Goal: Transaction & Acquisition: Register for event/course

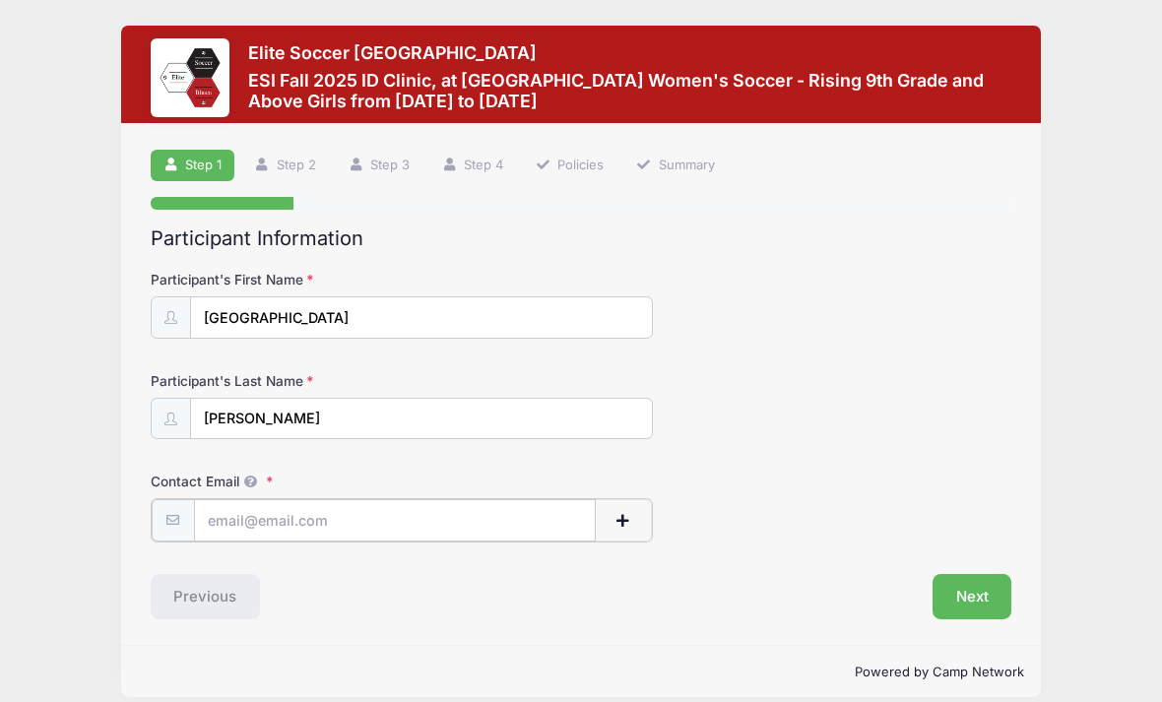
click at [280, 515] on input "Contact Email" at bounding box center [395, 520] width 402 height 42
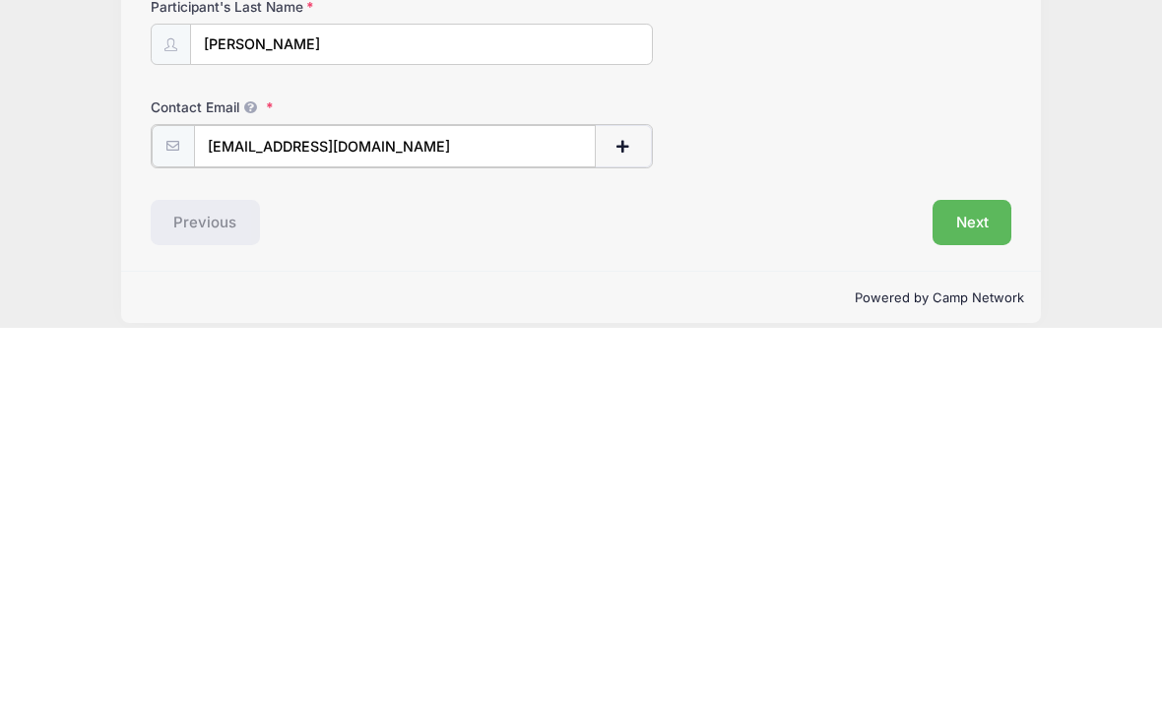
type input "[EMAIL_ADDRESS][DOMAIN_NAME]"
click at [973, 572] on button "Next" at bounding box center [972, 594] width 80 height 45
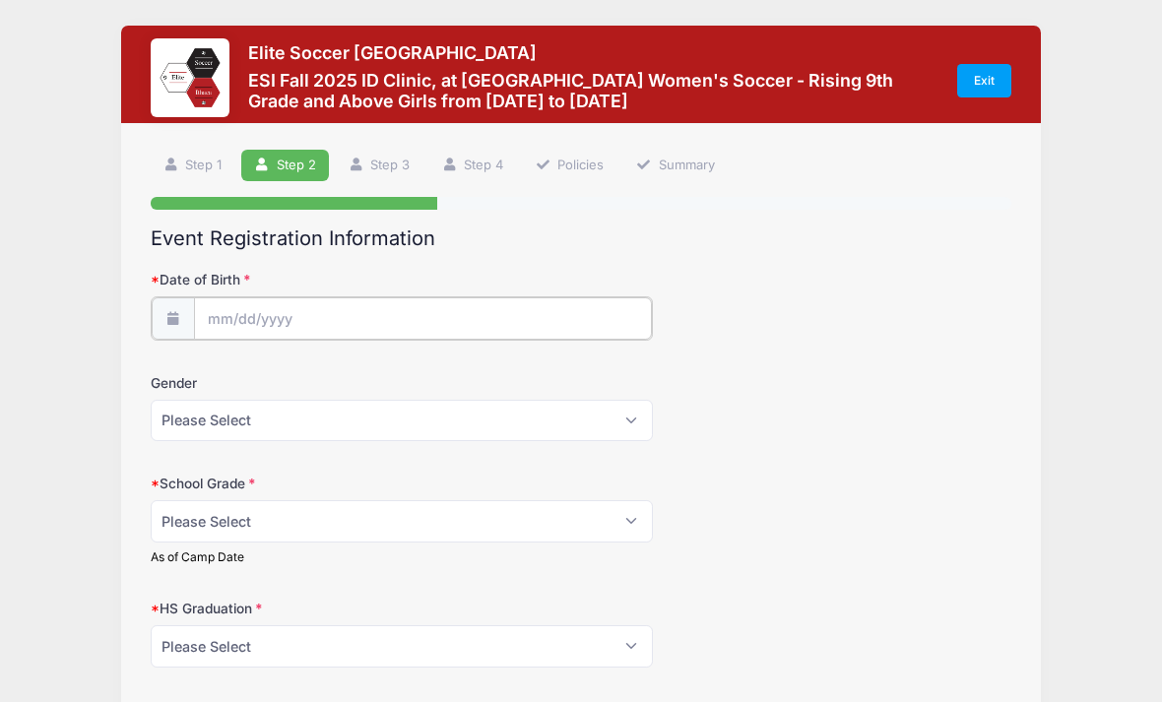
click at [248, 326] on body "Processing Request Please wait... Processing Request Please wait... Processing …" at bounding box center [581, 351] width 1162 height 702
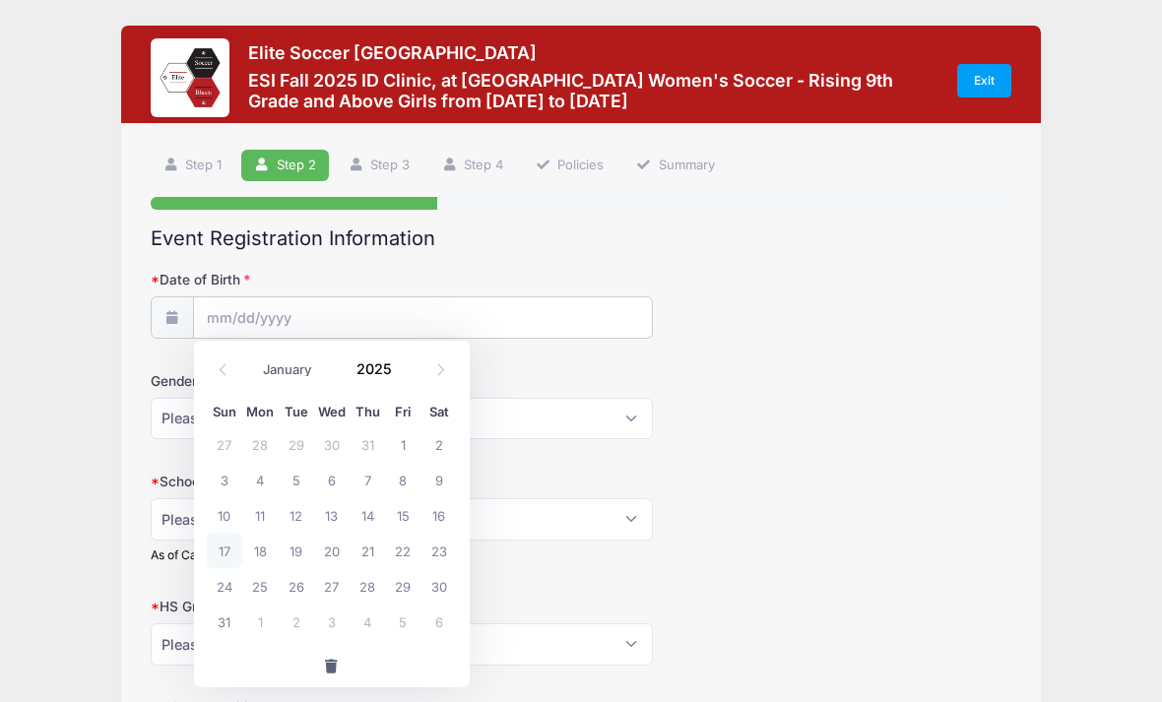
click at [291, 375] on select "January February March April May June July August September October November De…" at bounding box center [297, 369] width 88 height 26
select select "3"
click at [226, 513] on span "13" at bounding box center [224, 514] width 35 height 35
type input "04/13/2025"
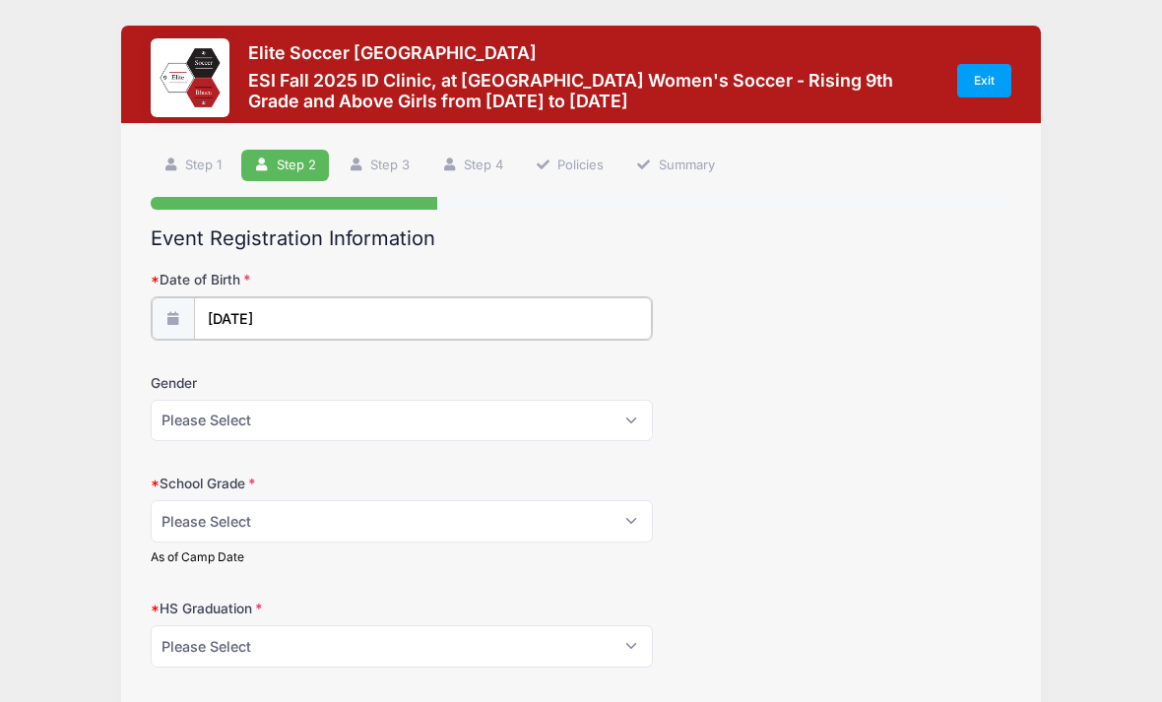
click at [304, 324] on input "04/13/2025" at bounding box center [423, 318] width 458 height 42
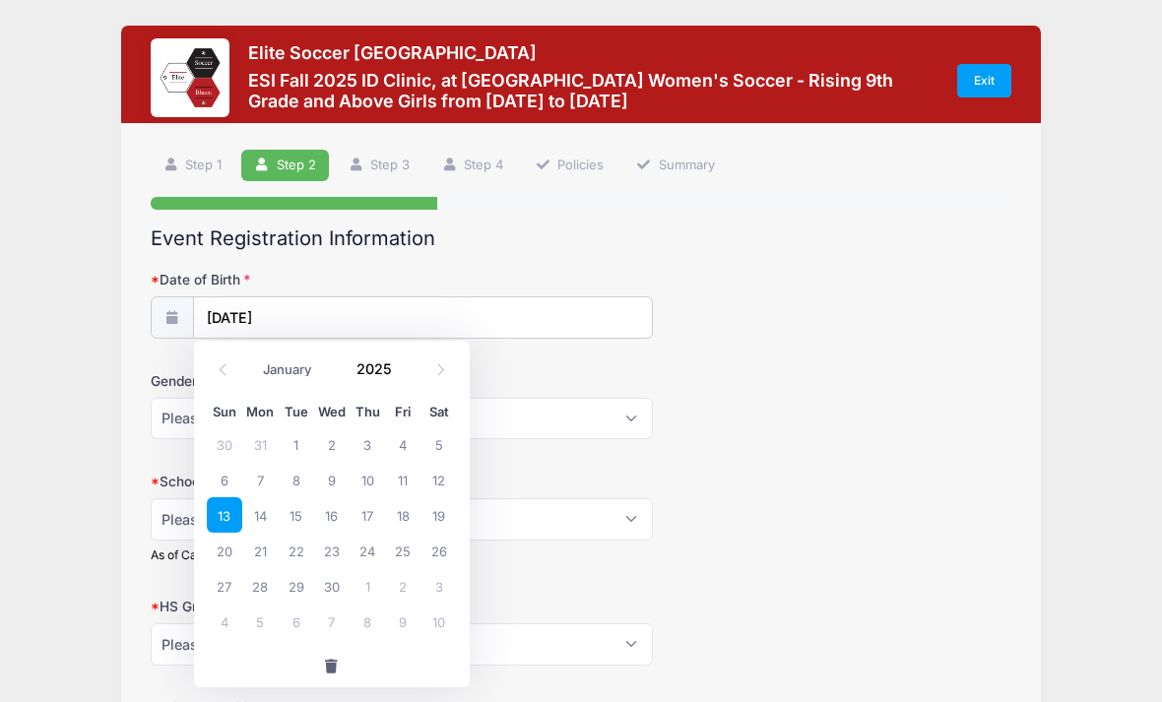
click at [392, 367] on input "2025" at bounding box center [379, 368] width 64 height 30
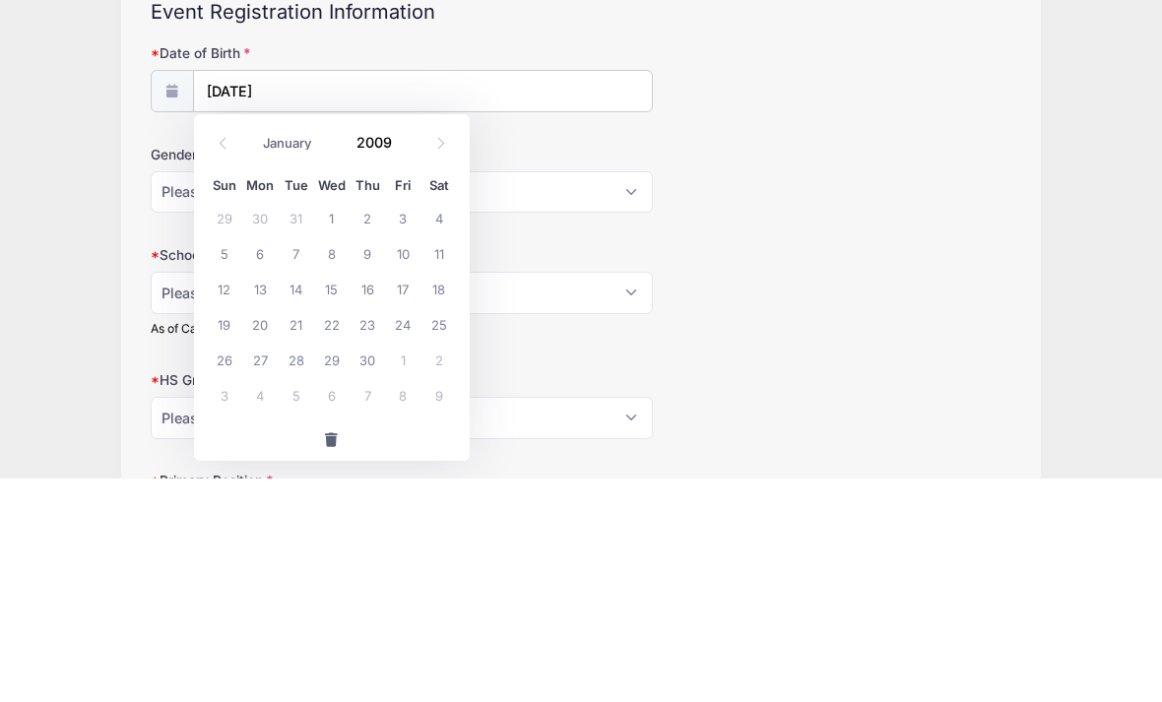
scroll to position [226, 0]
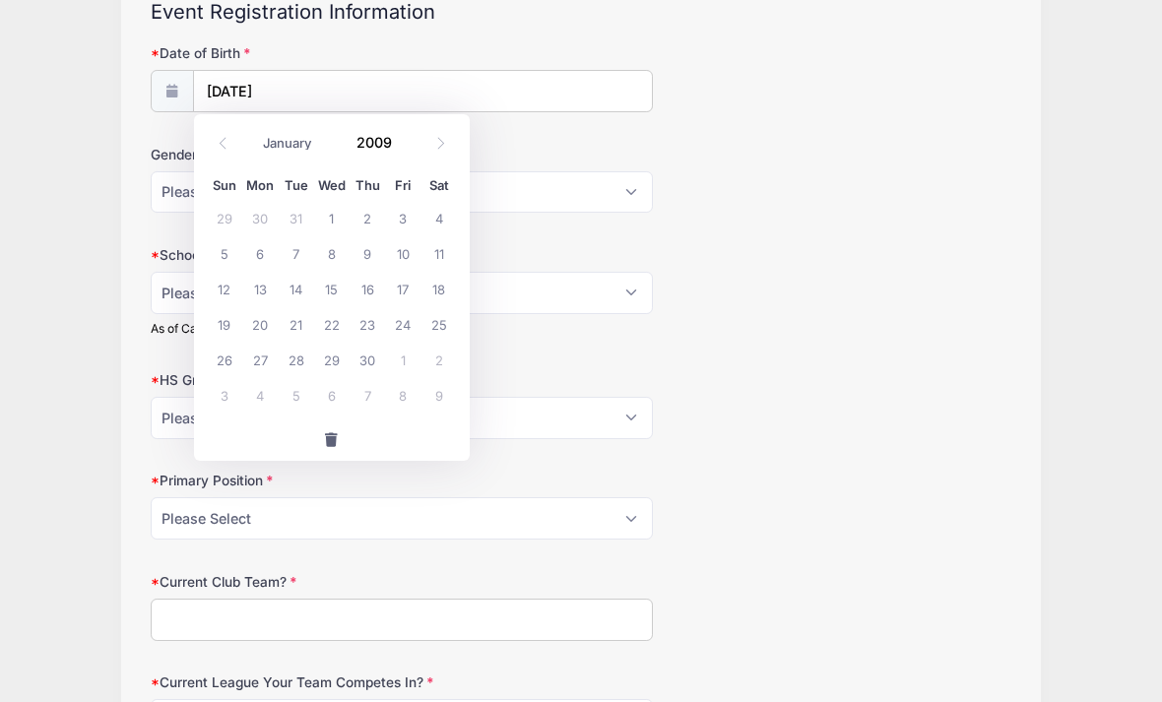
click at [784, 344] on form "Date of Birth 04/13/2025 Gender Please Select Female Male School Grade Please S…" at bounding box center [582, 392] width 862 height 698
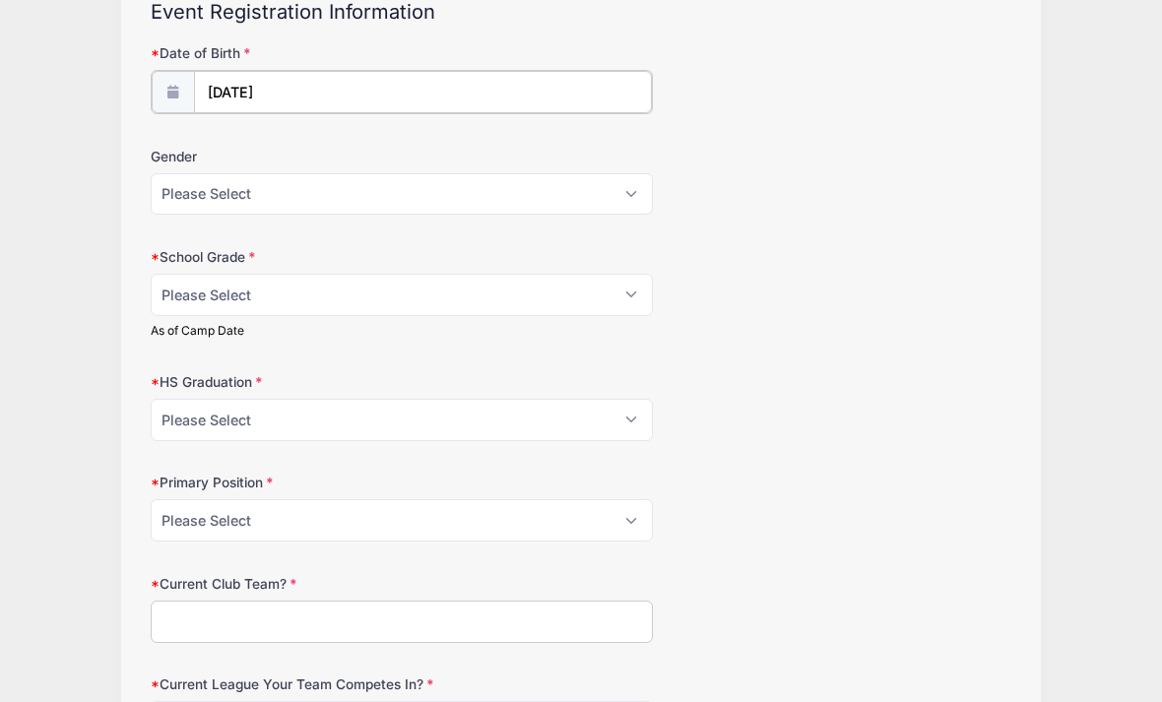
click at [318, 92] on input "04/13/2025" at bounding box center [423, 92] width 458 height 42
type input "2025"
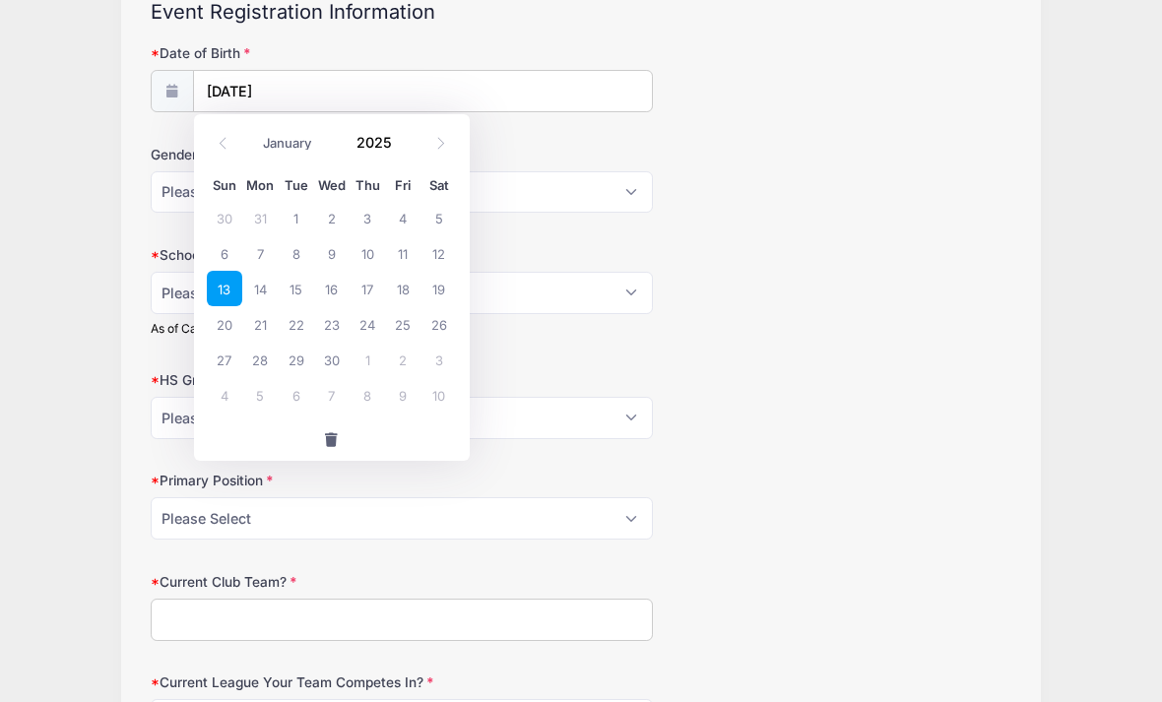
click at [374, 140] on input "2025" at bounding box center [379, 142] width 64 height 30
click at [628, 194] on select "Please Select Female Male" at bounding box center [402, 193] width 502 height 42
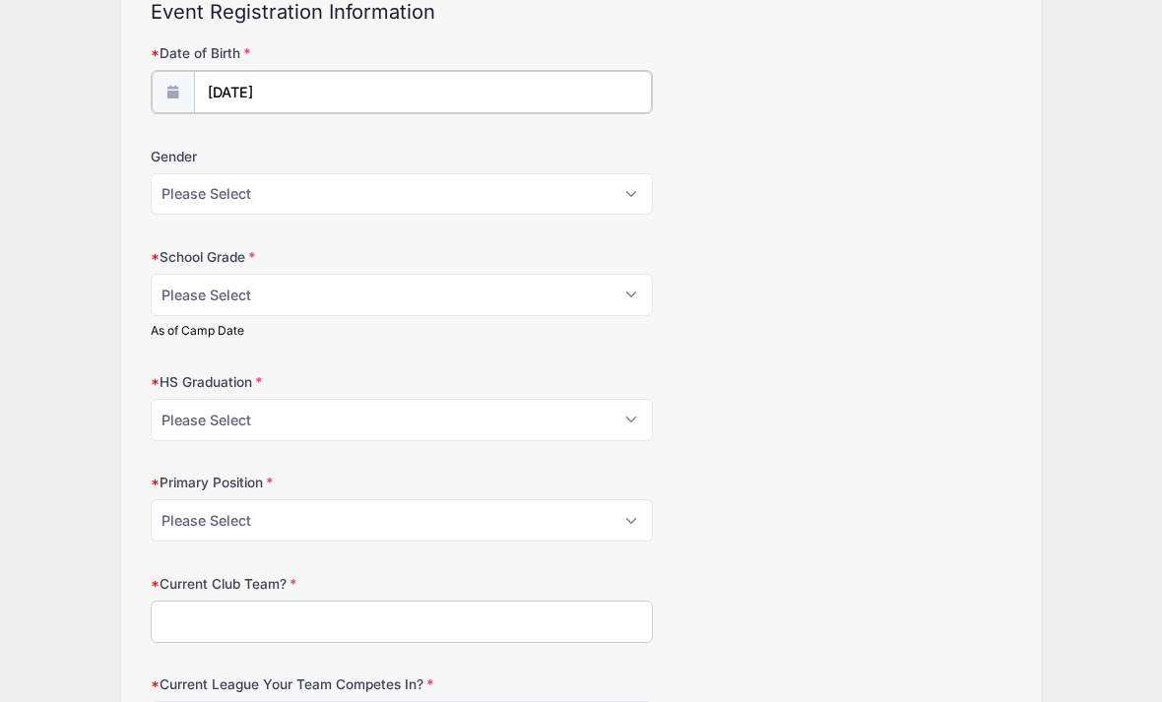
click at [295, 91] on input "04/13/2025" at bounding box center [423, 92] width 458 height 42
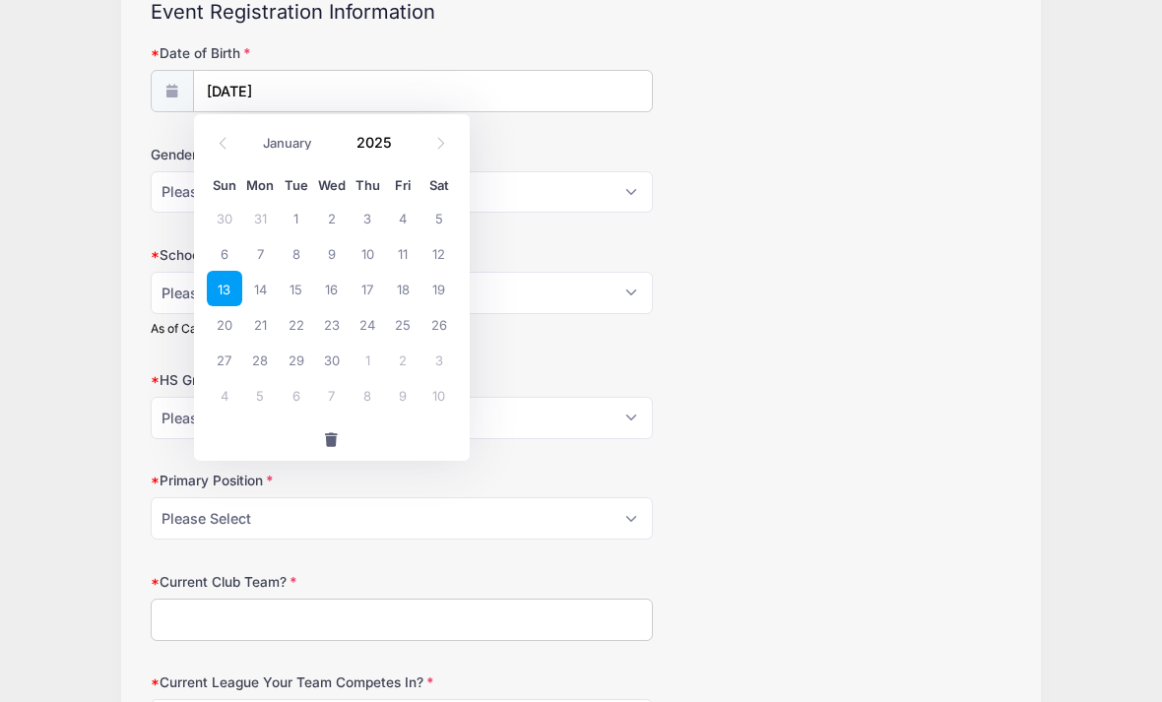
click at [441, 147] on icon at bounding box center [440, 143] width 13 height 13
click at [383, 147] on input "2025" at bounding box center [379, 142] width 64 height 30
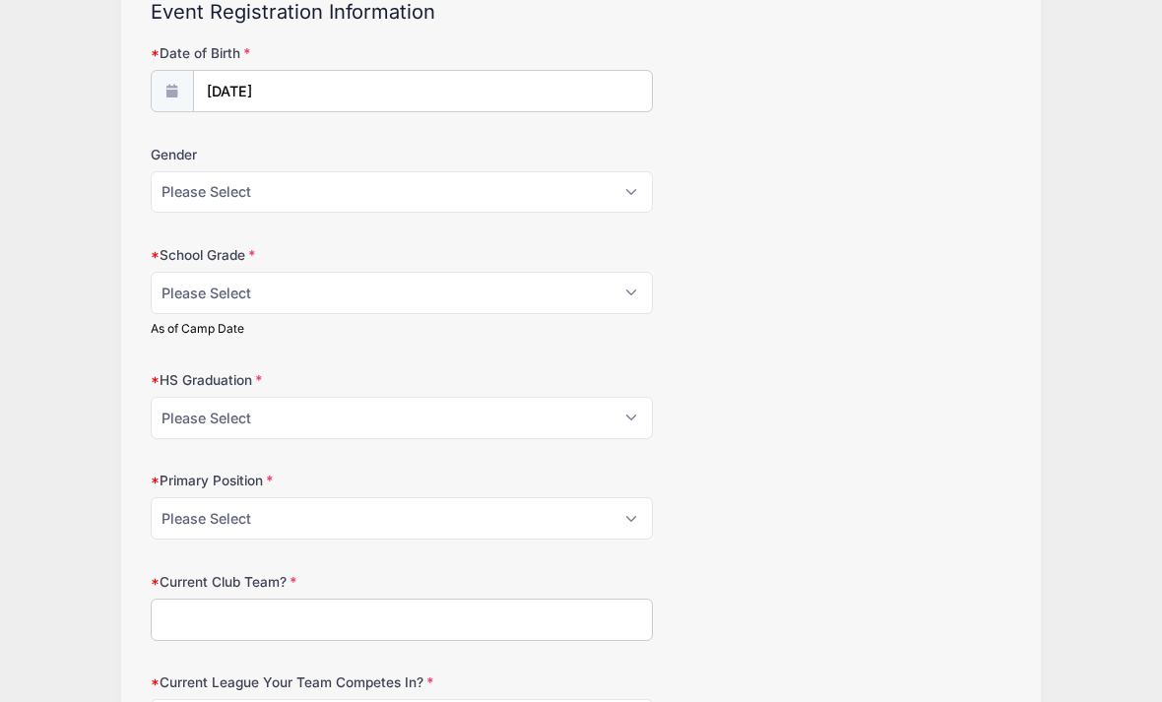
click at [624, 146] on div "Gender Please Select Female Male" at bounding box center [582, 180] width 862 height 69
click at [318, 93] on input "04/13/2025" at bounding box center [423, 93] width 458 height 42
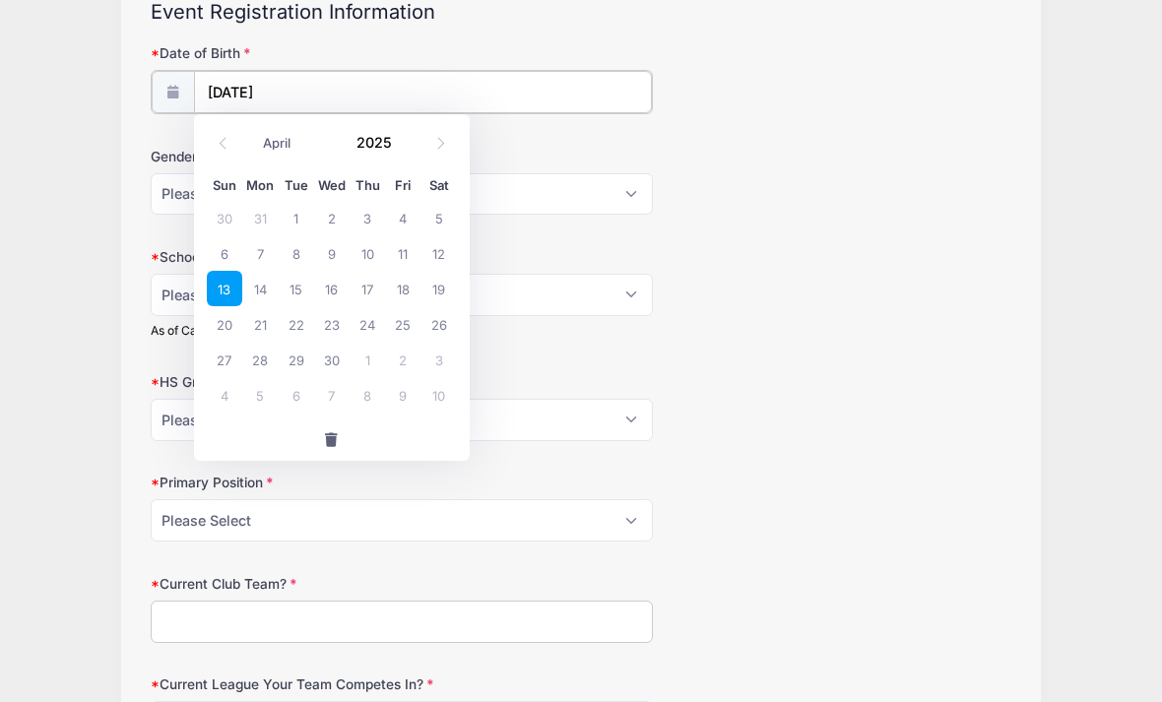
click at [314, 92] on input "04/13/2025" at bounding box center [423, 92] width 458 height 42
click at [385, 143] on input "2025" at bounding box center [379, 142] width 64 height 30
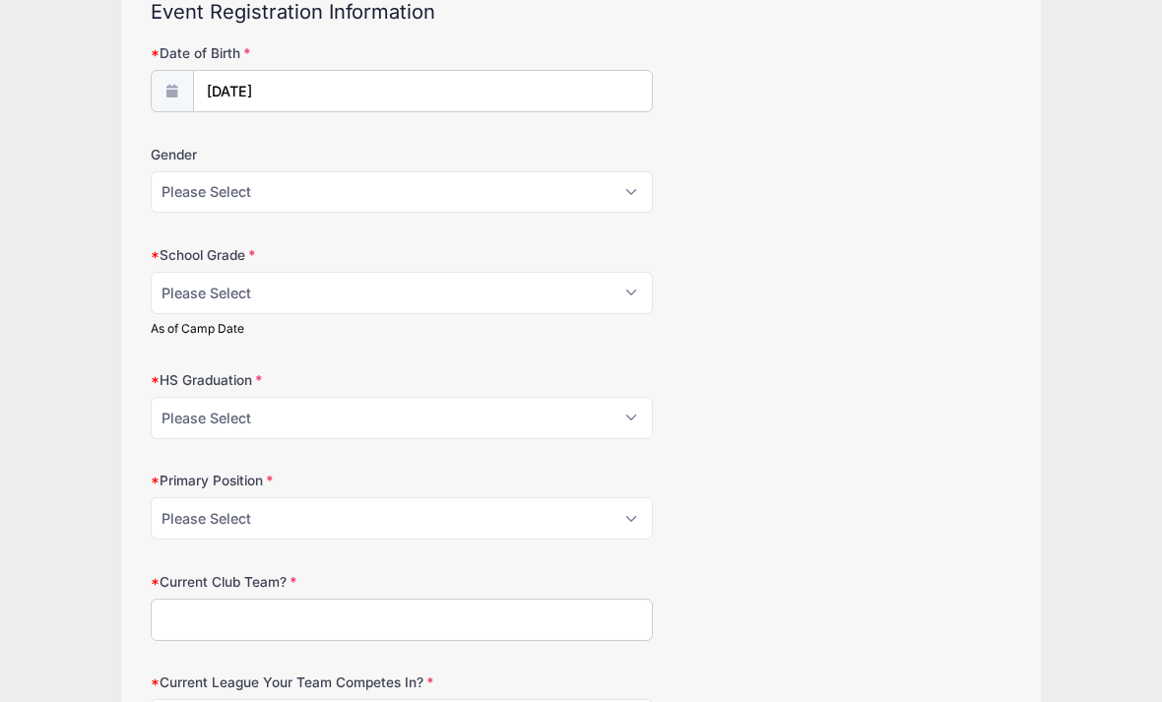
click at [546, 155] on div "Gender Please Select Female Male" at bounding box center [582, 180] width 862 height 69
click at [278, 93] on input "04/13/2025" at bounding box center [423, 93] width 458 height 42
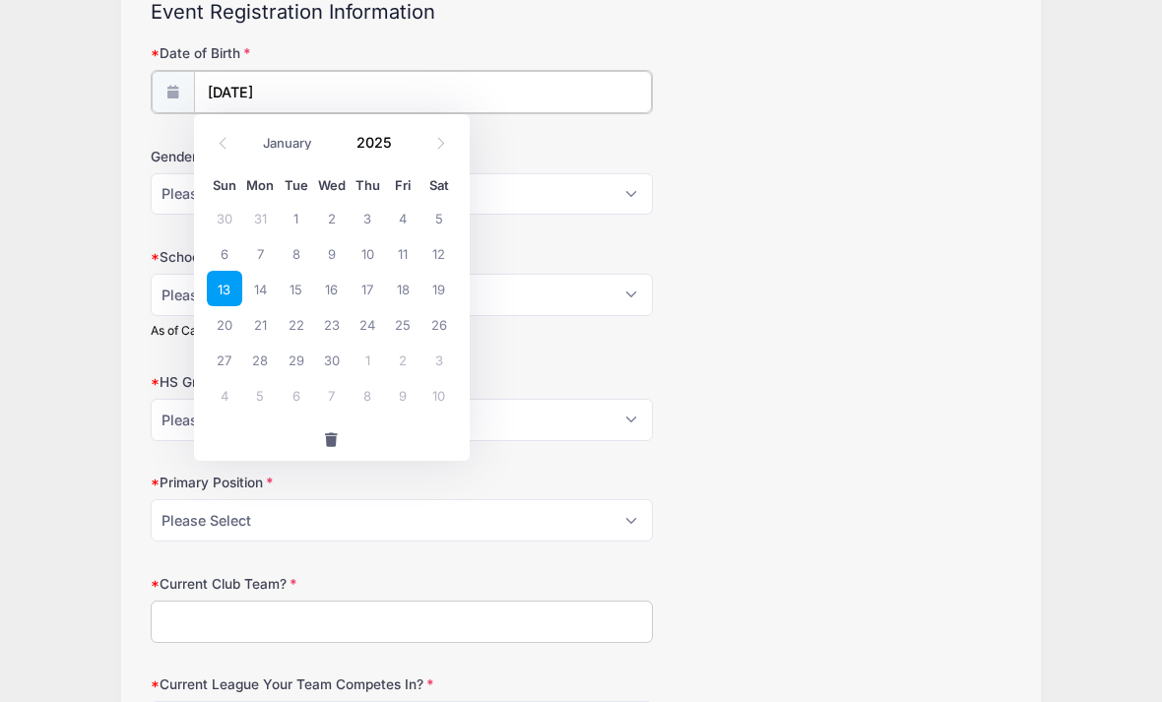
scroll to position [226, 0]
click at [418, 144] on div "January February March April May June July August September October November De…" at bounding box center [332, 136] width 188 height 33
click at [384, 142] on input "2025" at bounding box center [379, 142] width 64 height 30
click at [438, 121] on div "January February March April May June July August September October November De…" at bounding box center [332, 143] width 250 height 45
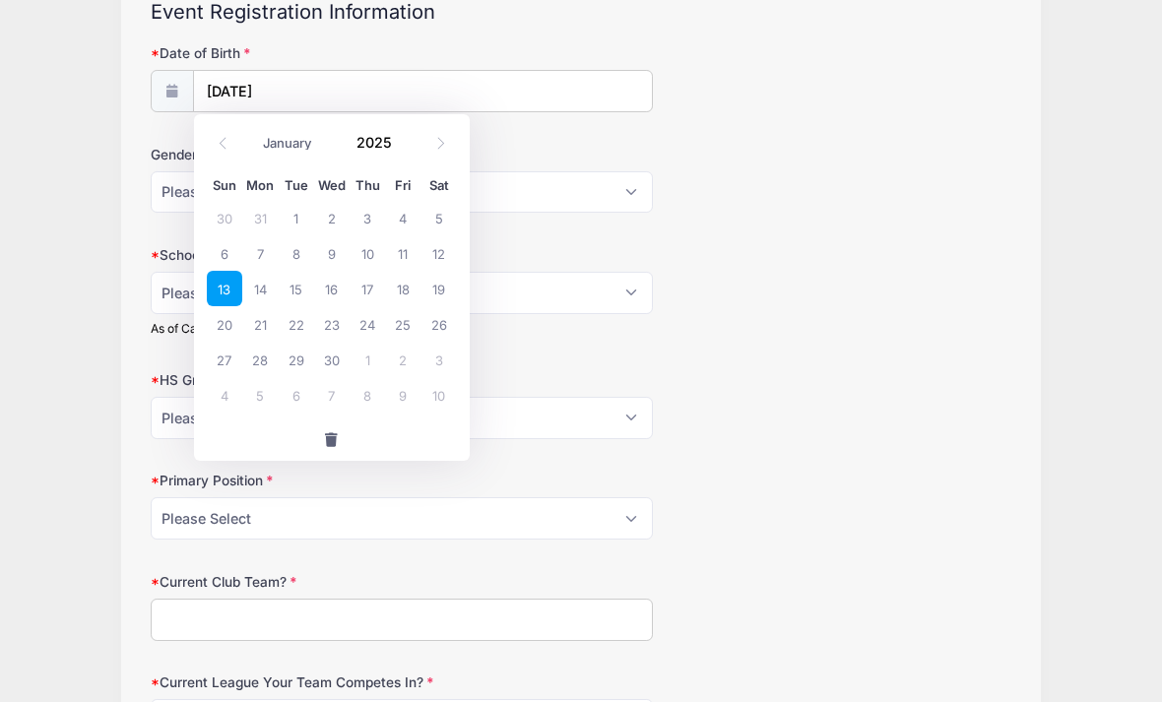
click at [443, 144] on icon at bounding box center [440, 144] width 7 height 12
click at [210, 146] on span at bounding box center [223, 143] width 32 height 33
click at [210, 145] on span at bounding box center [223, 143] width 32 height 33
click at [223, 149] on icon at bounding box center [223, 143] width 13 height 13
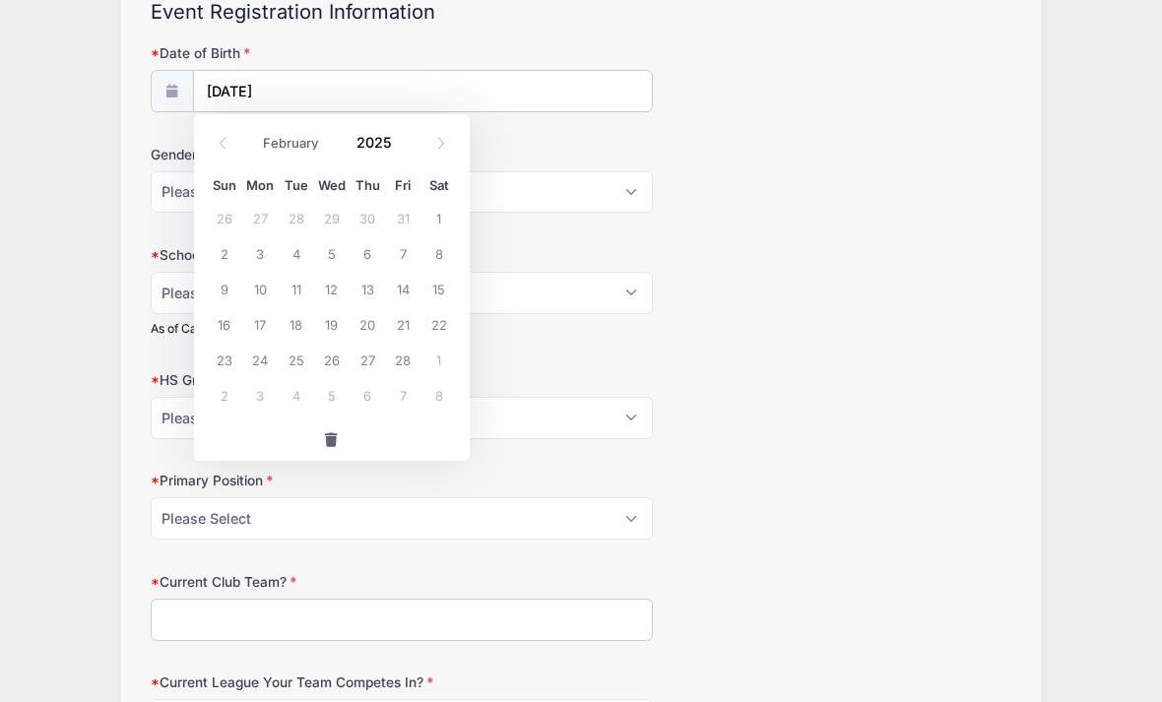
click at [218, 151] on span at bounding box center [223, 143] width 32 height 33
select select "0"
click at [224, 155] on span at bounding box center [223, 143] width 32 height 33
type input "2024"
click at [230, 157] on span at bounding box center [223, 143] width 32 height 33
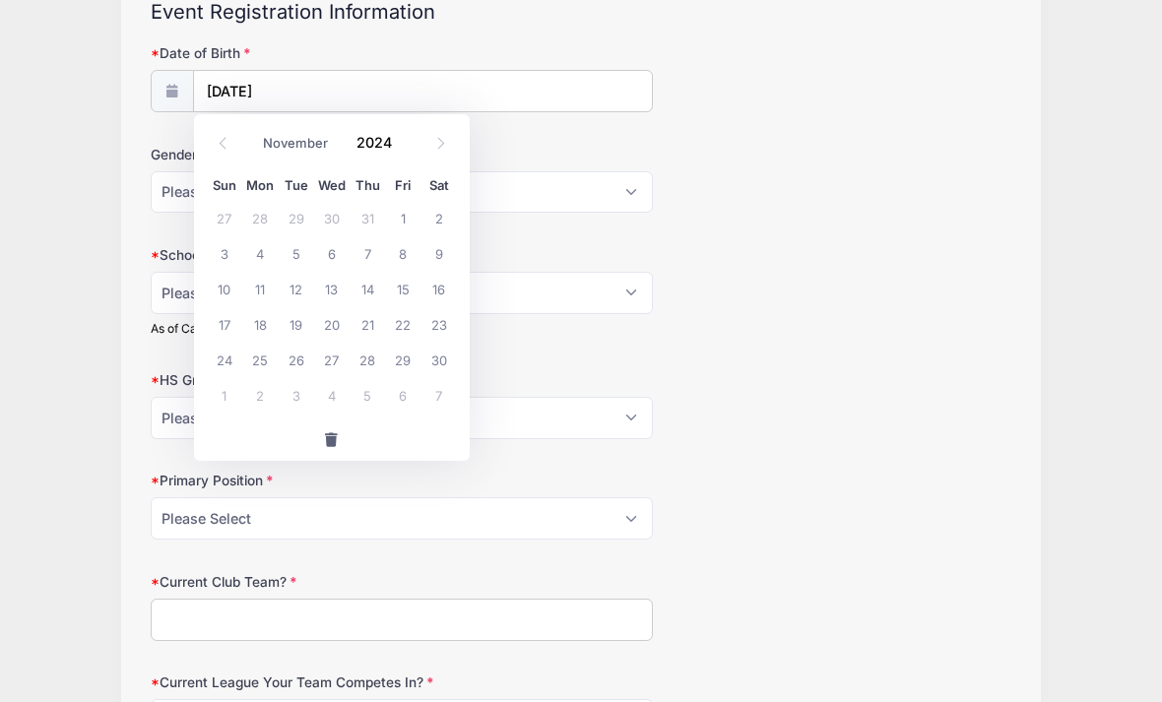
click at [227, 159] on span at bounding box center [223, 143] width 32 height 33
click at [235, 153] on span at bounding box center [223, 143] width 32 height 33
click at [228, 153] on span at bounding box center [223, 143] width 32 height 33
click at [232, 153] on span at bounding box center [223, 143] width 32 height 33
click at [234, 150] on span at bounding box center [223, 143] width 32 height 33
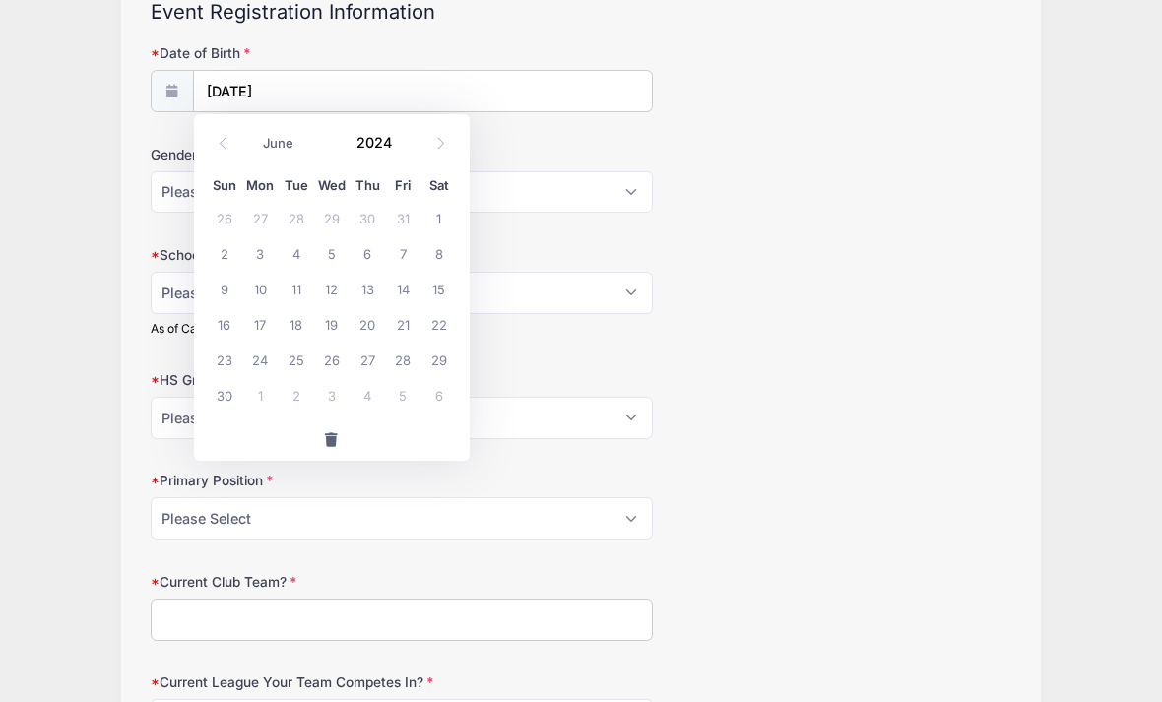
click at [236, 152] on span at bounding box center [223, 143] width 32 height 33
click at [233, 149] on span at bounding box center [223, 143] width 32 height 33
click at [227, 150] on span at bounding box center [223, 143] width 32 height 33
click at [234, 148] on span at bounding box center [223, 143] width 32 height 33
click at [237, 147] on span at bounding box center [223, 143] width 32 height 33
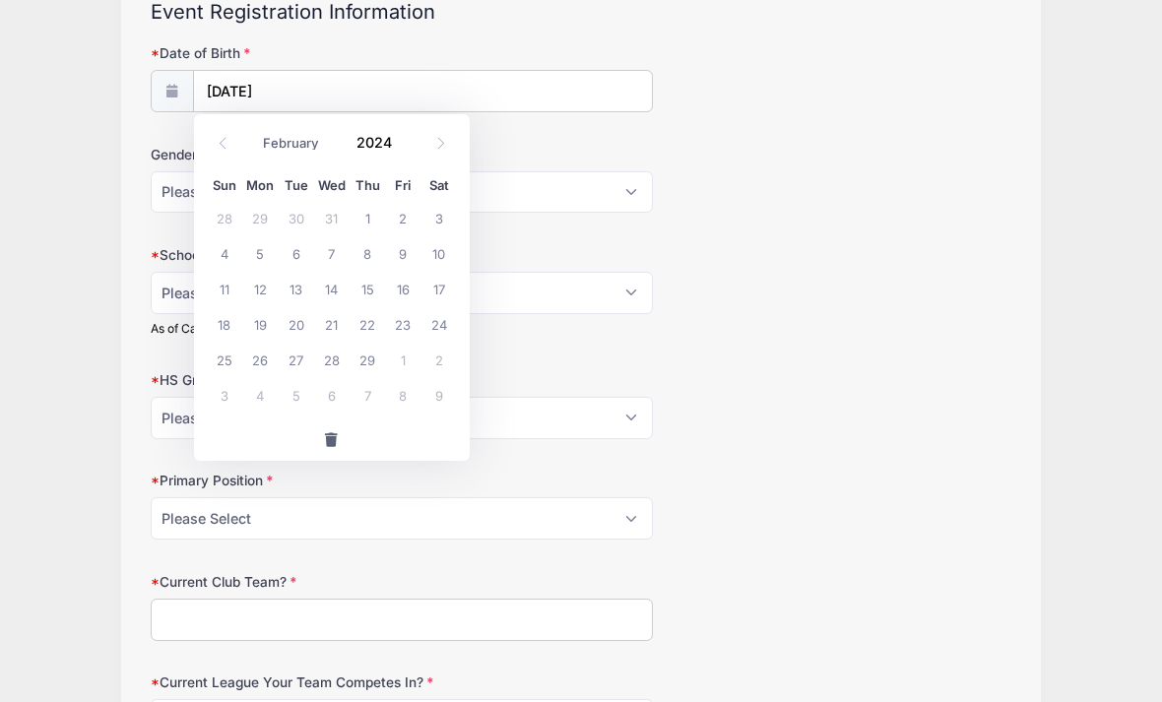
select select "0"
click at [234, 150] on span at bounding box center [223, 143] width 32 height 33
type input "2023"
click at [234, 154] on span at bounding box center [223, 143] width 32 height 33
select select "10"
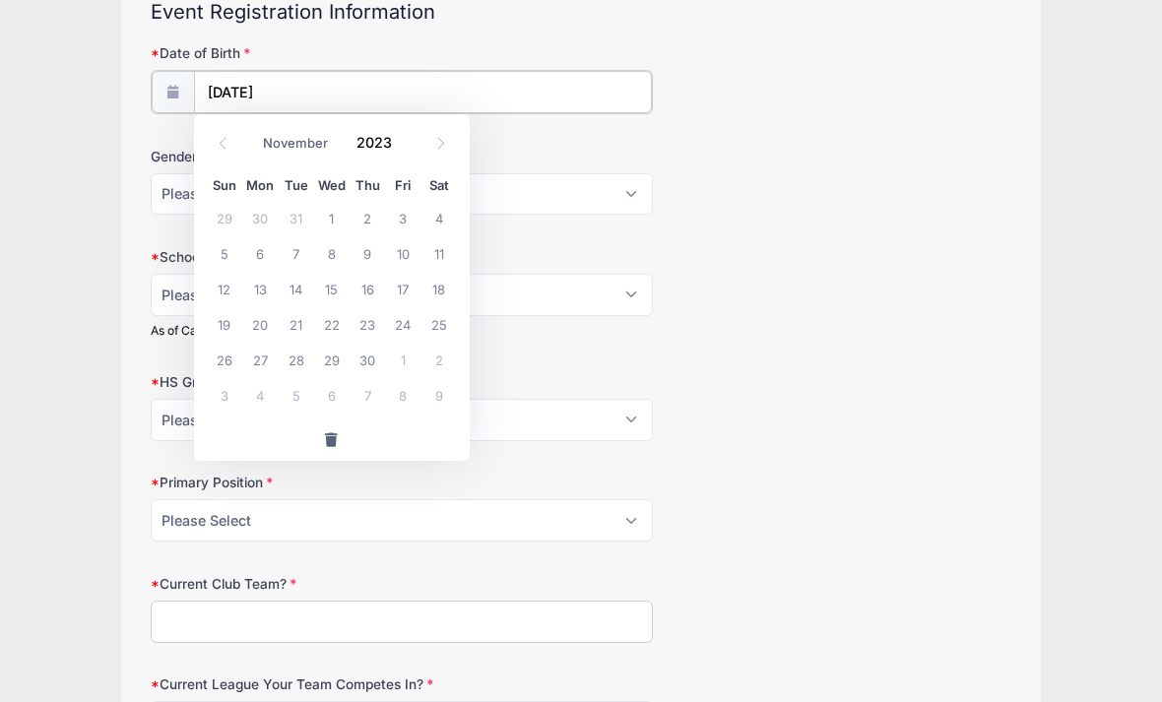
click at [284, 96] on input "04/13/2025" at bounding box center [423, 92] width 458 height 42
click at [319, 86] on input "04/13/2025" at bounding box center [423, 92] width 458 height 42
click at [387, 140] on input "2023" at bounding box center [379, 142] width 64 height 30
type input "2009"
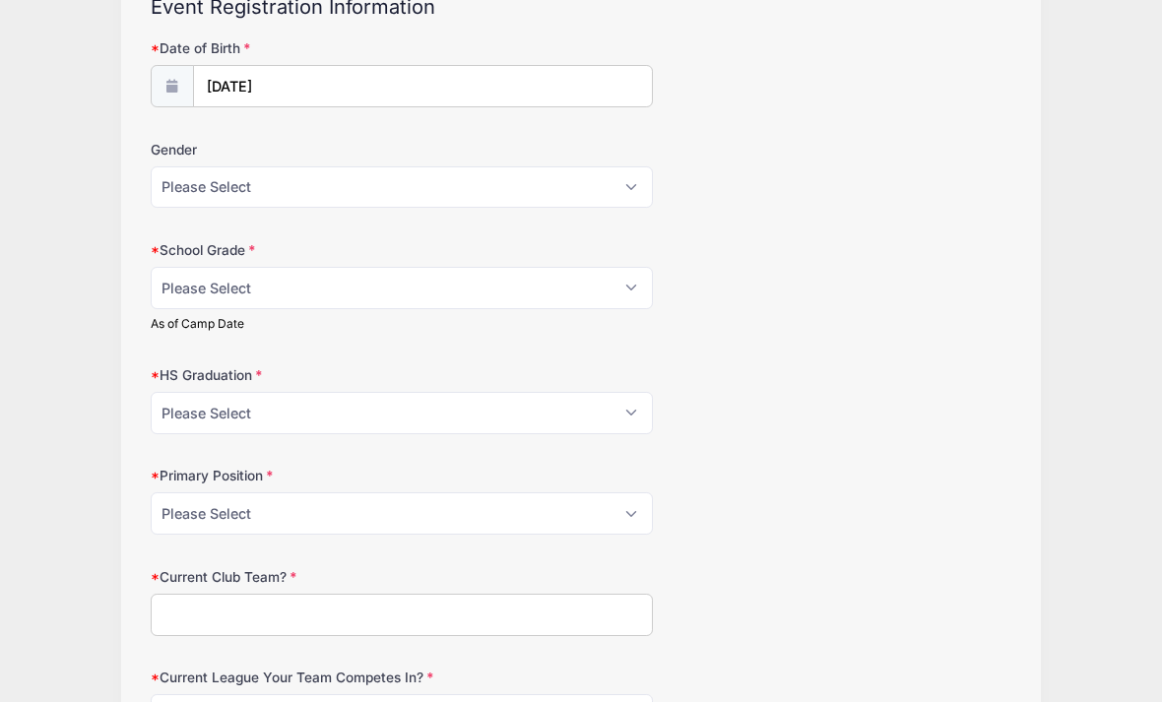
scroll to position [224, 0]
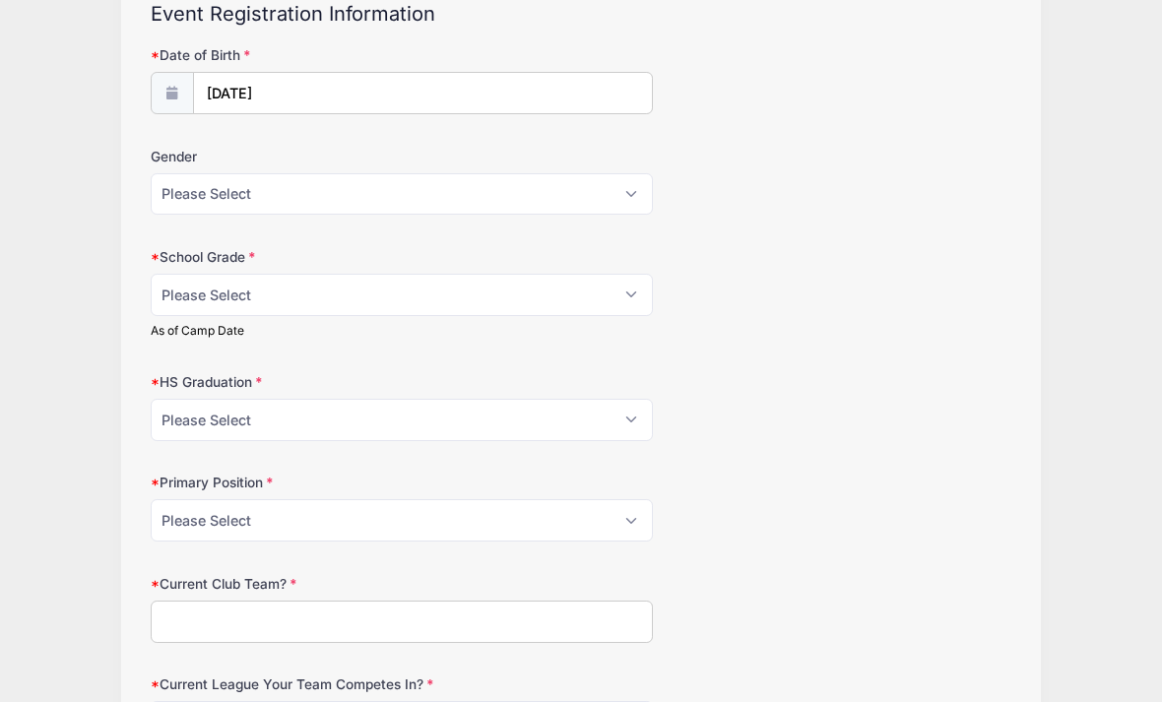
click at [180, 96] on span at bounding box center [172, 93] width 43 height 42
click at [179, 91] on icon at bounding box center [172, 93] width 16 height 13
click at [198, 98] on body "Processing Request Please wait... Processing Request Please wait... Processing …" at bounding box center [581, 127] width 1162 height 702
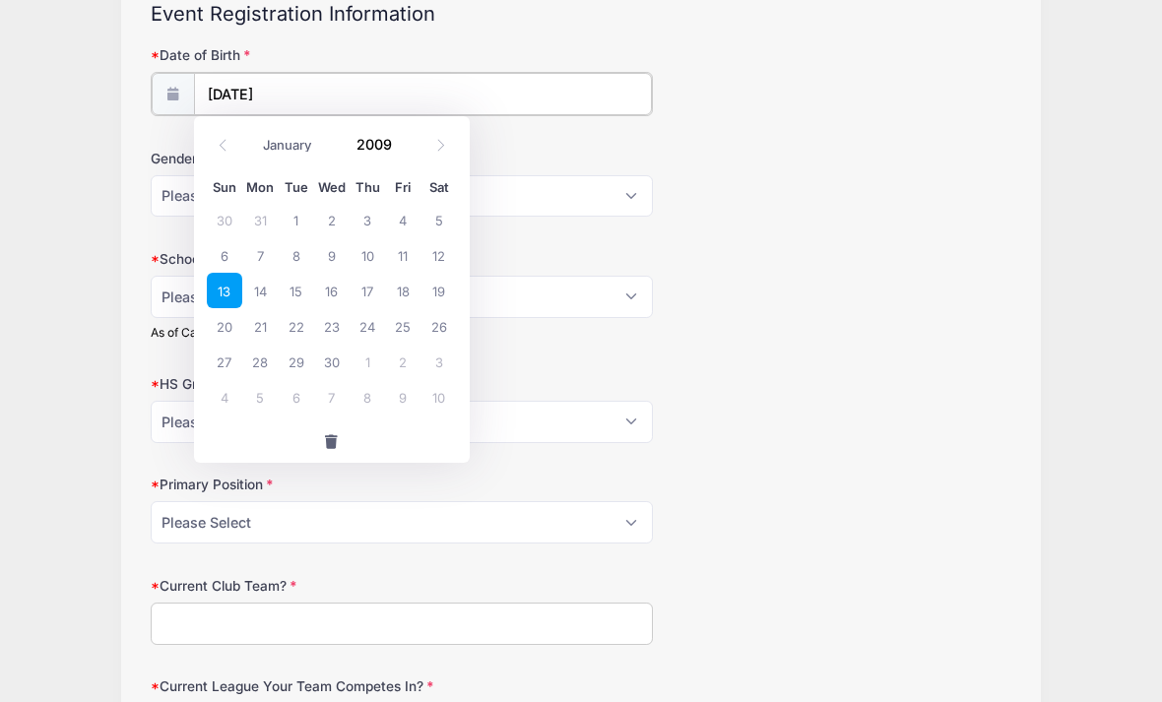
select select "3"
type input "2025"
click at [218, 147] on icon at bounding box center [223, 145] width 13 height 13
click at [224, 150] on icon at bounding box center [223, 145] width 7 height 12
click at [226, 148] on icon at bounding box center [223, 145] width 13 height 13
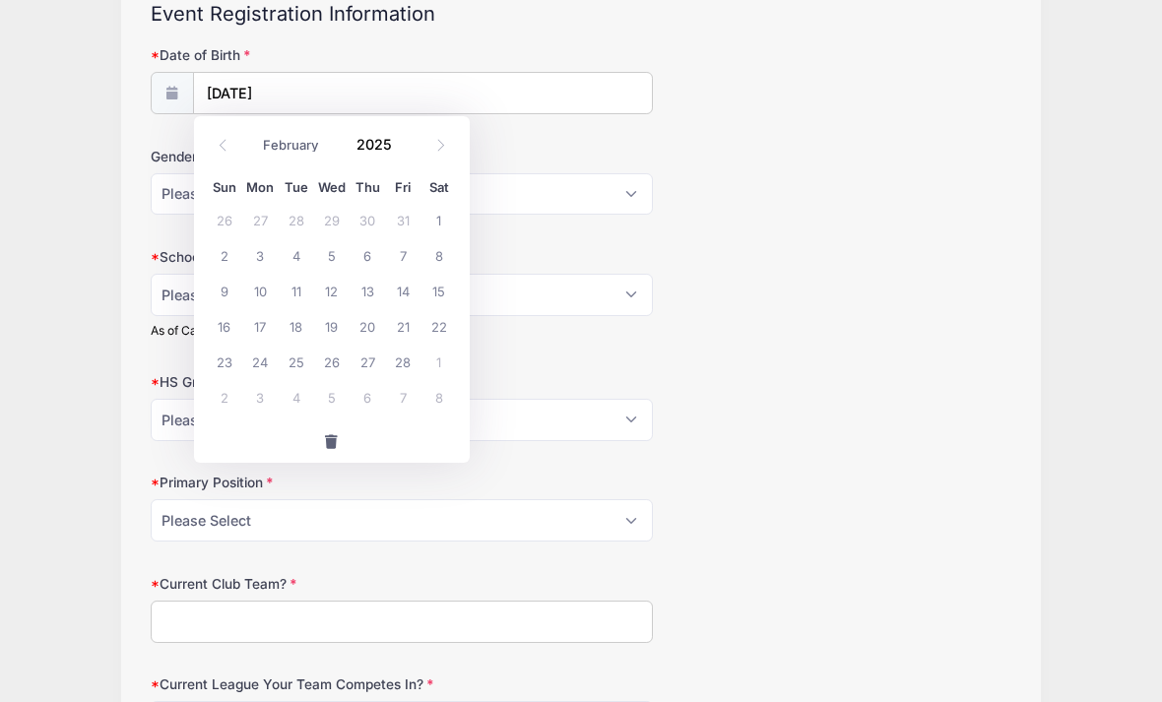
select select "0"
click at [224, 153] on span at bounding box center [223, 145] width 32 height 33
type input "2024"
click at [230, 154] on span at bounding box center [223, 145] width 32 height 33
click at [223, 150] on icon at bounding box center [223, 145] width 13 height 13
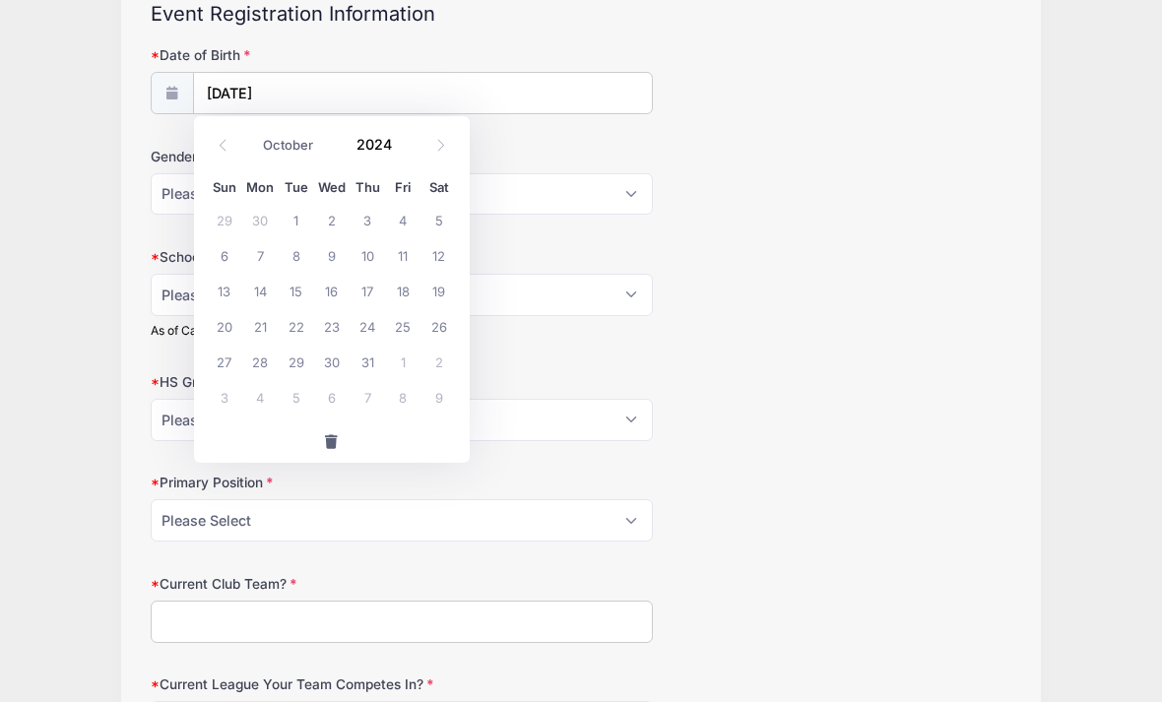
click at [223, 149] on icon at bounding box center [223, 145] width 7 height 12
click at [243, 146] on div "January February March April May June July August September October November De…" at bounding box center [332, 138] width 188 height 33
click at [228, 153] on span at bounding box center [223, 145] width 32 height 33
click at [235, 152] on span at bounding box center [223, 145] width 32 height 33
click at [230, 138] on span at bounding box center [223, 145] width 32 height 33
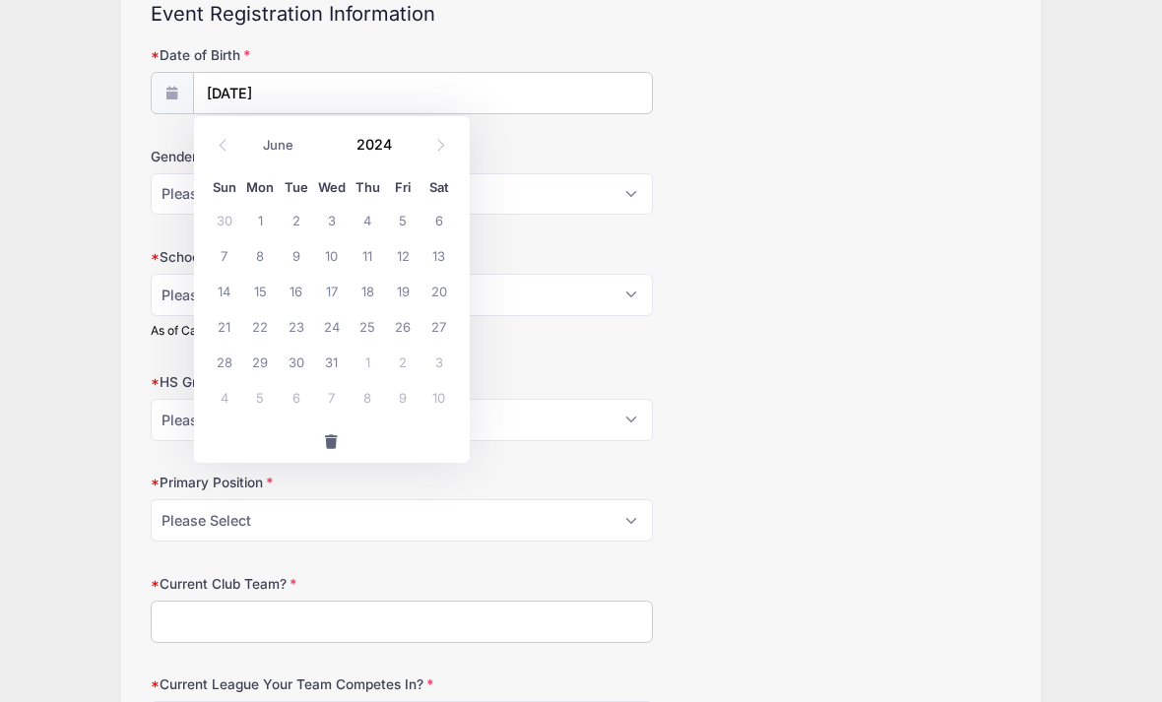
click at [229, 137] on span at bounding box center [223, 145] width 32 height 33
click at [218, 147] on icon at bounding box center [223, 145] width 13 height 13
click at [217, 144] on icon at bounding box center [223, 145] width 13 height 13
click at [213, 139] on span at bounding box center [223, 145] width 32 height 33
click at [225, 139] on icon at bounding box center [223, 145] width 13 height 13
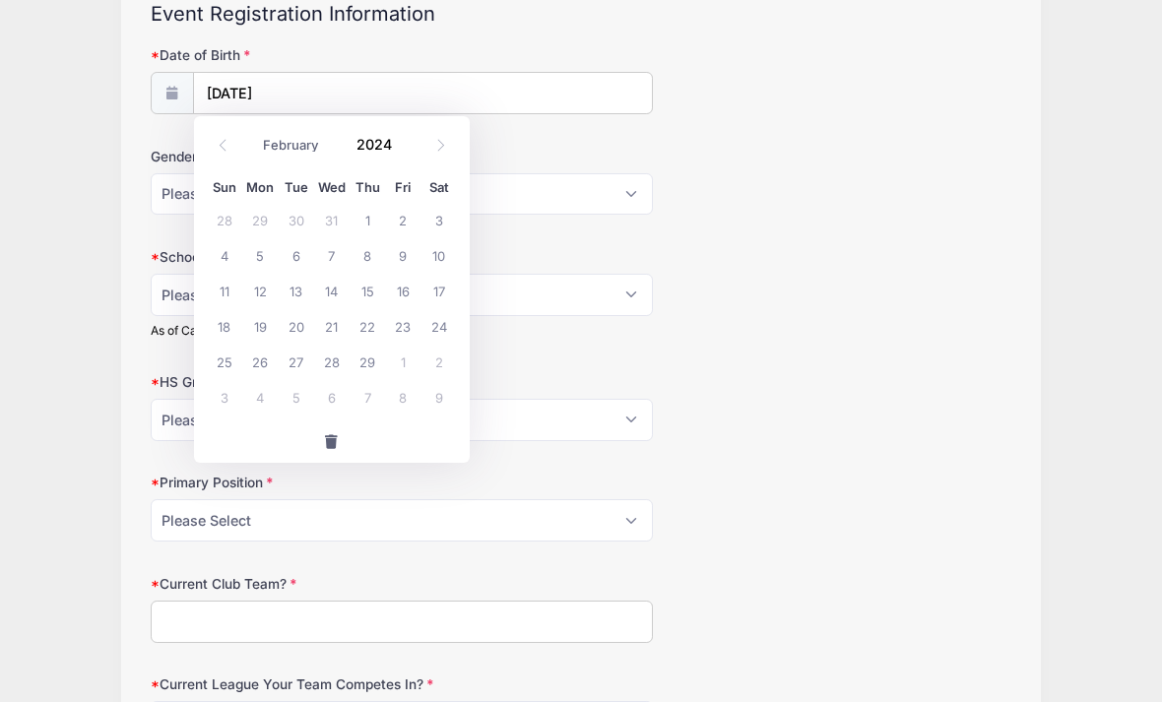
select select "0"
click at [222, 143] on icon at bounding box center [223, 145] width 13 height 13
type input "2023"
click at [220, 145] on icon at bounding box center [223, 145] width 13 height 13
click at [220, 148] on icon at bounding box center [223, 145] width 13 height 13
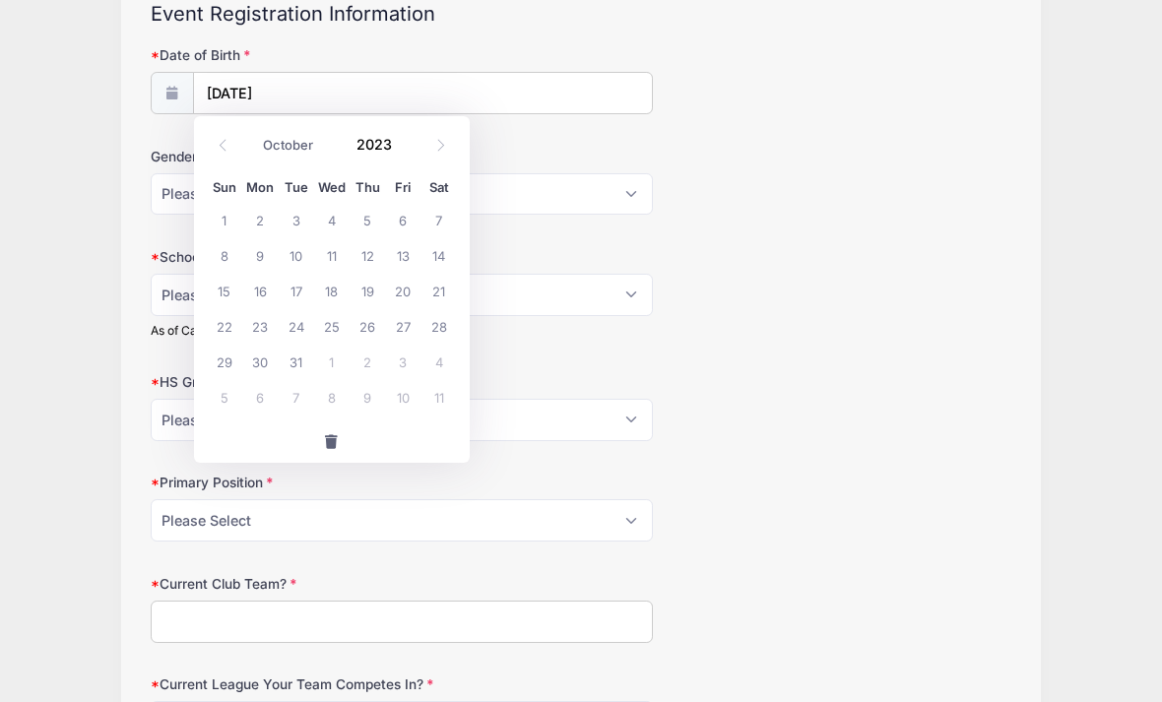
click at [214, 140] on span at bounding box center [223, 145] width 32 height 33
click at [217, 132] on span at bounding box center [223, 145] width 32 height 33
click at [209, 145] on span at bounding box center [223, 145] width 32 height 33
click at [207, 148] on span at bounding box center [223, 145] width 32 height 33
click at [204, 144] on div "January February March April May June July August September October November De…" at bounding box center [332, 142] width 276 height 52
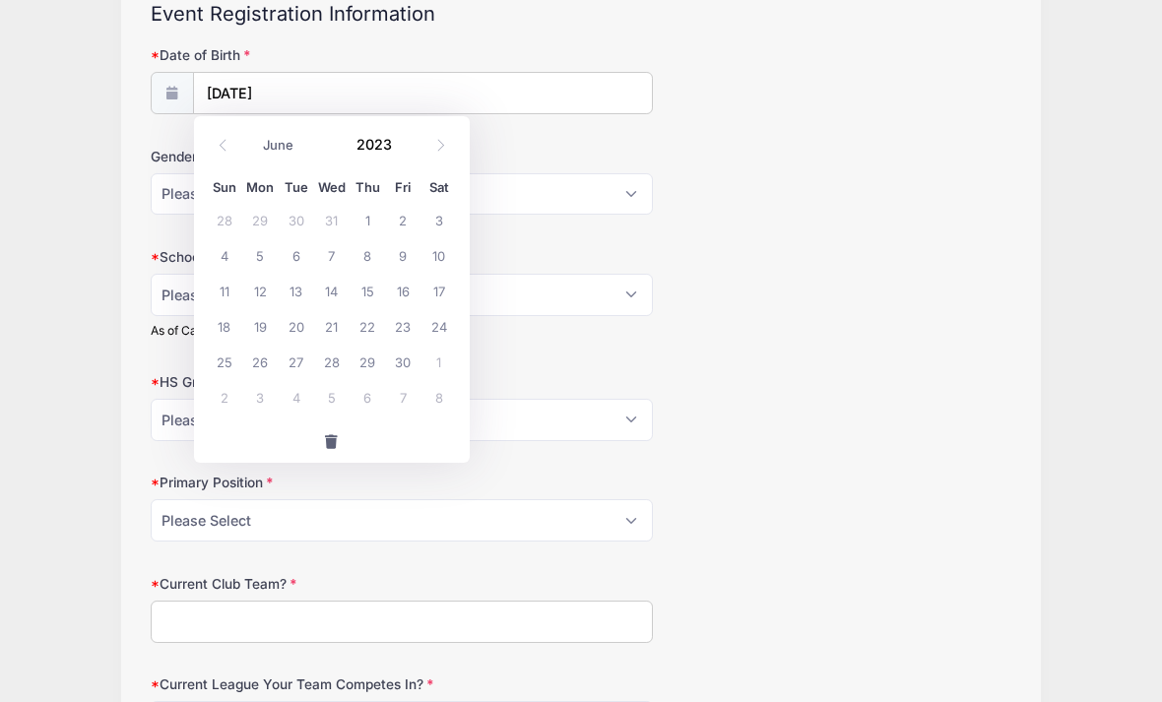
click at [203, 143] on div "January February March April May June July August September October November De…" at bounding box center [332, 142] width 276 height 52
click at [199, 139] on div "January February March April May June July August September October November De…" at bounding box center [332, 142] width 276 height 52
click at [209, 148] on span at bounding box center [223, 145] width 32 height 33
click at [245, 148] on div "January February March April May June July August September October November De…" at bounding box center [332, 138] width 188 height 33
click at [223, 151] on icon at bounding box center [223, 145] width 13 height 13
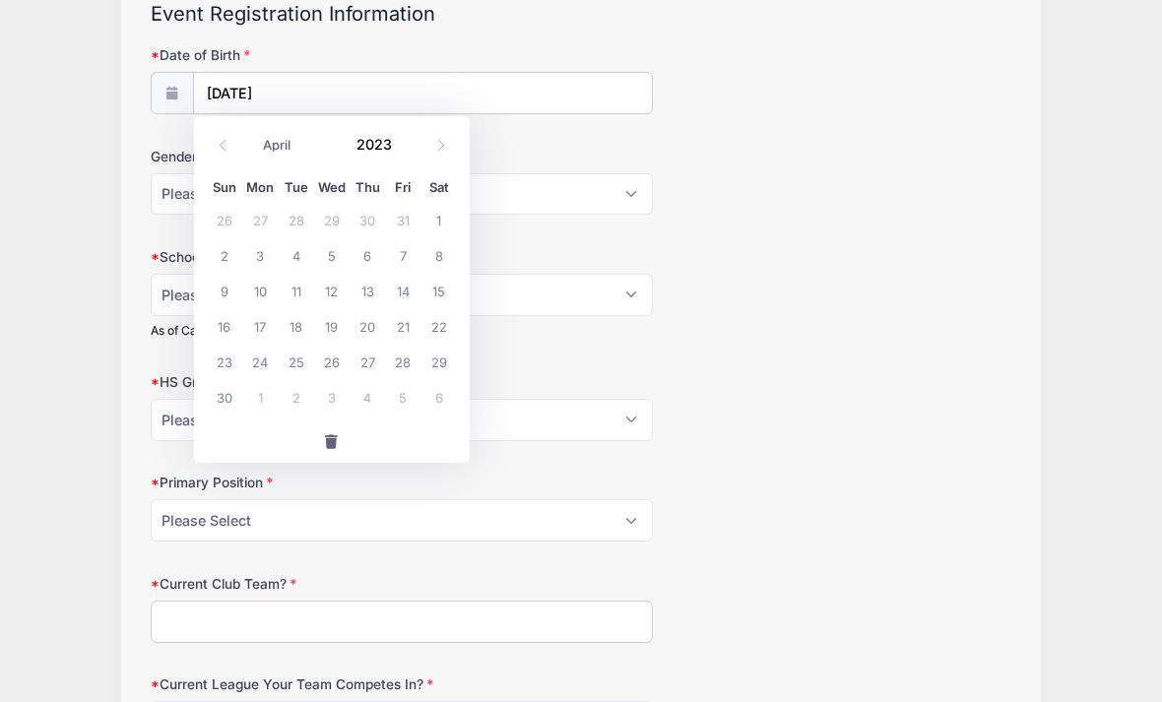
click at [214, 152] on span at bounding box center [223, 145] width 32 height 33
click at [225, 147] on icon at bounding box center [223, 145] width 13 height 13
click at [224, 143] on icon at bounding box center [223, 145] width 13 height 13
select select "0"
click at [217, 148] on icon at bounding box center [223, 145] width 13 height 13
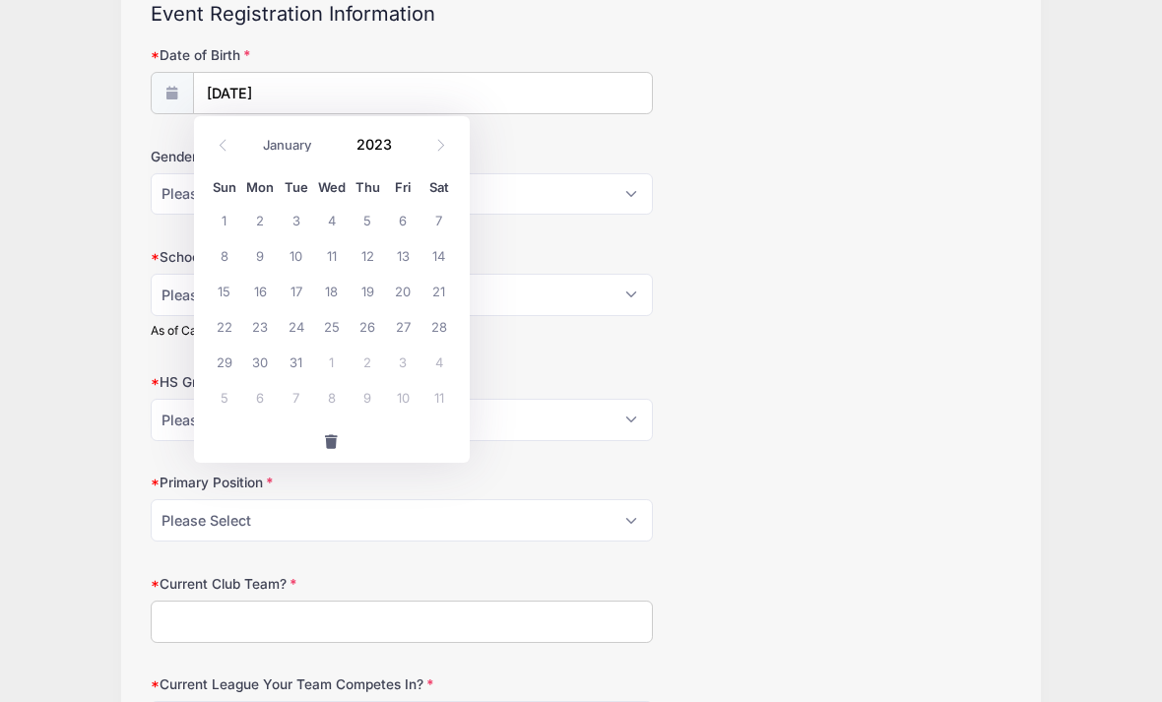
type input "2022"
click at [230, 142] on span at bounding box center [223, 145] width 32 height 33
click at [226, 148] on icon at bounding box center [223, 145] width 13 height 13
click at [230, 145] on span at bounding box center [223, 145] width 32 height 33
click at [230, 141] on span at bounding box center [223, 145] width 32 height 33
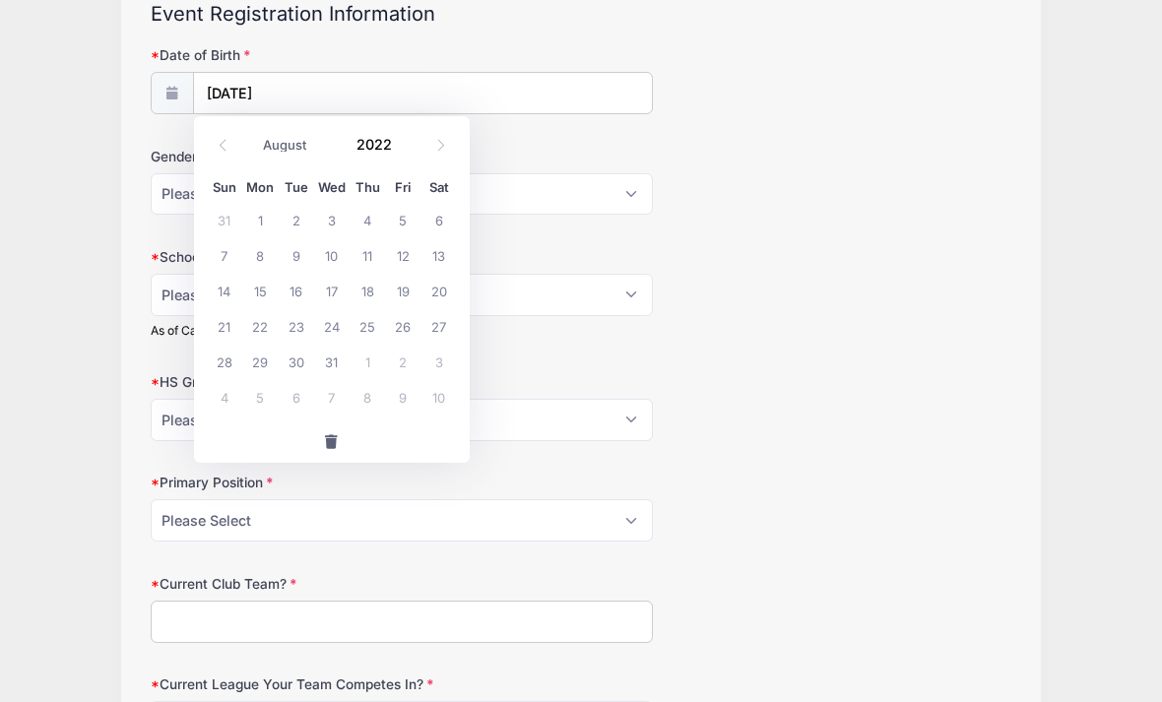
click at [237, 136] on span at bounding box center [223, 145] width 32 height 33
click at [235, 141] on span at bounding box center [223, 145] width 32 height 33
click at [248, 133] on div "January February March April May June July August September October November De…" at bounding box center [332, 138] width 188 height 33
click at [228, 147] on icon at bounding box center [223, 145] width 13 height 13
click at [235, 143] on span at bounding box center [223, 145] width 32 height 33
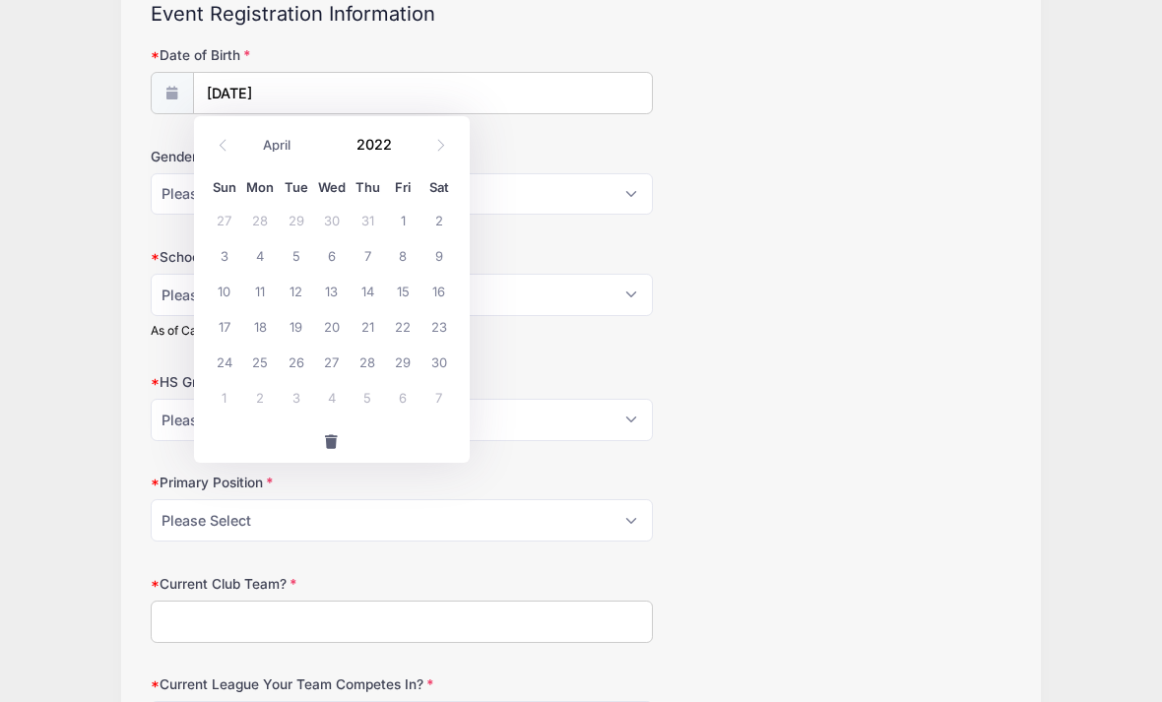
click at [234, 144] on span at bounding box center [223, 145] width 32 height 33
click at [238, 141] on span at bounding box center [223, 145] width 32 height 33
click at [237, 139] on span at bounding box center [223, 145] width 32 height 33
select select "0"
click at [240, 146] on div "January February March April May June July August September October November De…" at bounding box center [332, 138] width 188 height 33
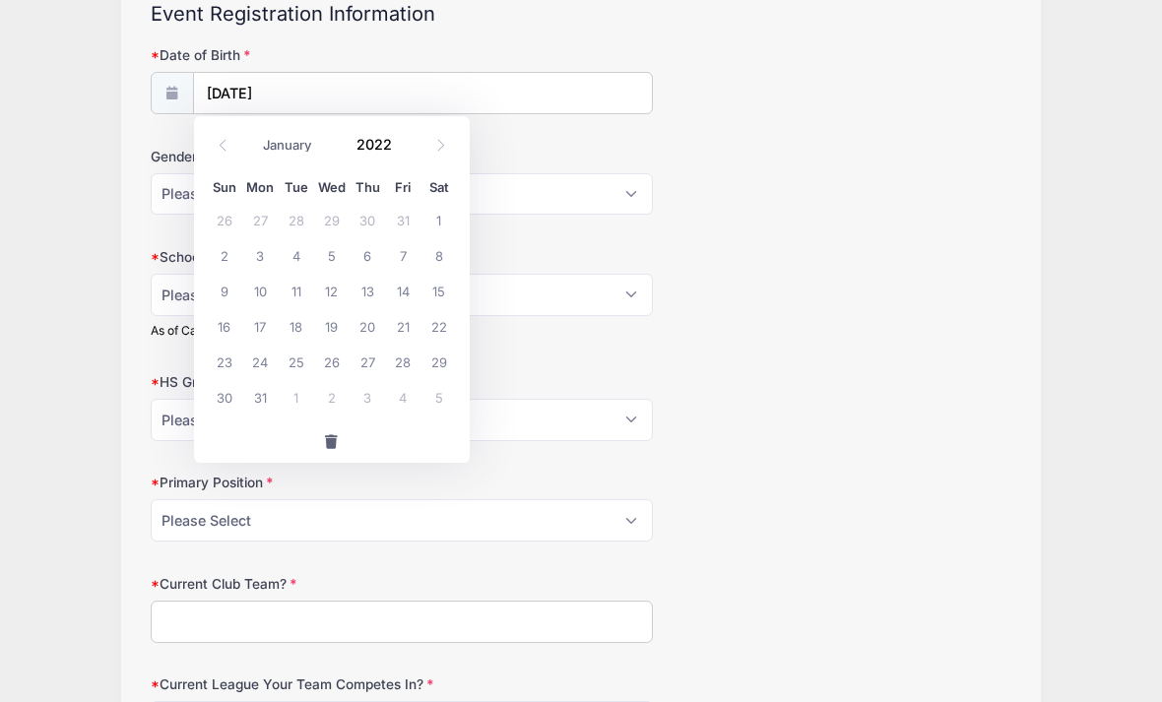
click at [247, 145] on div "January February March April May June July August September October November De…" at bounding box center [332, 138] width 188 height 33
click at [235, 152] on span at bounding box center [223, 145] width 32 height 33
type input "2021"
click at [235, 151] on span at bounding box center [223, 145] width 32 height 33
select select "10"
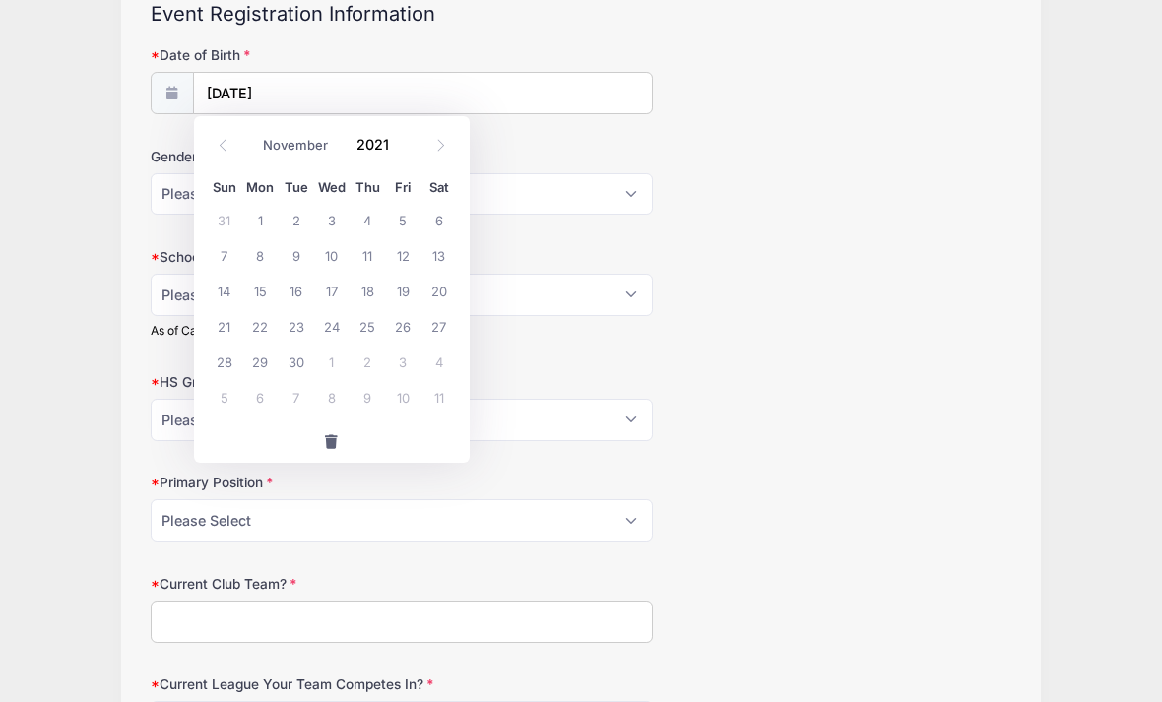
click at [341, 446] on button "button" at bounding box center [332, 441] width 276 height 42
type input "2025"
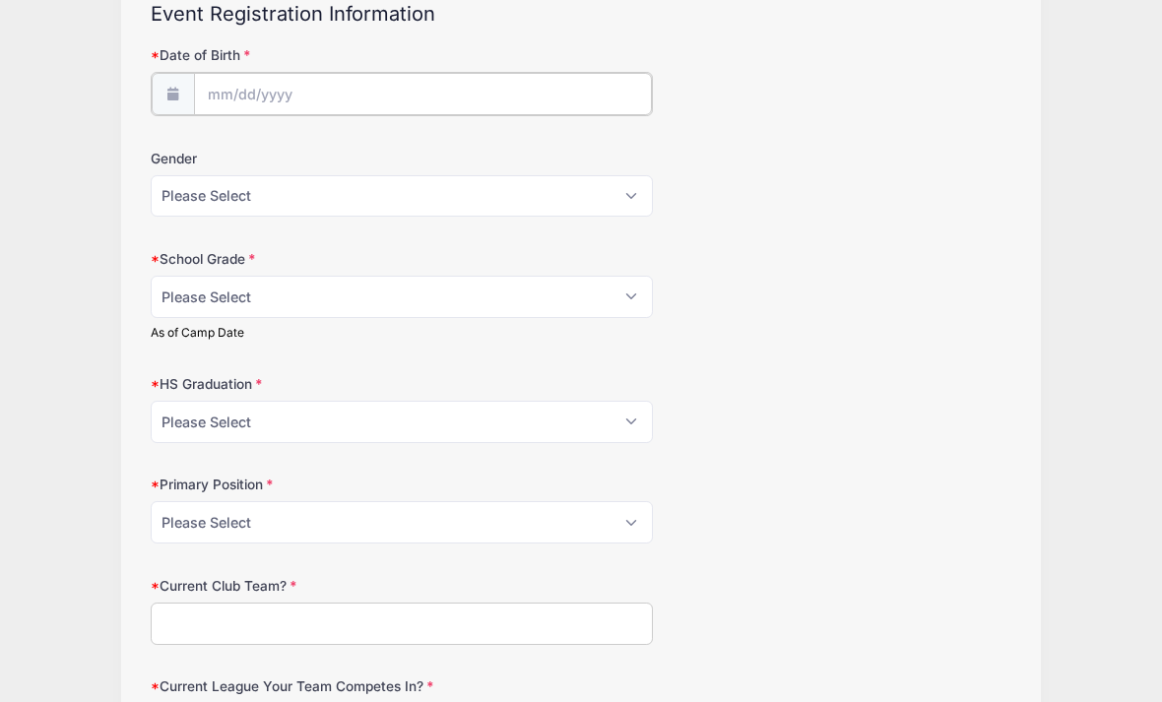
click at [259, 93] on input "Date of Birth" at bounding box center [423, 94] width 458 height 42
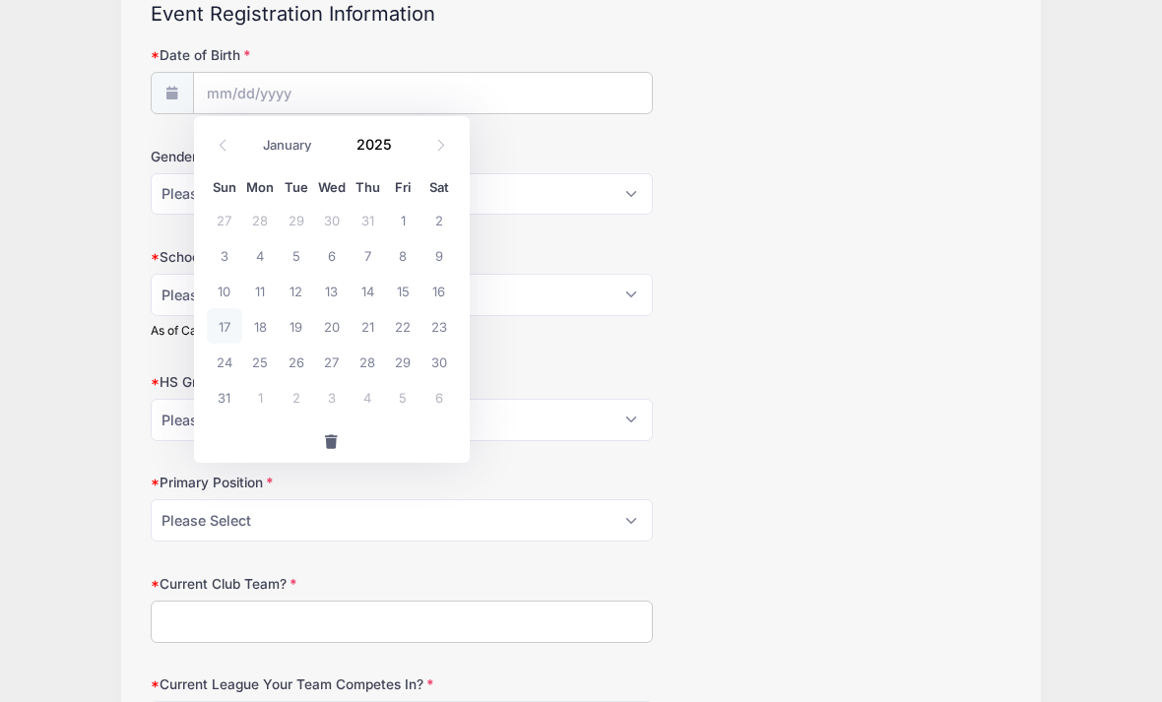
click at [372, 143] on input "2025" at bounding box center [379, 144] width 64 height 30
click at [441, 154] on span at bounding box center [440, 145] width 32 height 33
click at [296, 143] on select "January February March April May June July August September October November De…" at bounding box center [297, 145] width 88 height 26
select select "3"
click at [233, 292] on span "13" at bounding box center [224, 290] width 35 height 35
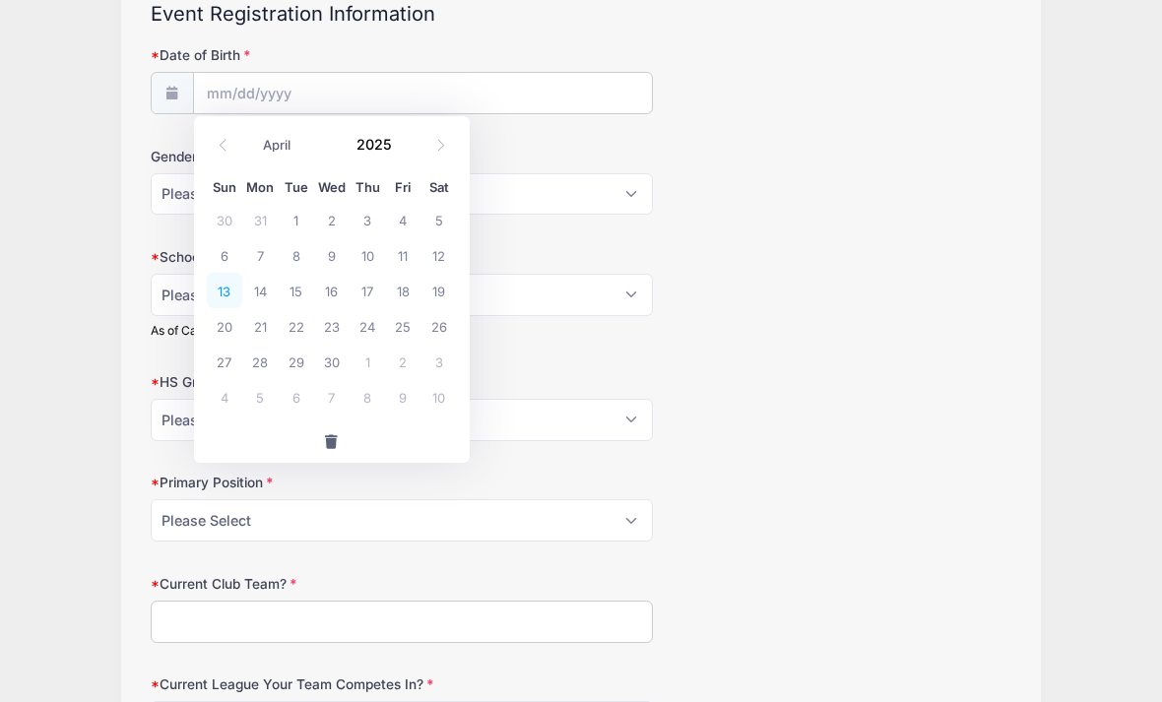
type input "04/13/2025"
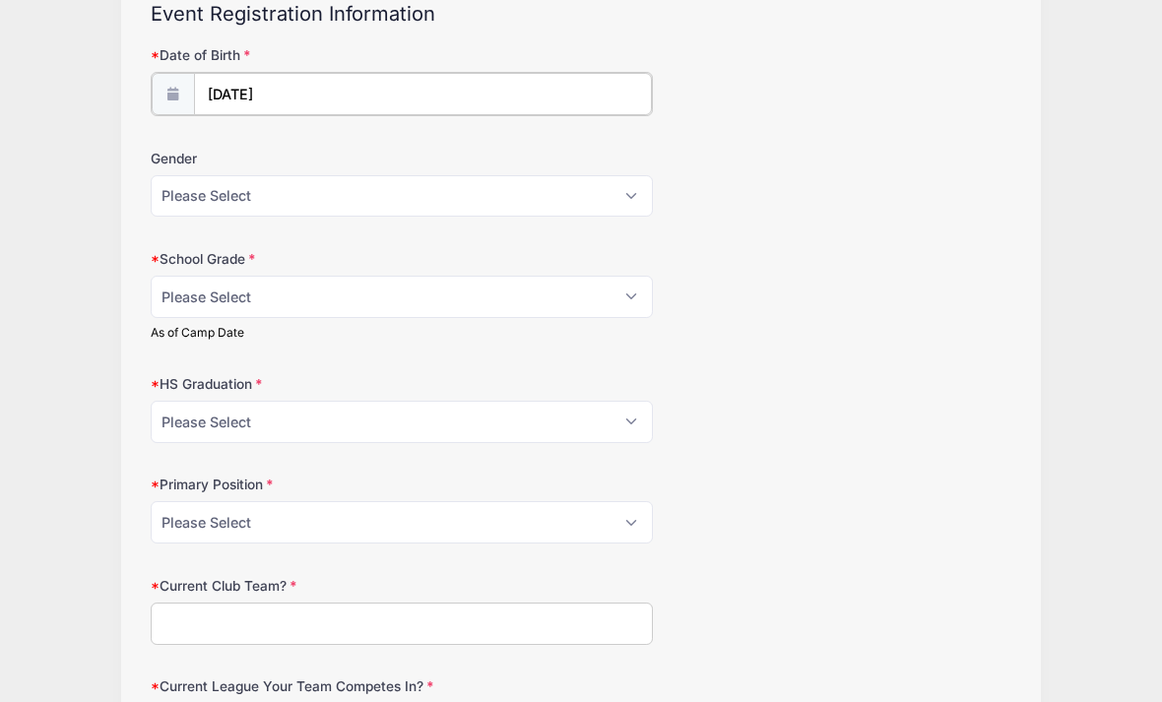
click at [315, 82] on input "04/13/2025" at bounding box center [423, 94] width 458 height 42
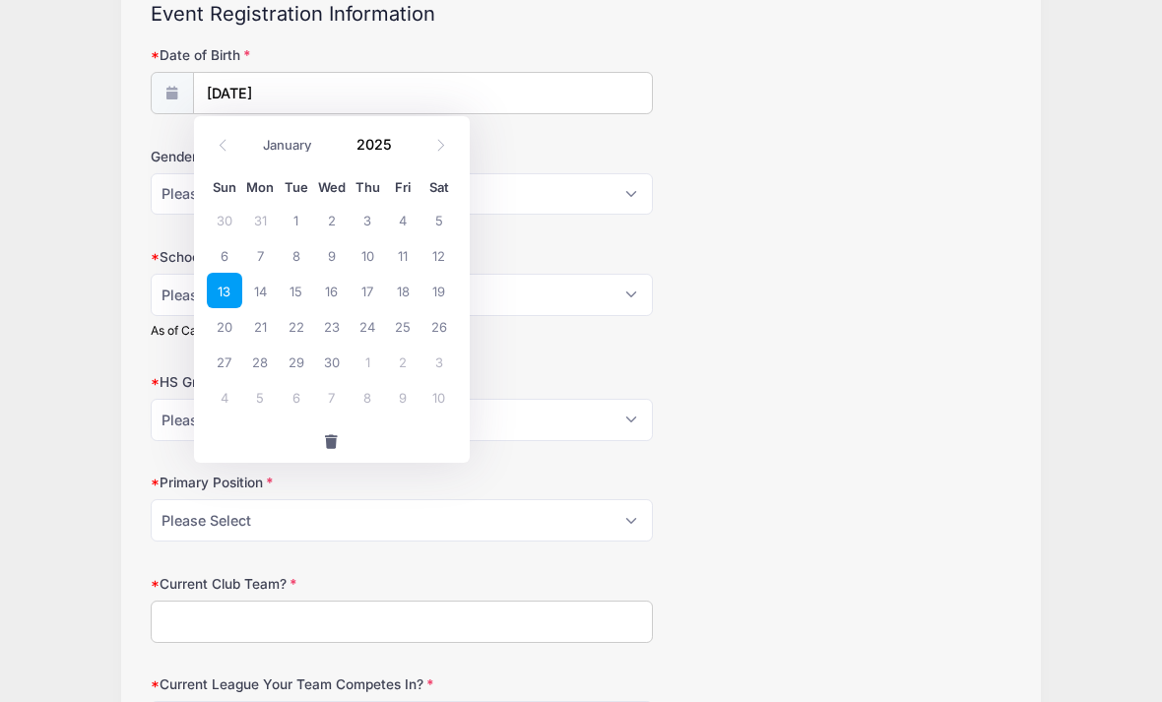
click at [211, 159] on span at bounding box center [223, 145] width 32 height 33
click at [211, 158] on span at bounding box center [223, 145] width 32 height 33
select select "1"
click at [202, 166] on div "January February March April May June July August September October November De…" at bounding box center [332, 142] width 276 height 52
click at [200, 174] on div "Sun Mon Tue Wed Thu Fri Sat 26 27 28 29 30 31 1 2 3 4 5 6 7 8 9 10 11 12 13 14 …" at bounding box center [332, 293] width 276 height 253
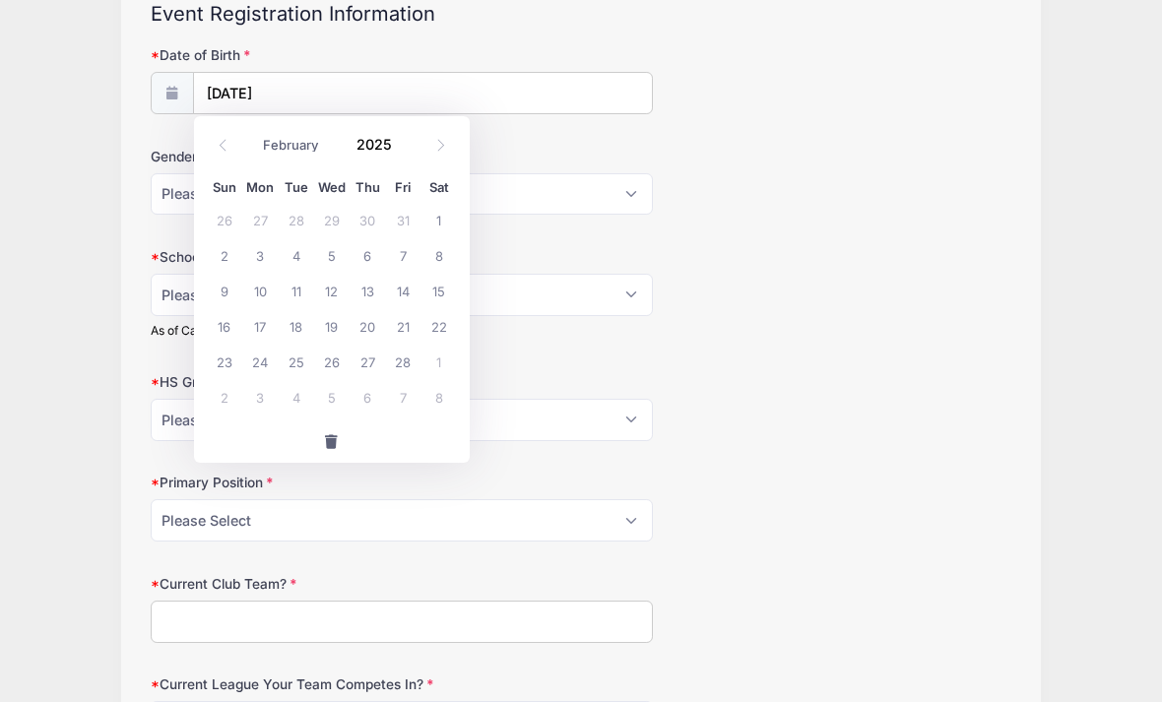
click at [198, 179] on div "Sun Mon Tue Wed Thu Fri Sat 26 27 28 29 30 31 1 2 3 4 5 6 7 8 9 10 11 12 13 14 …" at bounding box center [332, 293] width 276 height 253
click at [325, 440] on span "button" at bounding box center [332, 442] width 18 height 14
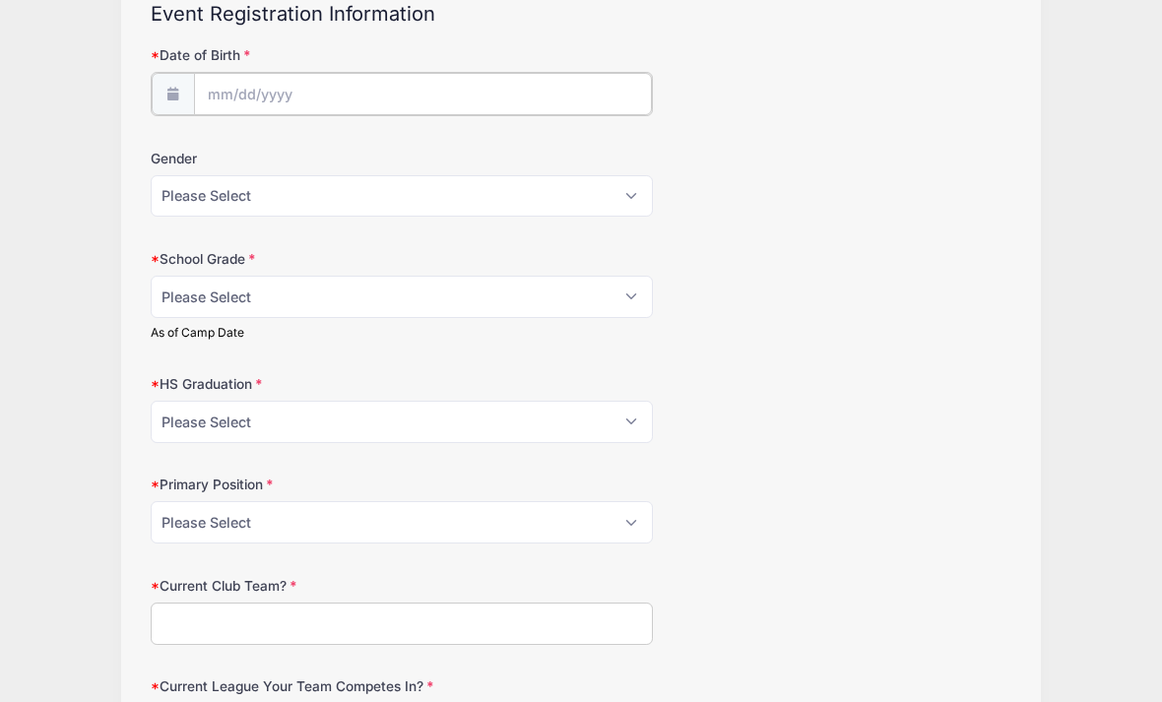
click at [262, 100] on body "Processing Request Please wait... Processing Request Please wait... Processing …" at bounding box center [581, 127] width 1162 height 702
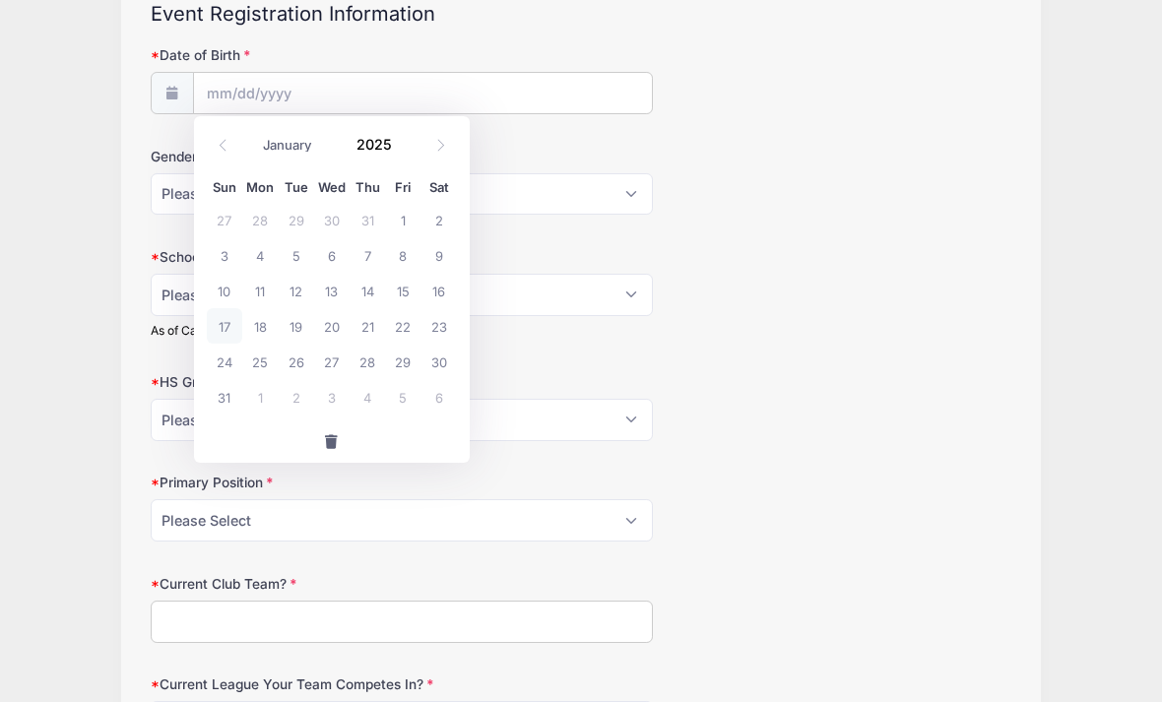
click at [229, 144] on span at bounding box center [223, 145] width 32 height 33
click at [225, 138] on span at bounding box center [223, 145] width 32 height 33
click at [225, 146] on icon at bounding box center [223, 145] width 13 height 13
click at [230, 136] on span at bounding box center [223, 145] width 32 height 33
select select "3"
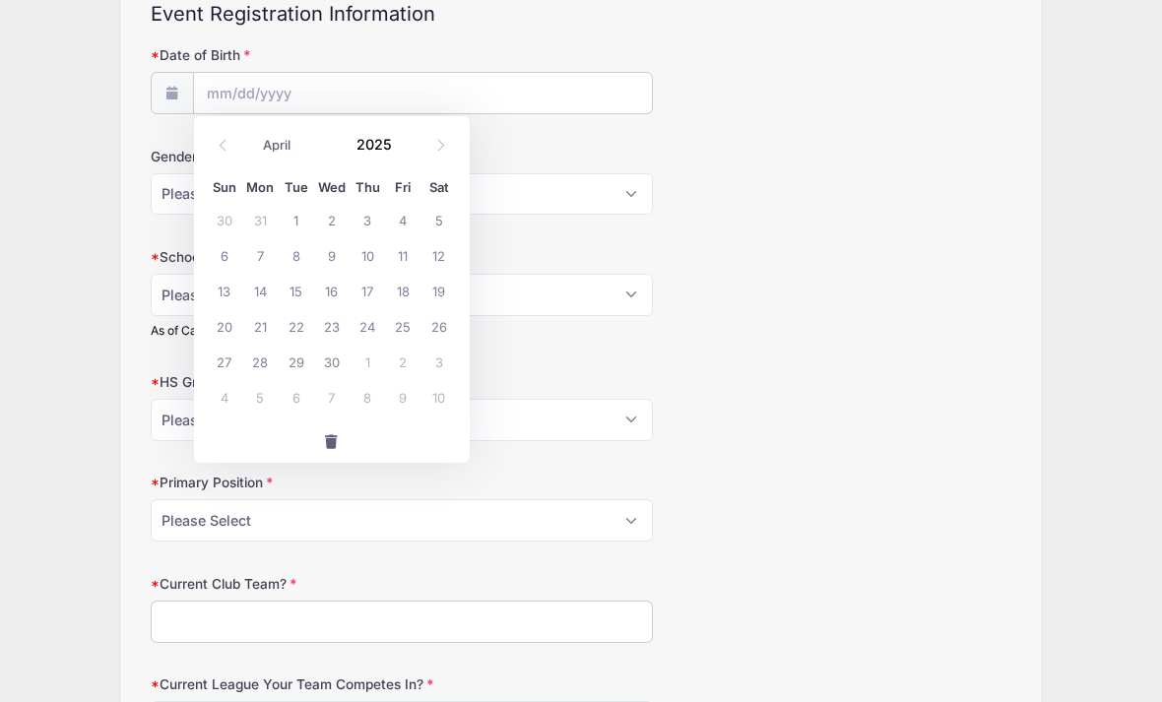
click at [377, 156] on input "2025" at bounding box center [379, 144] width 64 height 30
type input "2009"
click at [263, 288] on span "13" at bounding box center [259, 290] width 35 height 35
type input "04/13/2009"
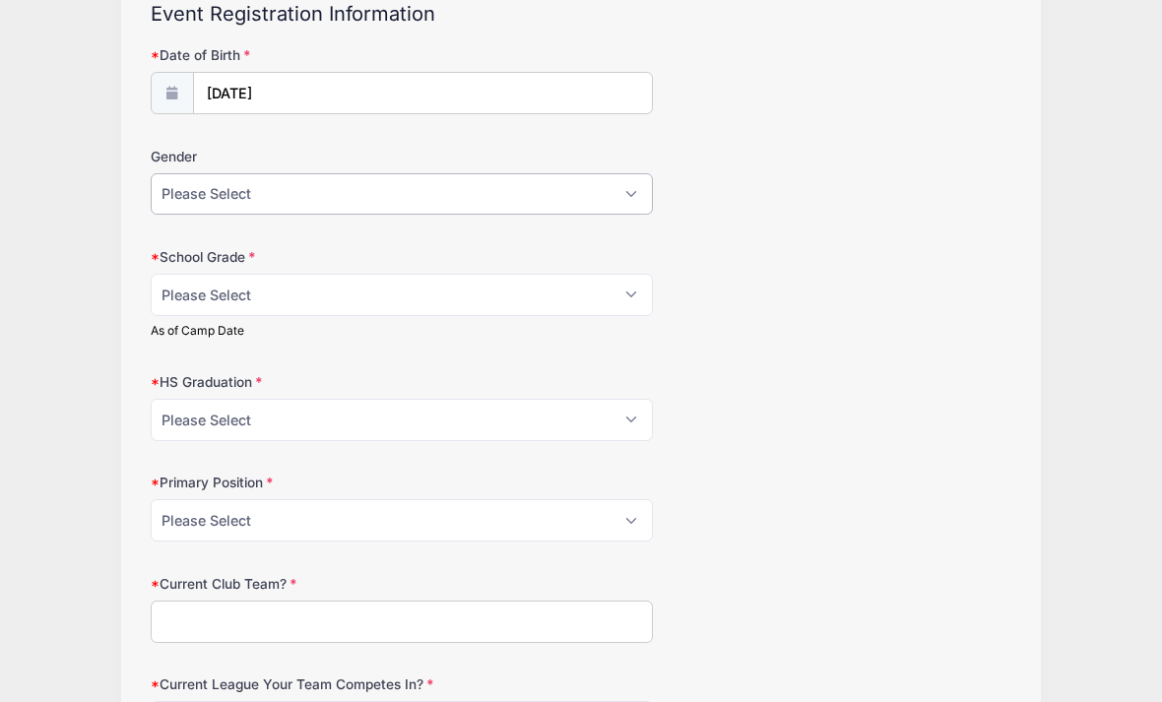
click at [619, 189] on select "Please Select Female Male" at bounding box center [402, 194] width 502 height 42
select select "Female"
click at [630, 297] on select "Please Select Freshman Sophomore Junior Senior Graduated HS" at bounding box center [402, 295] width 502 height 42
select select "Junior"
click at [418, 411] on select "Please Select 2021 2022 2023 2024 2025 2026 2027 2028 2029 2030" at bounding box center [402, 420] width 502 height 42
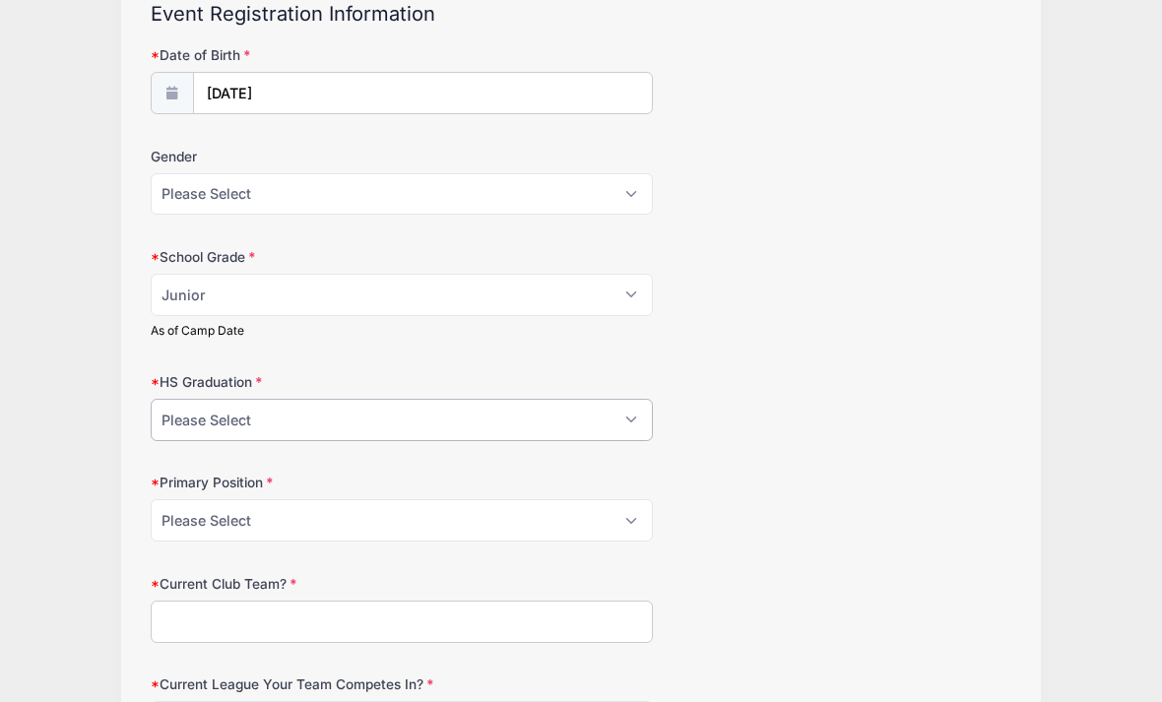
select select "2027"
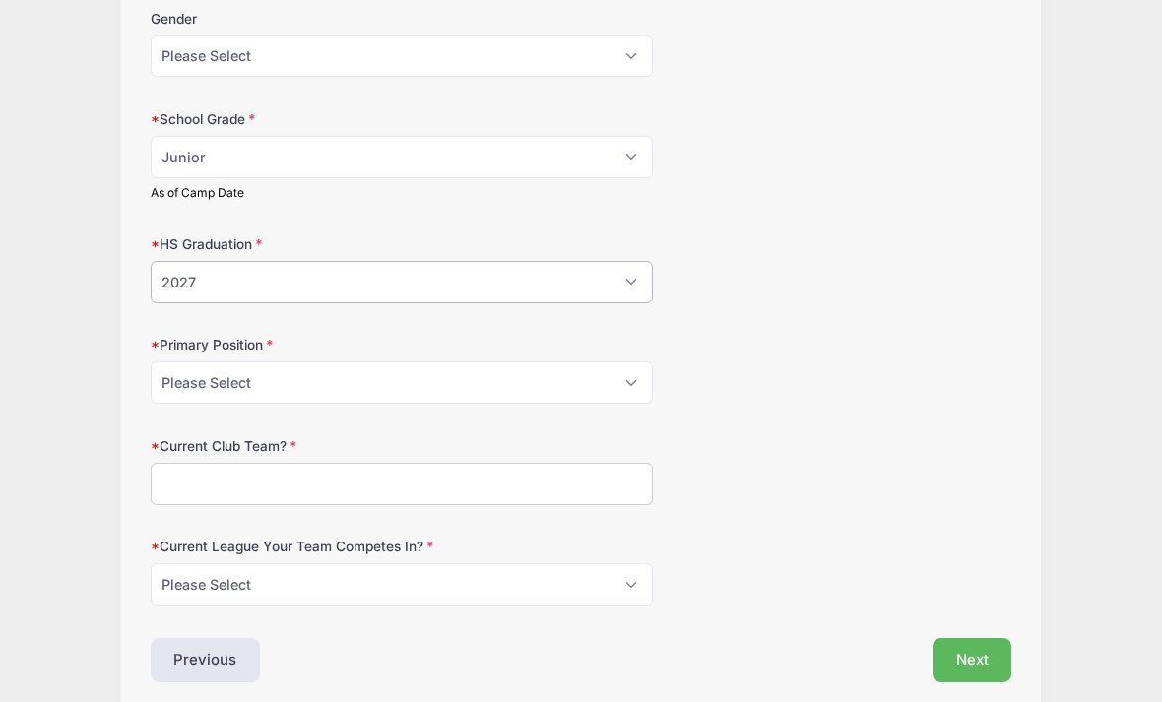
scroll to position [378, 0]
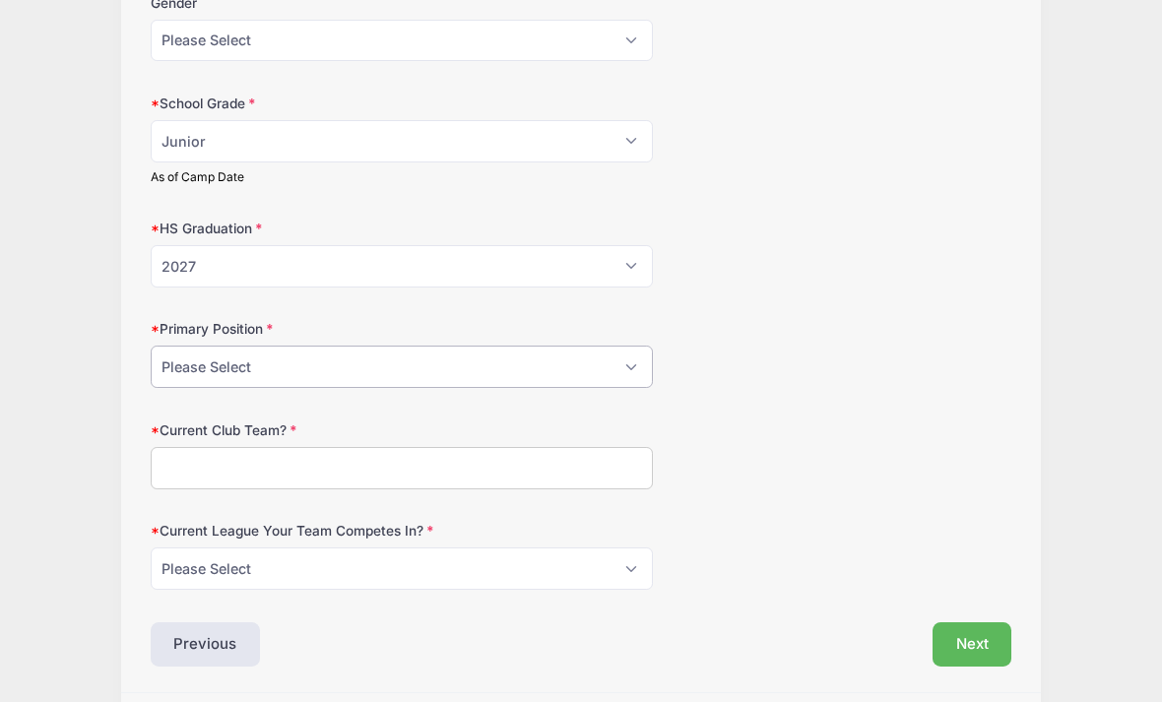
click at [622, 360] on select "Please Select GK Center Defender Wide Defender Center Midfielder Wide Forward C…" at bounding box center [402, 367] width 502 height 42
select select "Wide Forward"
click at [204, 458] on input "Current Club Team?" at bounding box center [402, 468] width 502 height 42
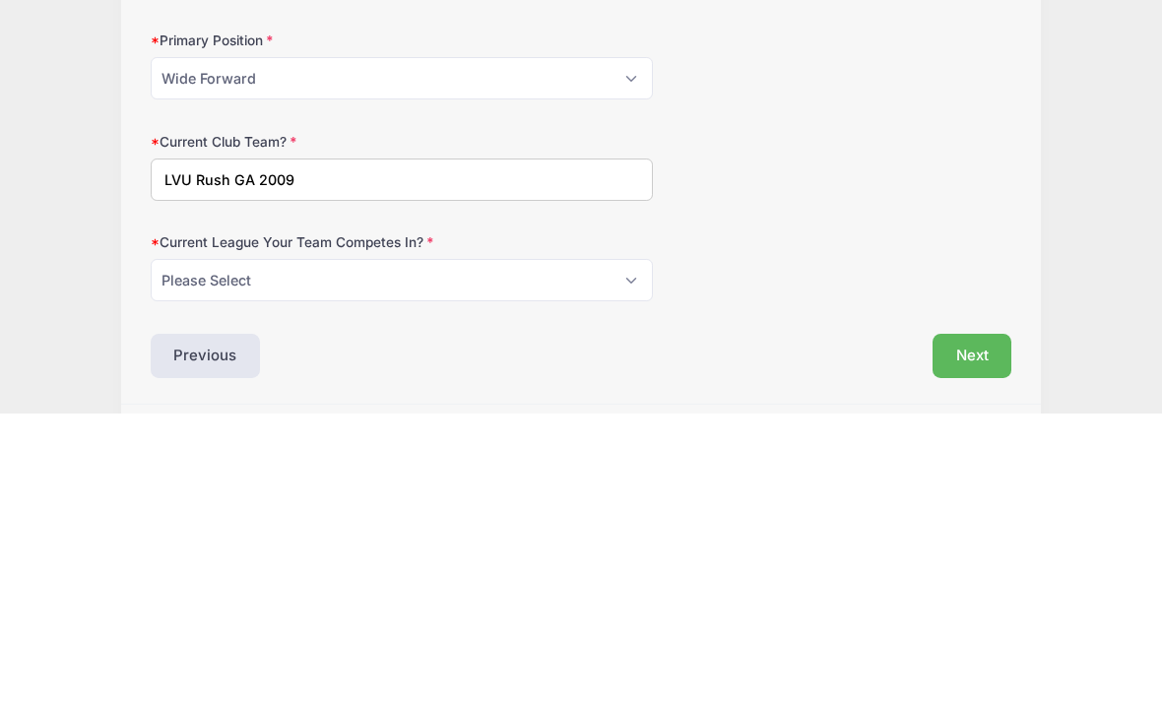
type input "LVU Rush GA 2009"
click at [312, 547] on select "Please Select ECNL ECRL GA Other" at bounding box center [402, 568] width 502 height 42
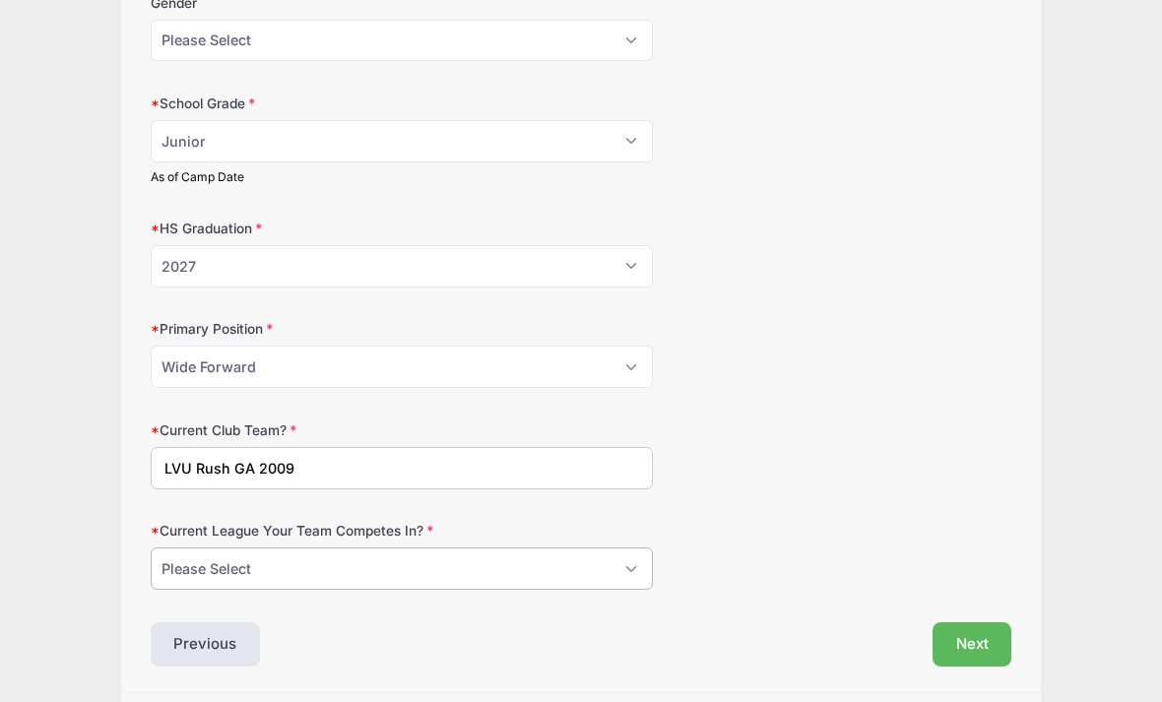
select select "GA"
click at [974, 632] on button "Next" at bounding box center [972, 644] width 80 height 45
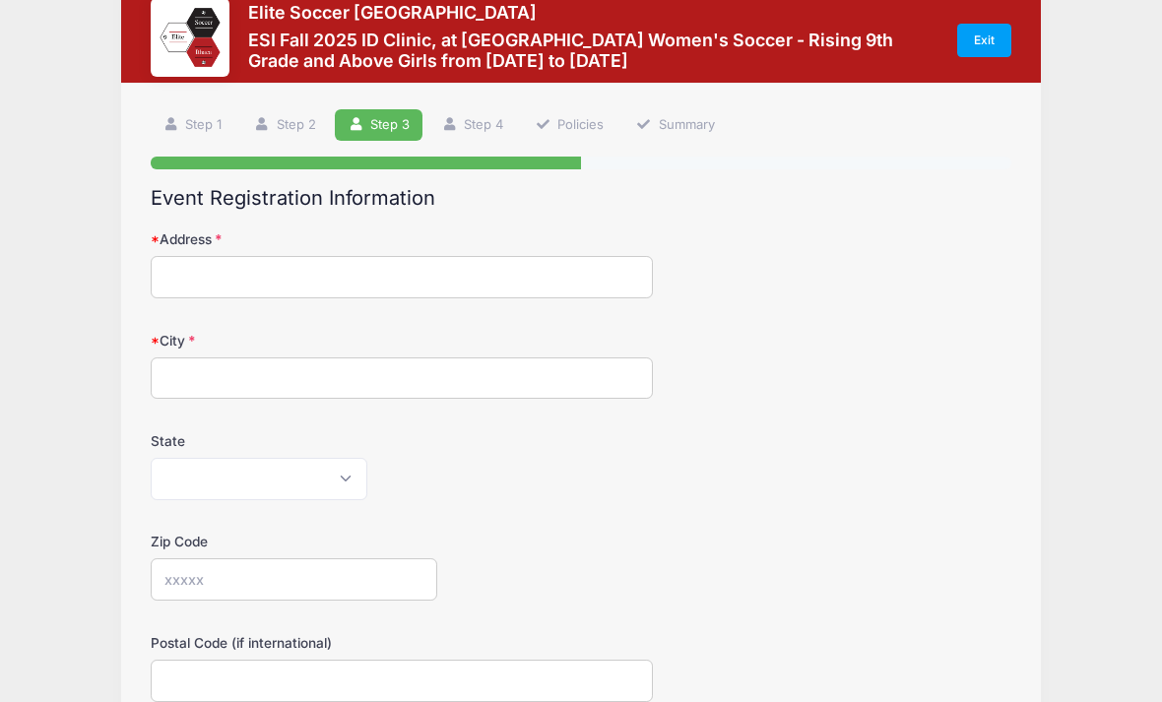
scroll to position [0, 0]
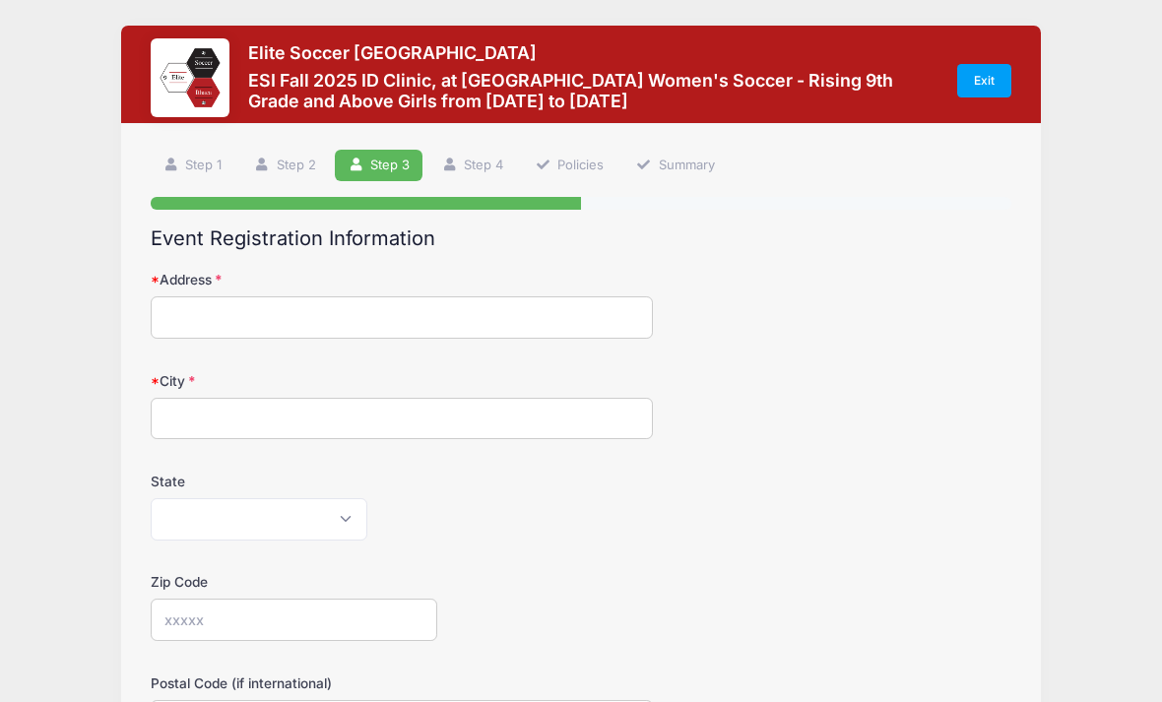
click at [213, 314] on input "Address" at bounding box center [402, 317] width 502 height 42
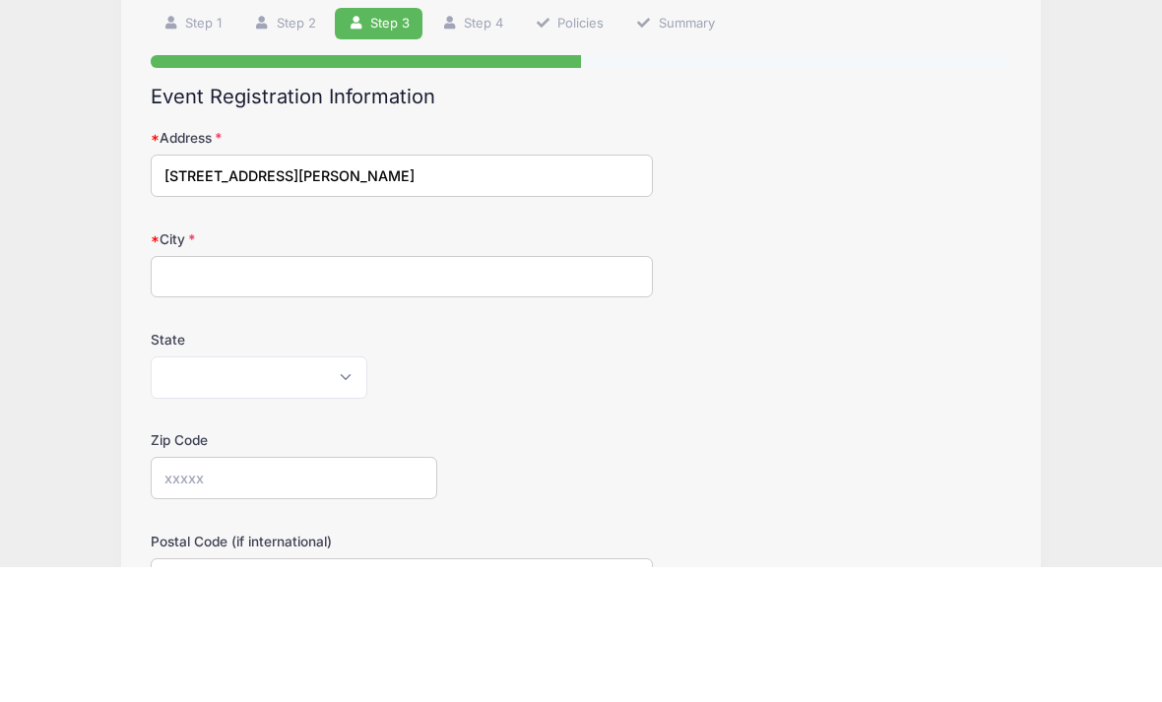
type input "520 Roberts Rd"
click at [235, 392] on input "City" at bounding box center [402, 413] width 502 height 42
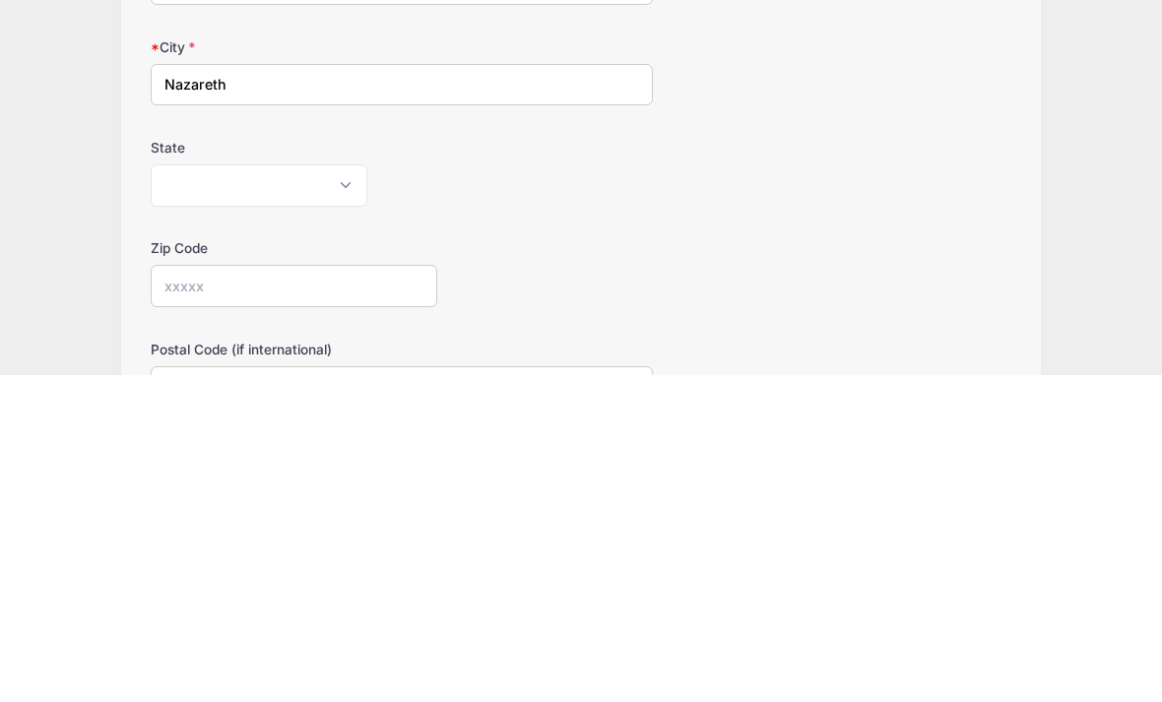
type input "Nazareth"
click at [331, 492] on select "Alabama Alaska American Samoa Arizona Arkansas Armed Forces Africa Armed Forces…" at bounding box center [259, 513] width 217 height 42
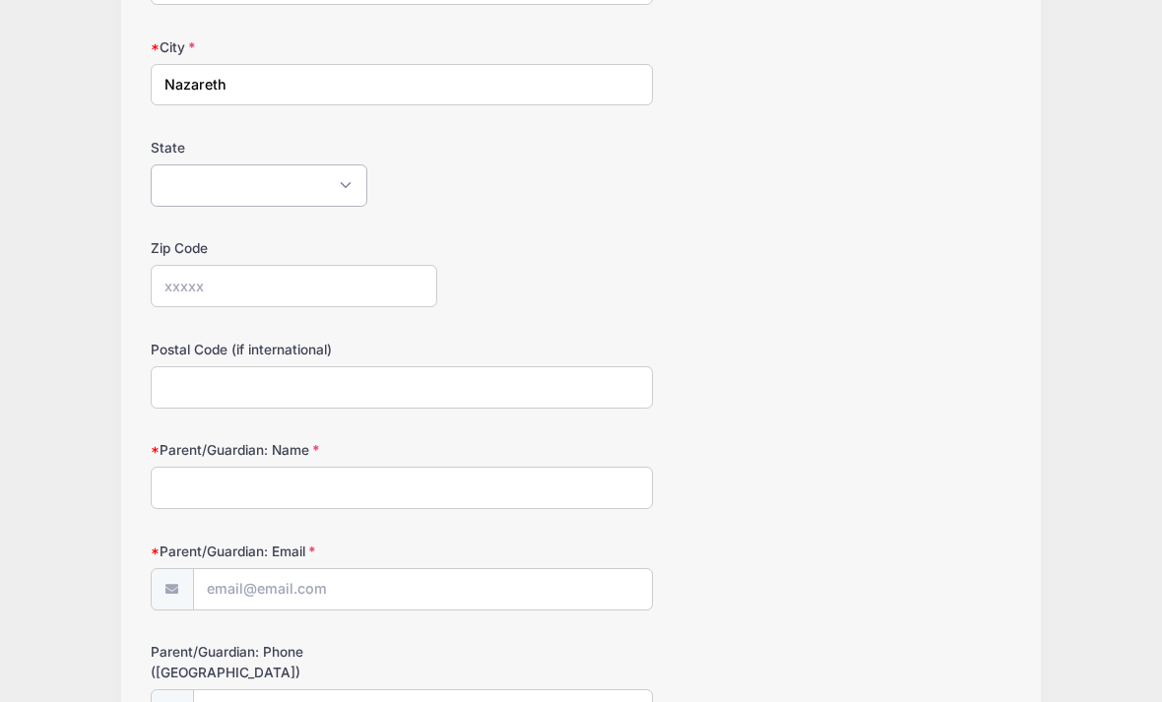
select select "PA"
click at [215, 287] on input "Zip Code" at bounding box center [295, 286] width 288 height 42
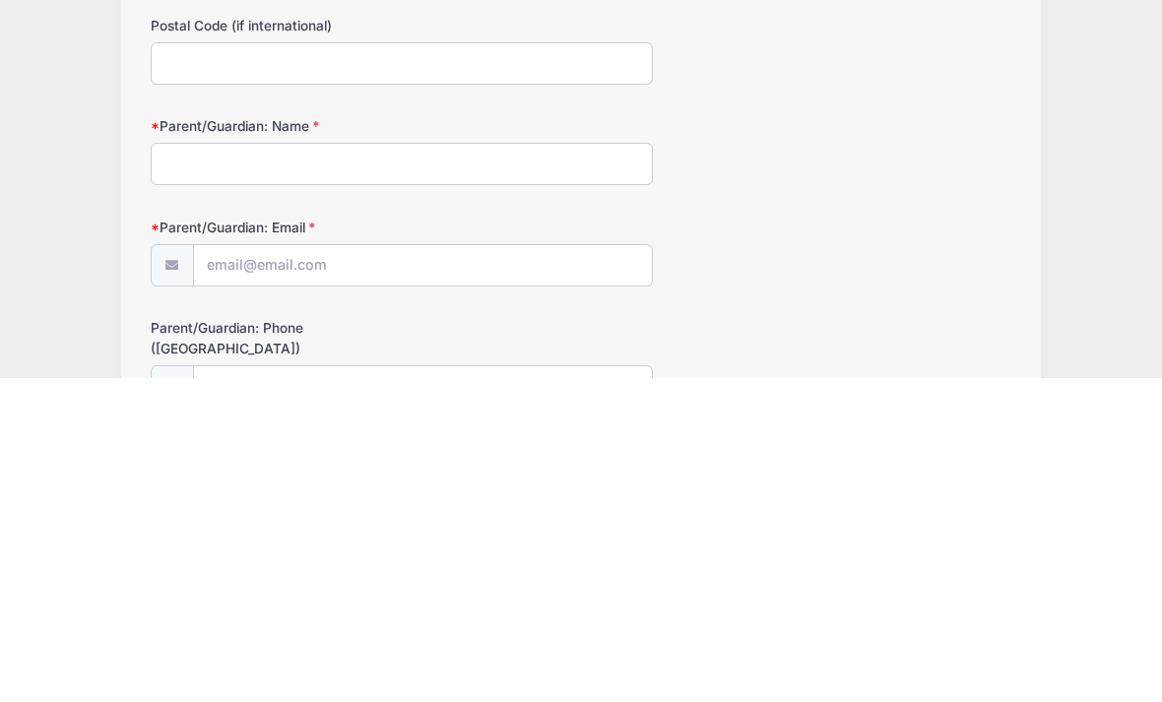
type input "18064"
click at [338, 468] on input "Parent/Guardian: Name" at bounding box center [402, 489] width 502 height 42
type input "Tracy Jankowski"
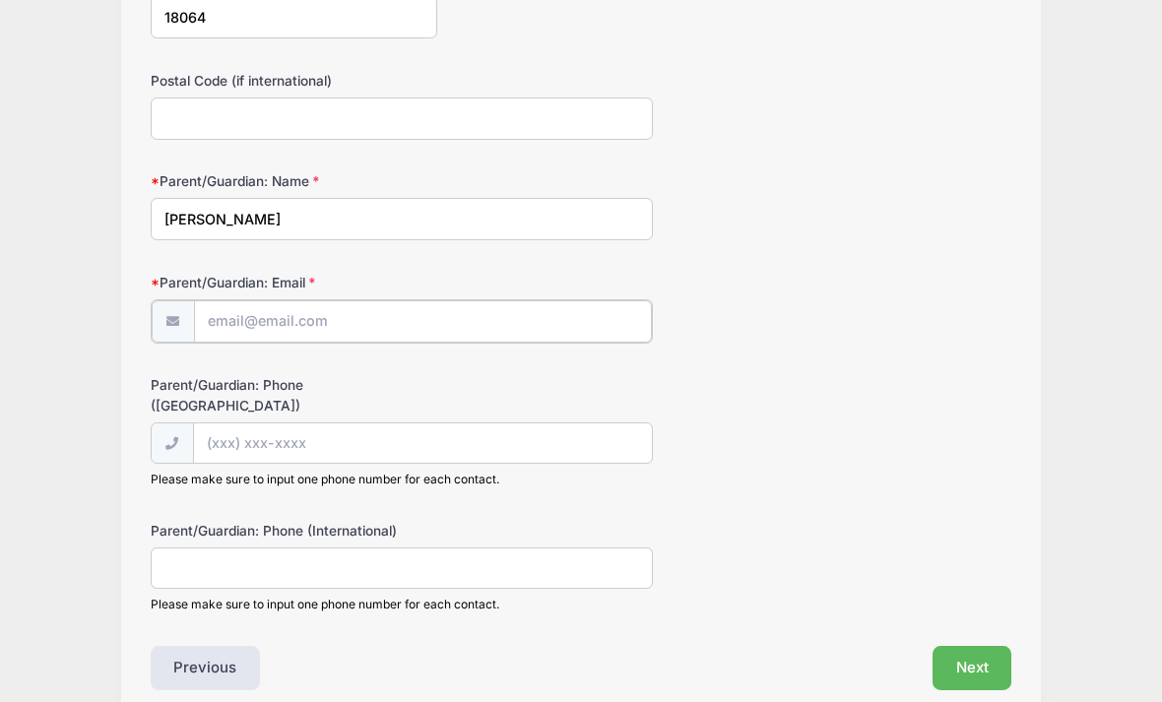
click at [264, 315] on input "Parent/Guardian: Email" at bounding box center [423, 321] width 458 height 42
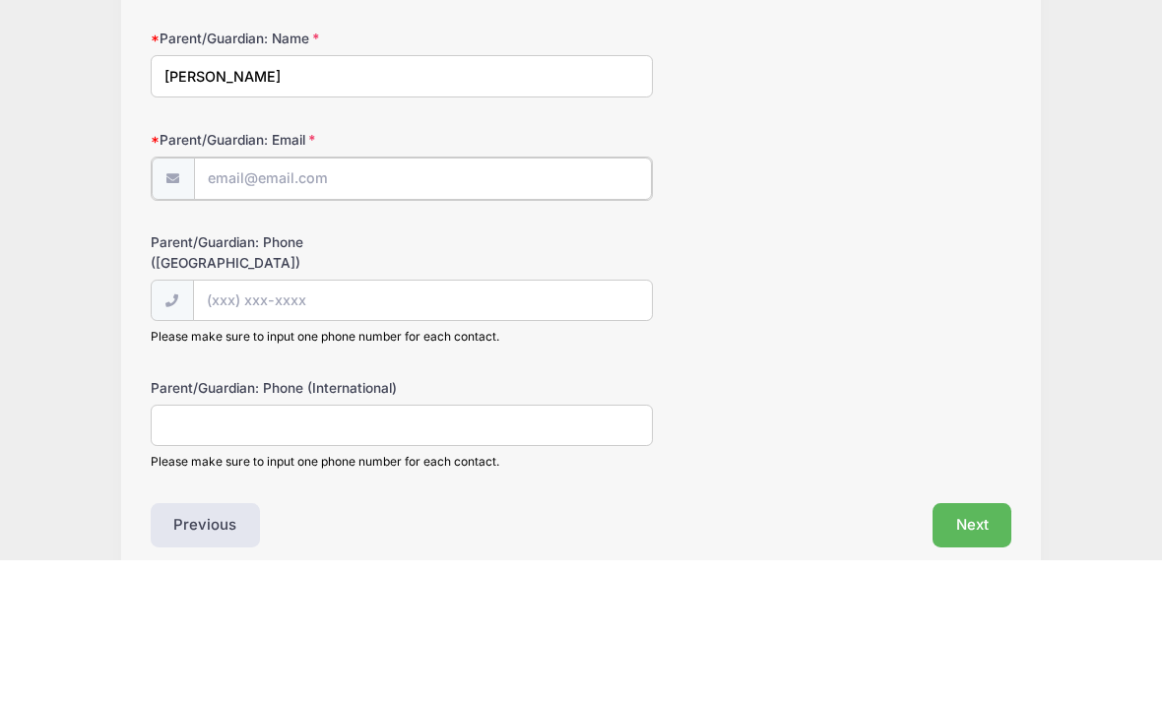
type input "tracyjankowski1269@gmail.com"
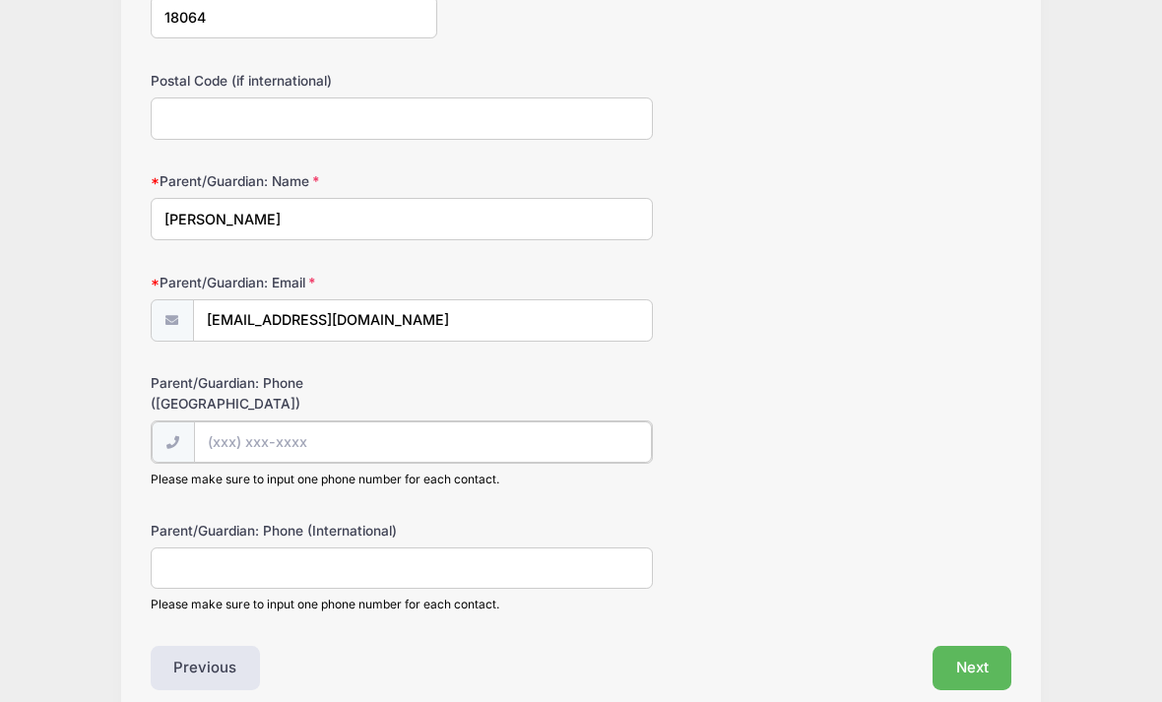
click at [240, 421] on input "Parent/Guardian: Phone (United States)" at bounding box center [423, 442] width 458 height 42
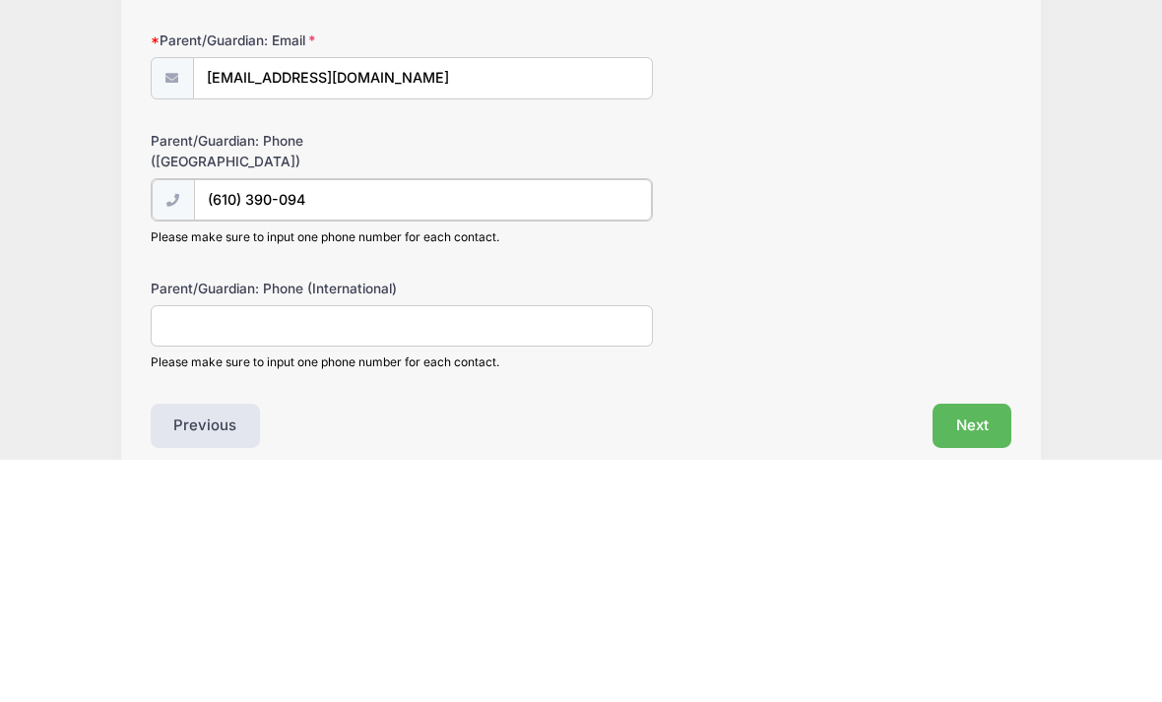
type input "(610) 390-0944"
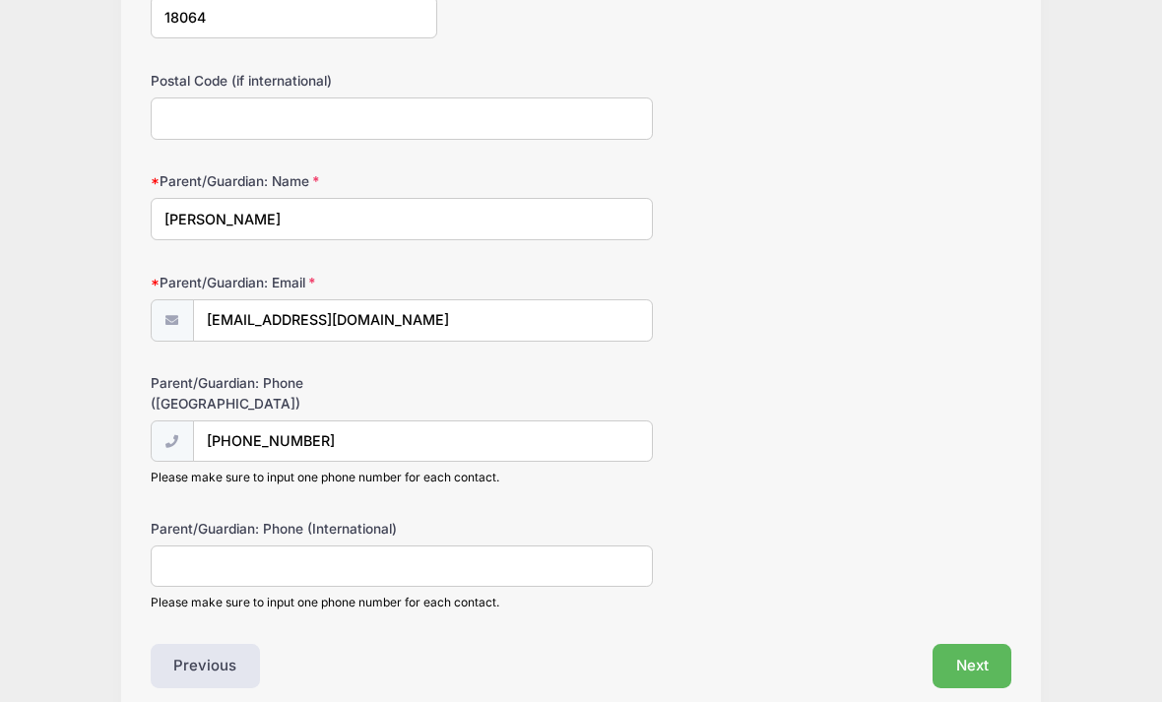
click at [970, 644] on button "Next" at bounding box center [972, 666] width 80 height 45
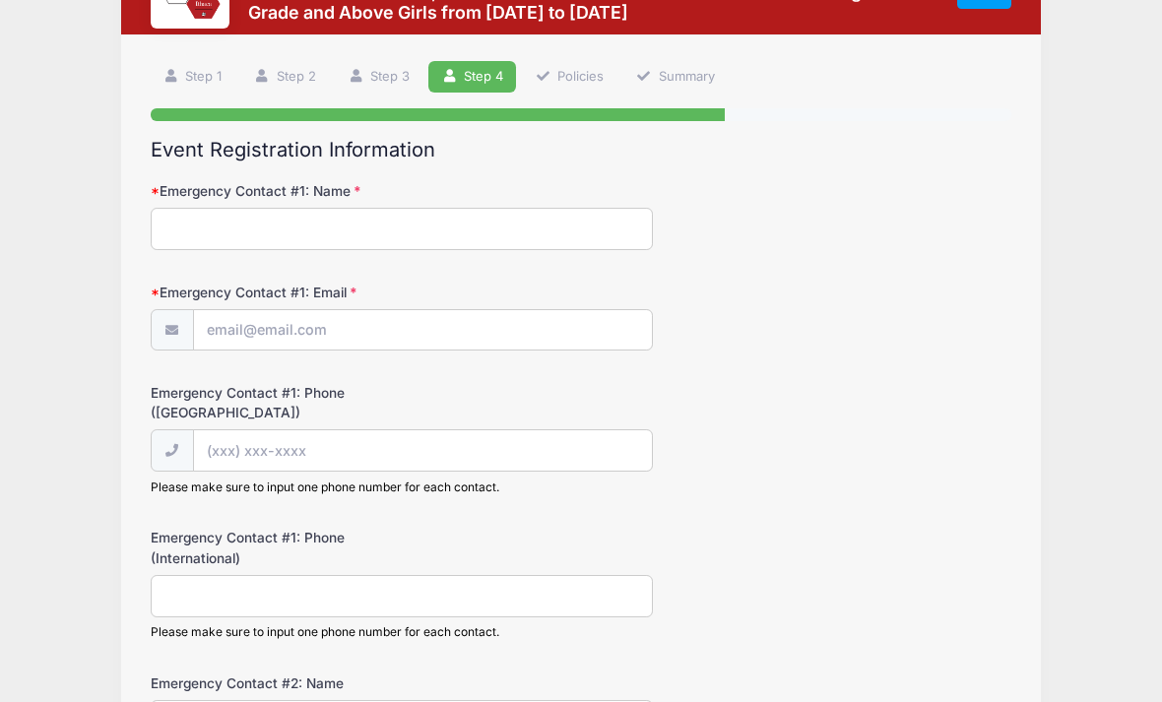
scroll to position [4, 0]
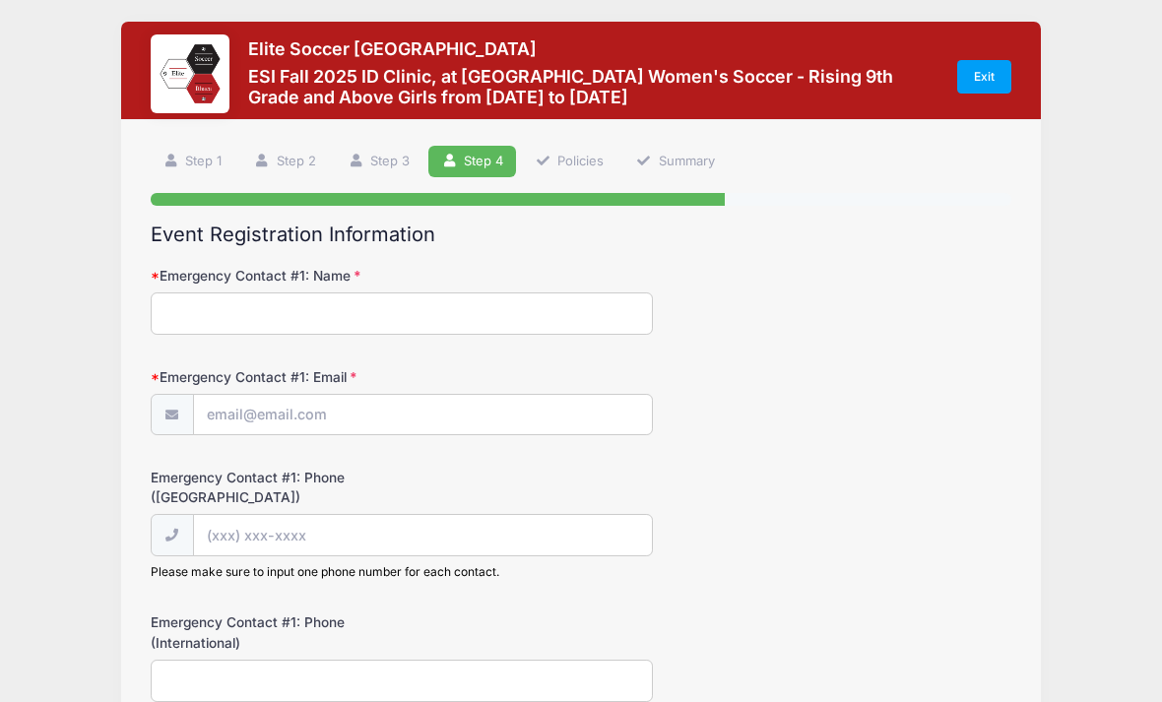
click at [210, 317] on input "Emergency Contact #1: Name" at bounding box center [402, 313] width 502 height 42
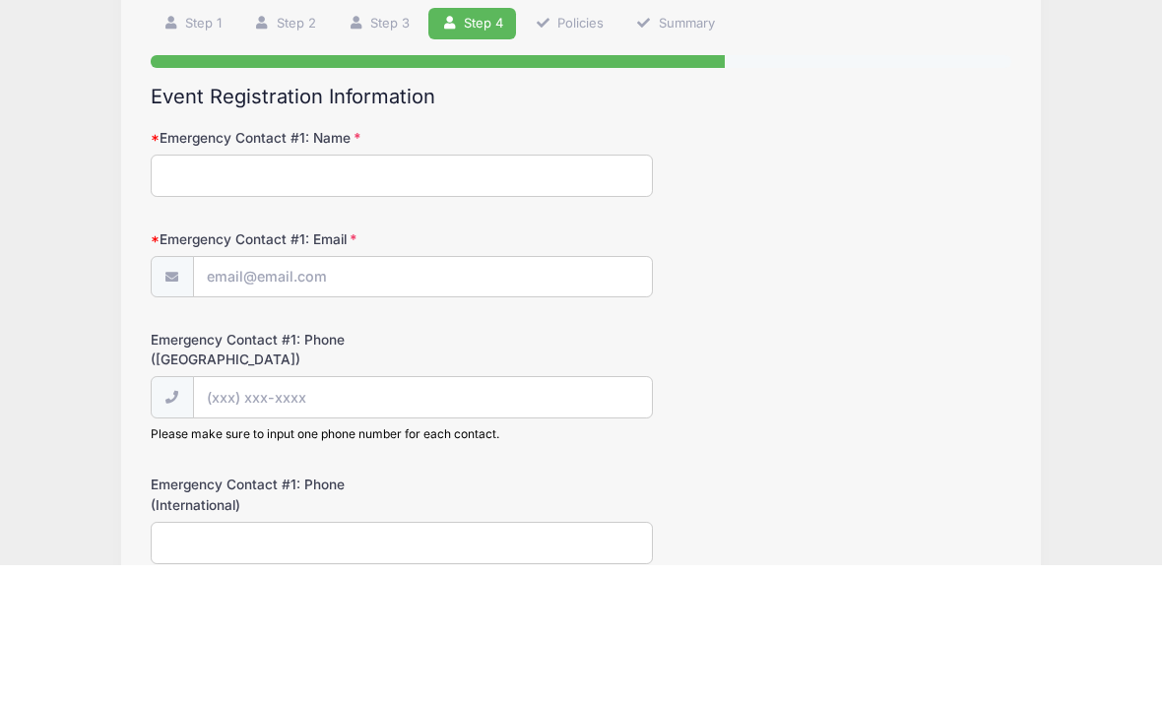
type input "Tracy Jankowski"
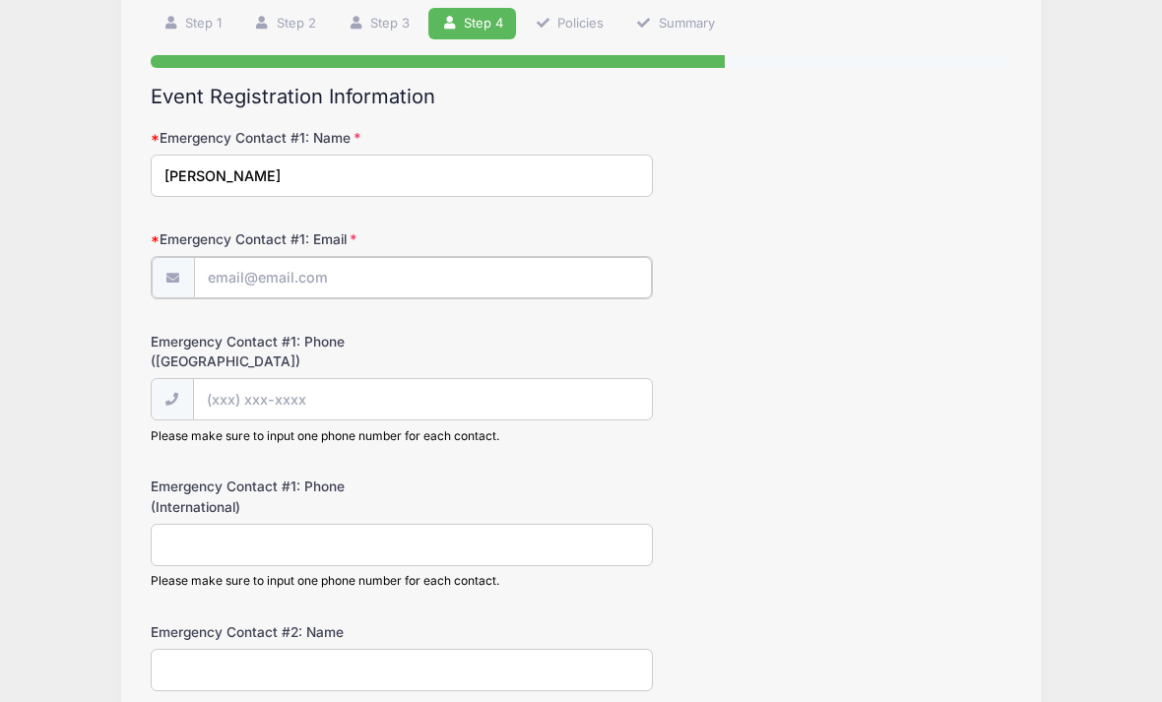
click at [250, 285] on input "Emergency Contact #1: Email" at bounding box center [423, 278] width 458 height 42
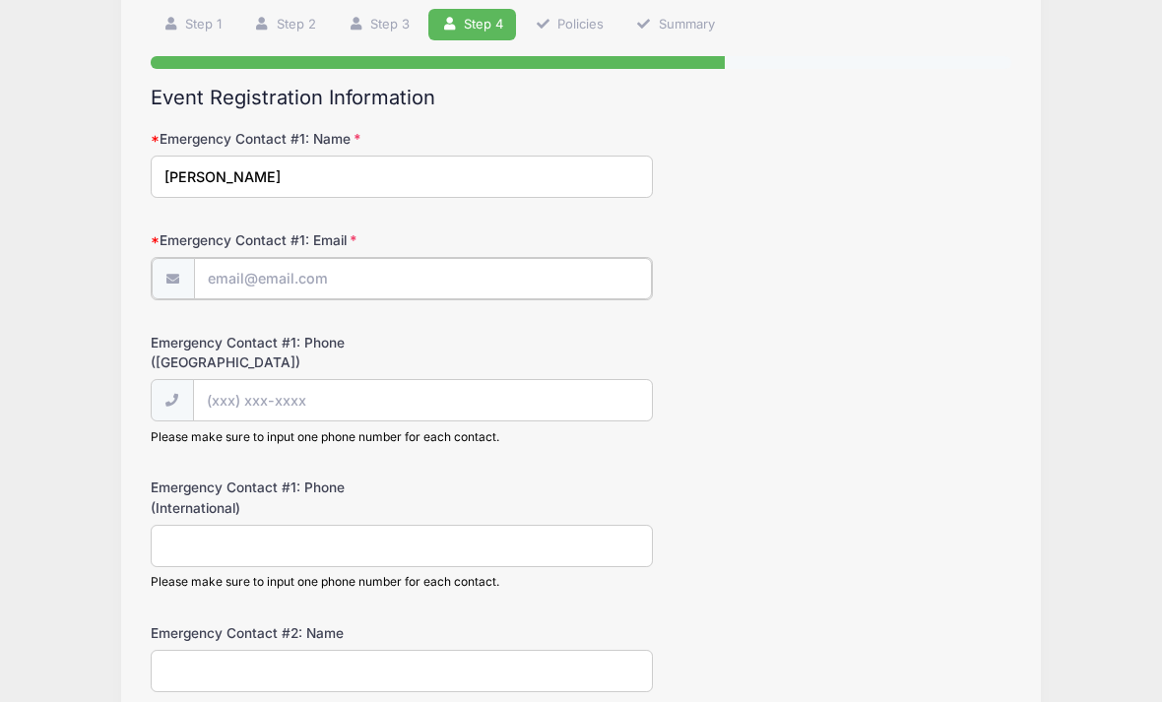
type input "tracyjankowski1269@gmail.com"
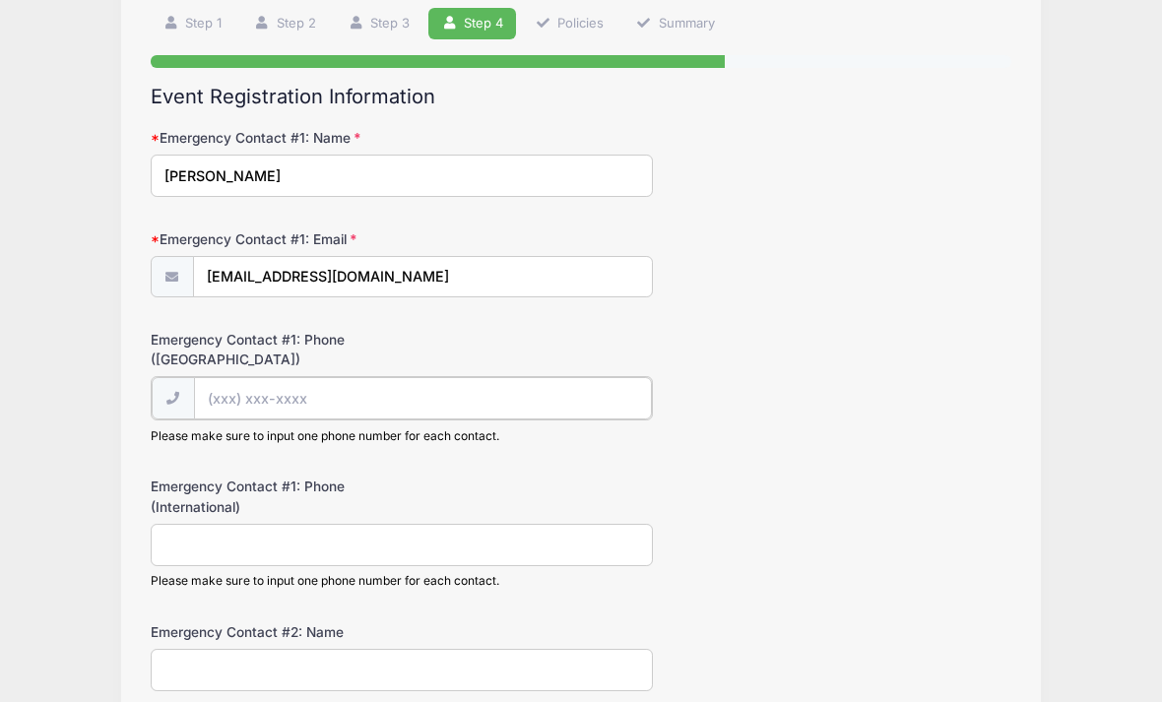
click at [245, 400] on input "Emergency Contact #1: Phone (United States)" at bounding box center [423, 399] width 458 height 42
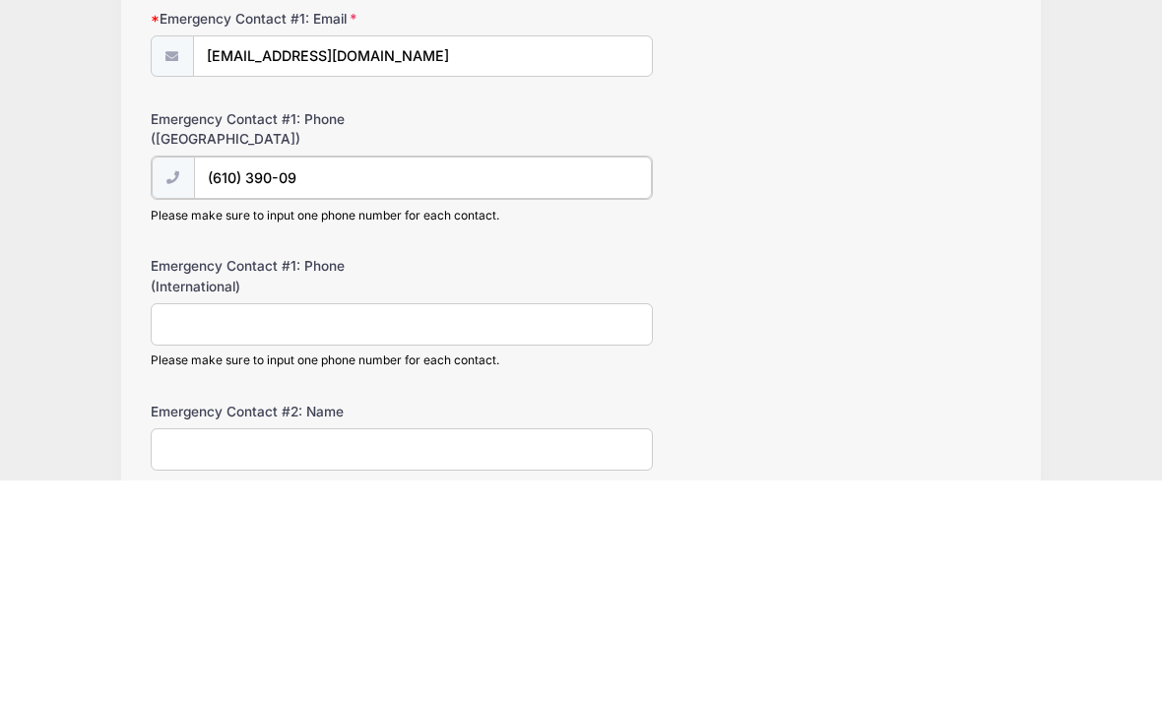
type input "(610) 390-0944"
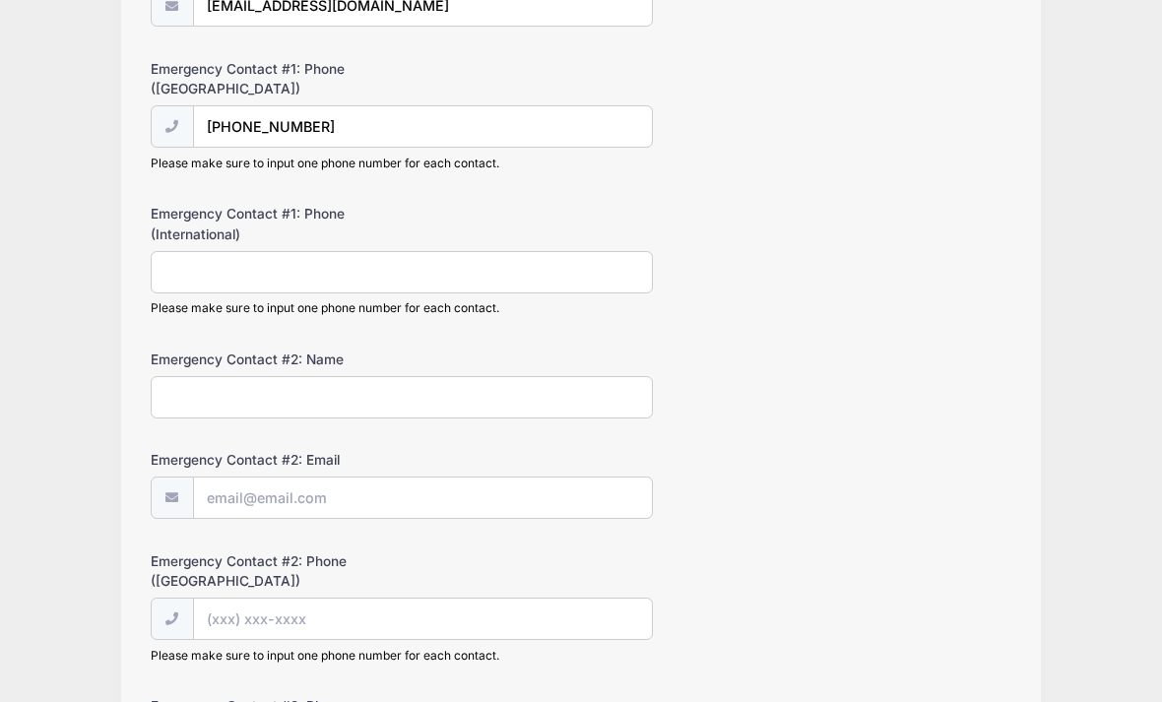
scroll to position [431, 0]
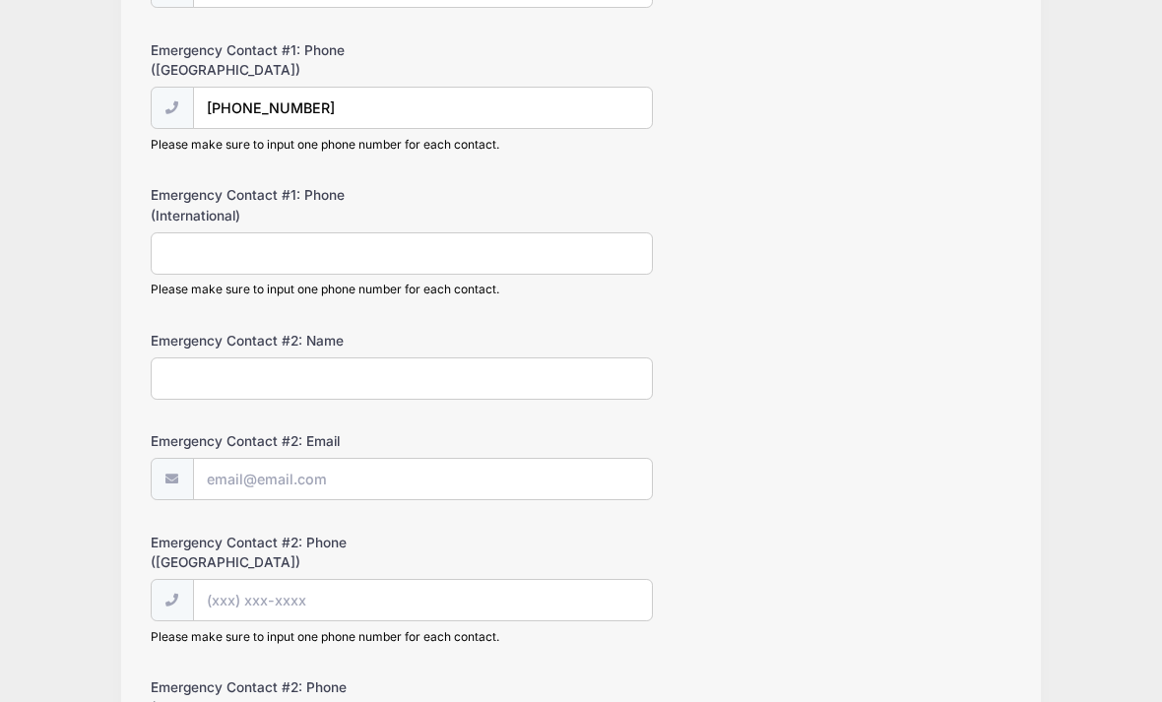
click at [191, 365] on input "Emergency Contact #2: Name" at bounding box center [402, 378] width 502 height 42
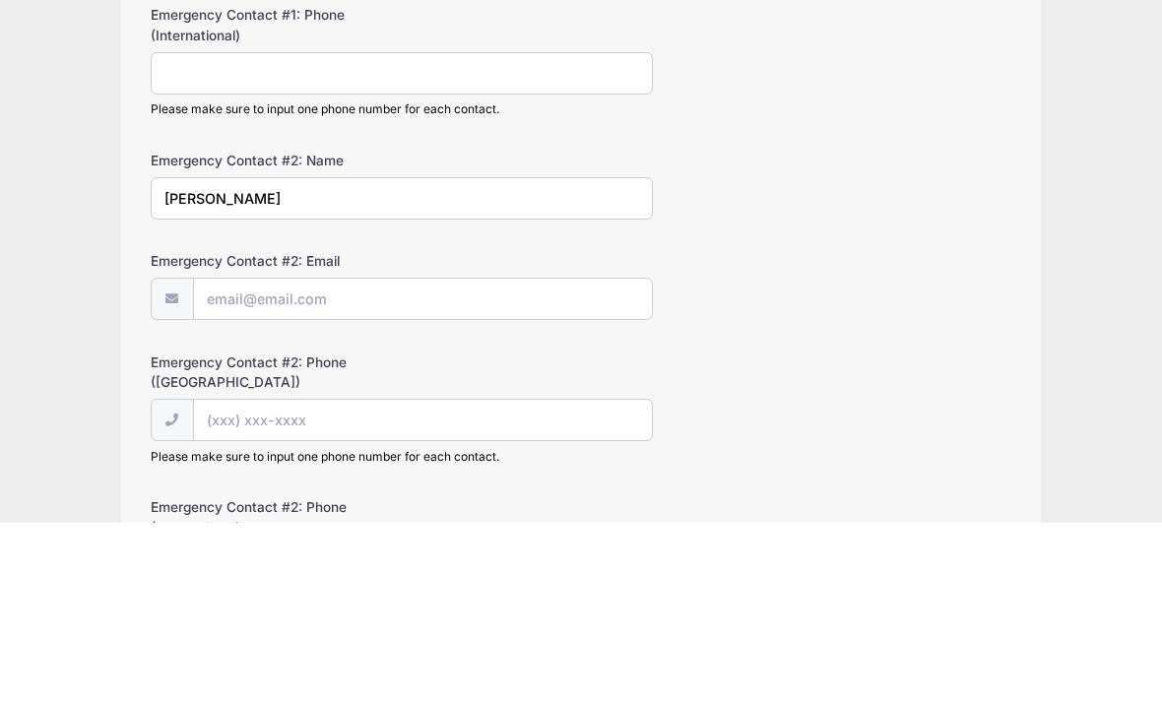
type input "Mark Jankowski"
click at [248, 459] on input "Emergency Contact #2: Email" at bounding box center [423, 480] width 458 height 42
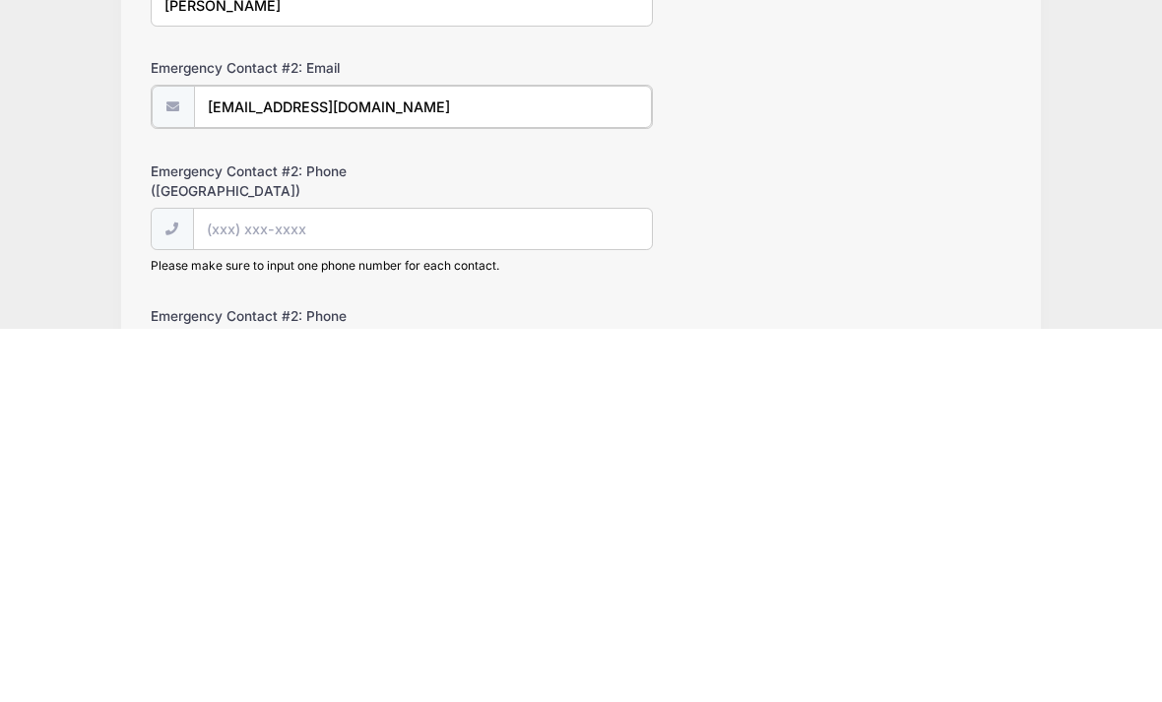
type input "Majski@aol.com"
click at [257, 580] on input "Emergency Contact #2: Phone (United States)" at bounding box center [423, 601] width 458 height 42
type input "(2"
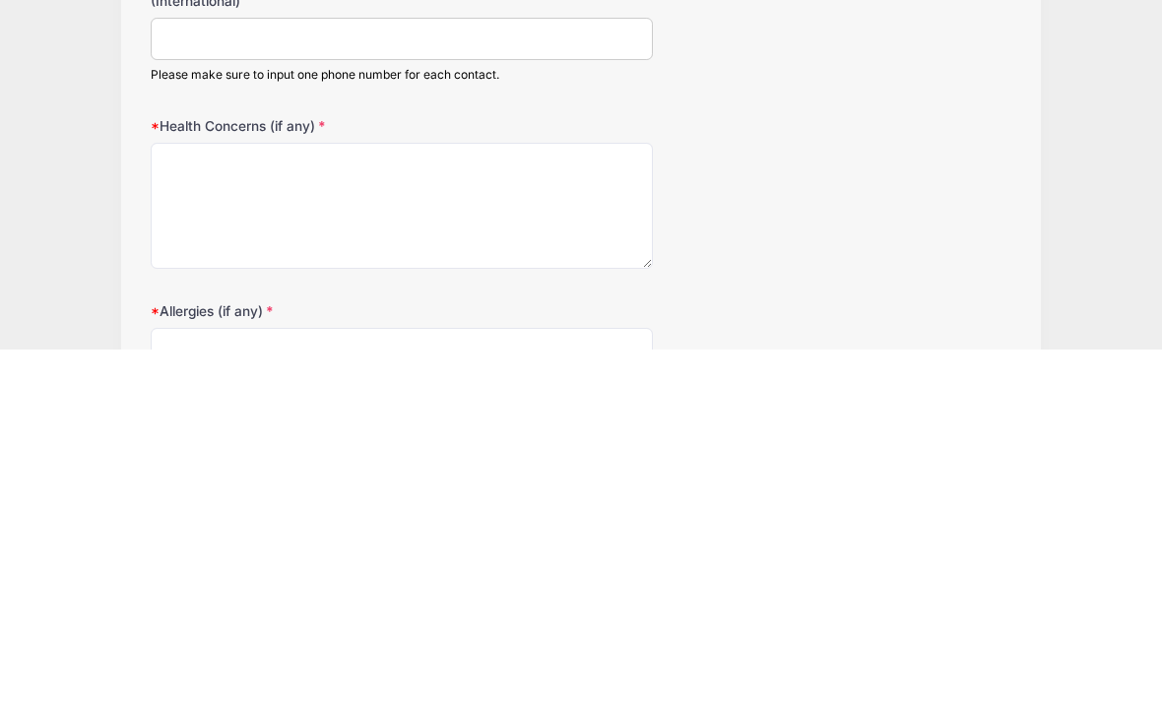
scroll to position [798, 0]
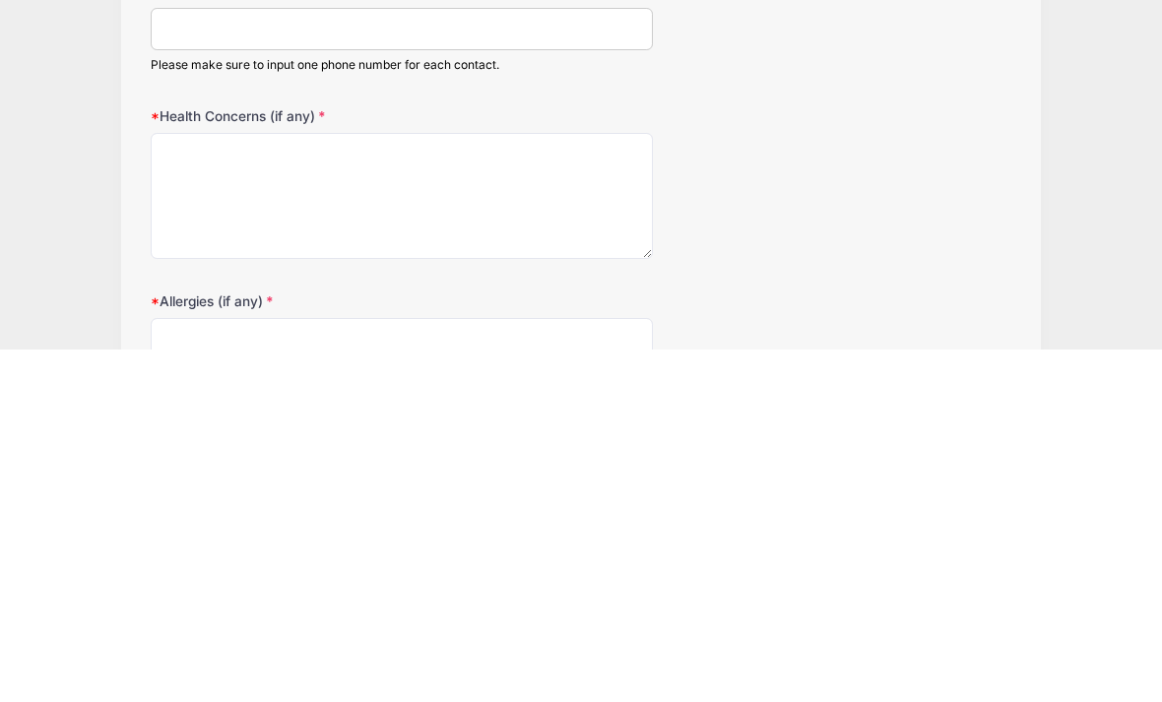
type input "(610) 217-4867"
click at [225, 483] on textarea "Health Concerns (if any)" at bounding box center [402, 546] width 502 height 127
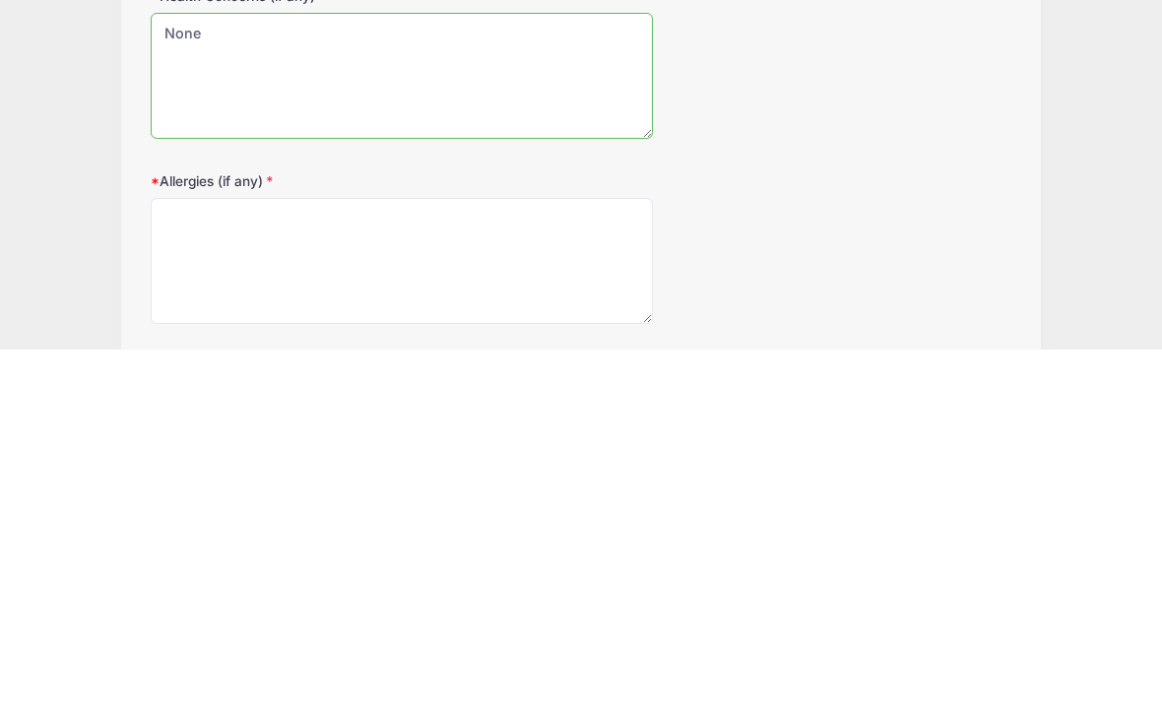
scroll to position [917, 0]
type textarea "None"
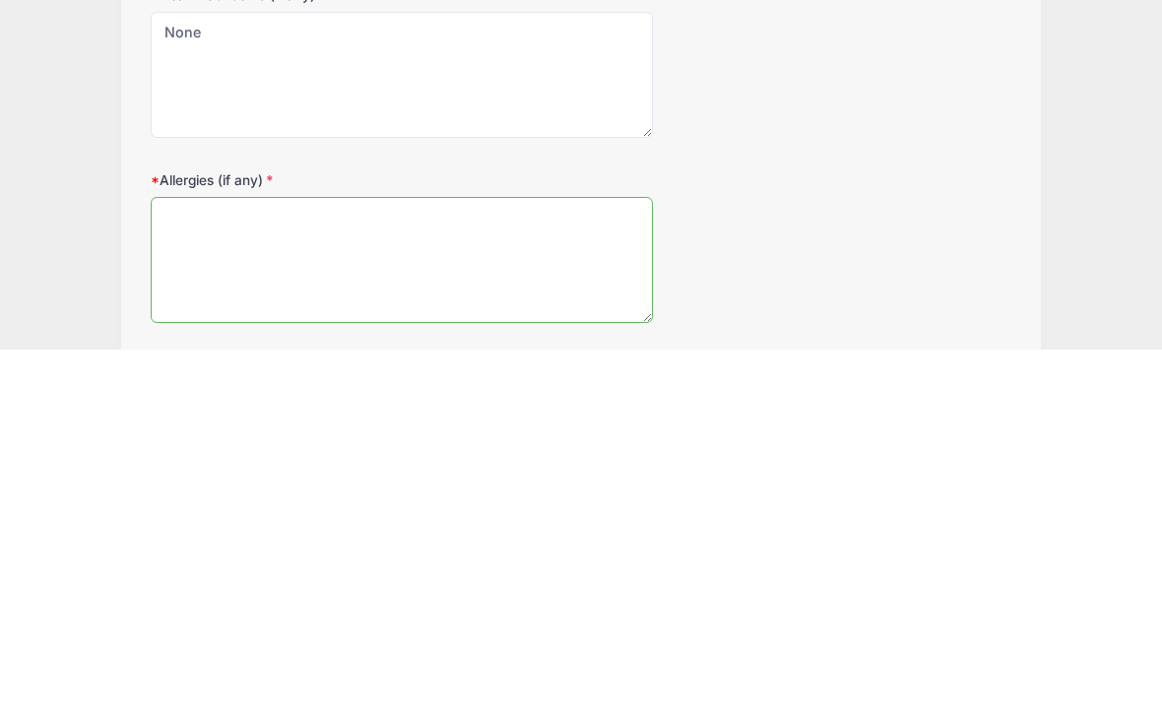
click at [195, 549] on textarea "Allergies (if any)" at bounding box center [402, 612] width 502 height 127
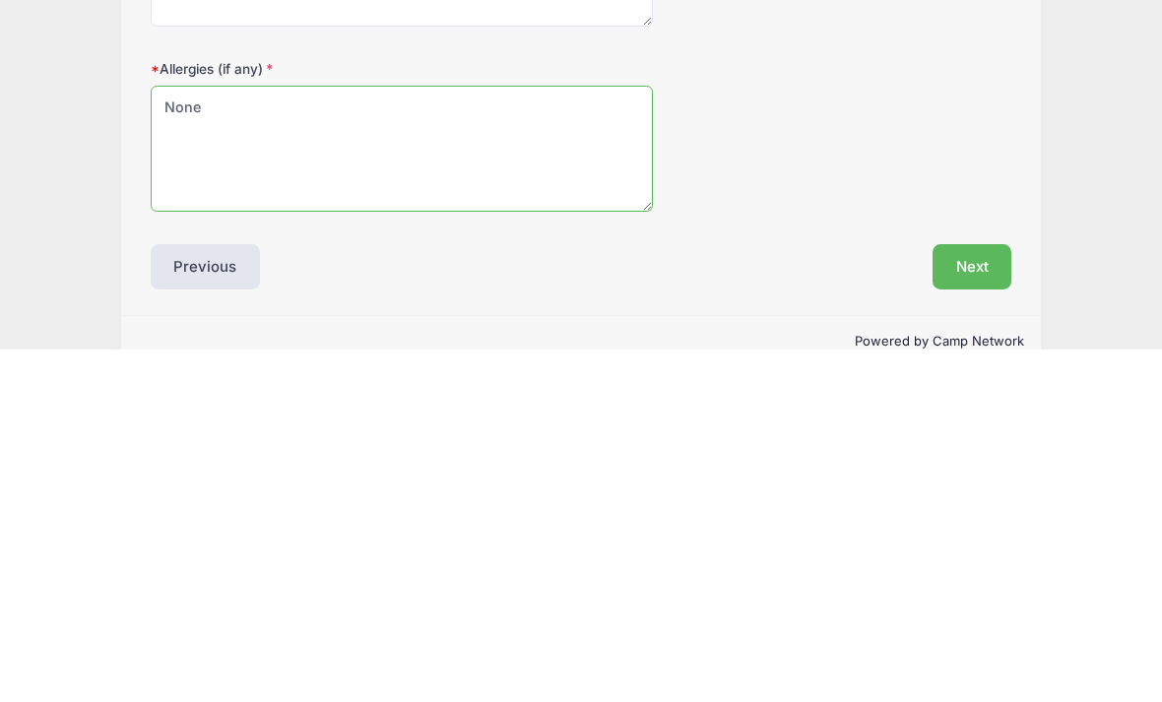
scroll to position [1043, 0]
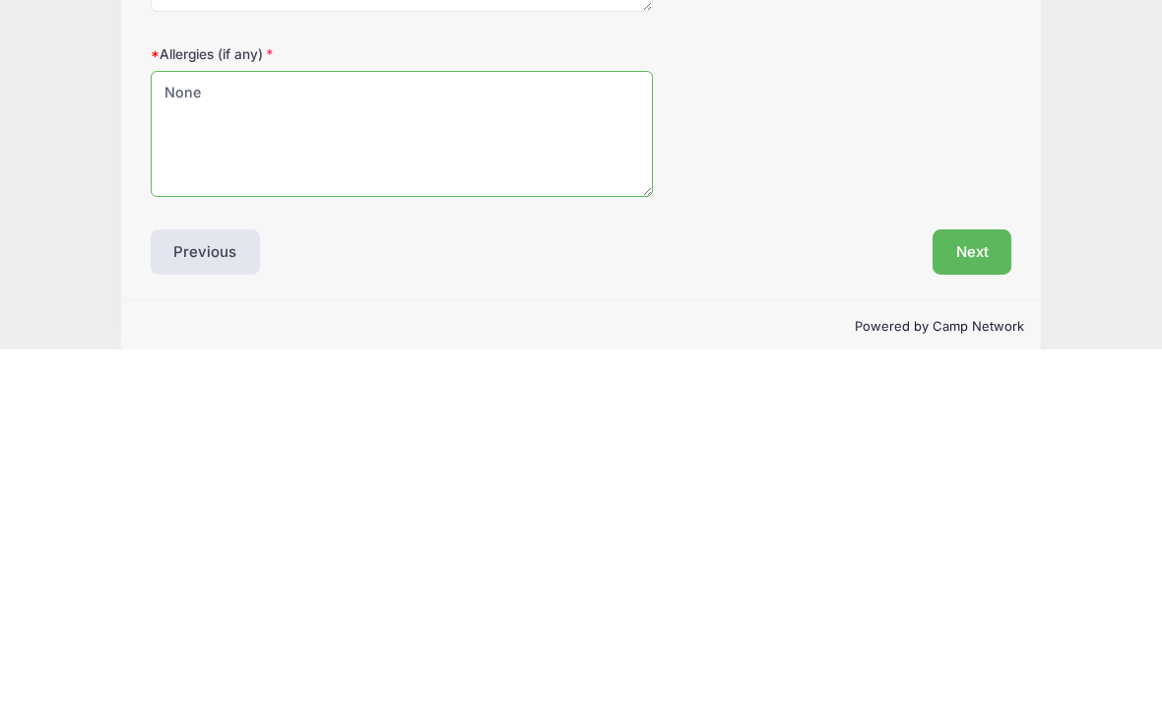
type textarea "None"
click at [982, 582] on button "Next" at bounding box center [972, 604] width 80 height 45
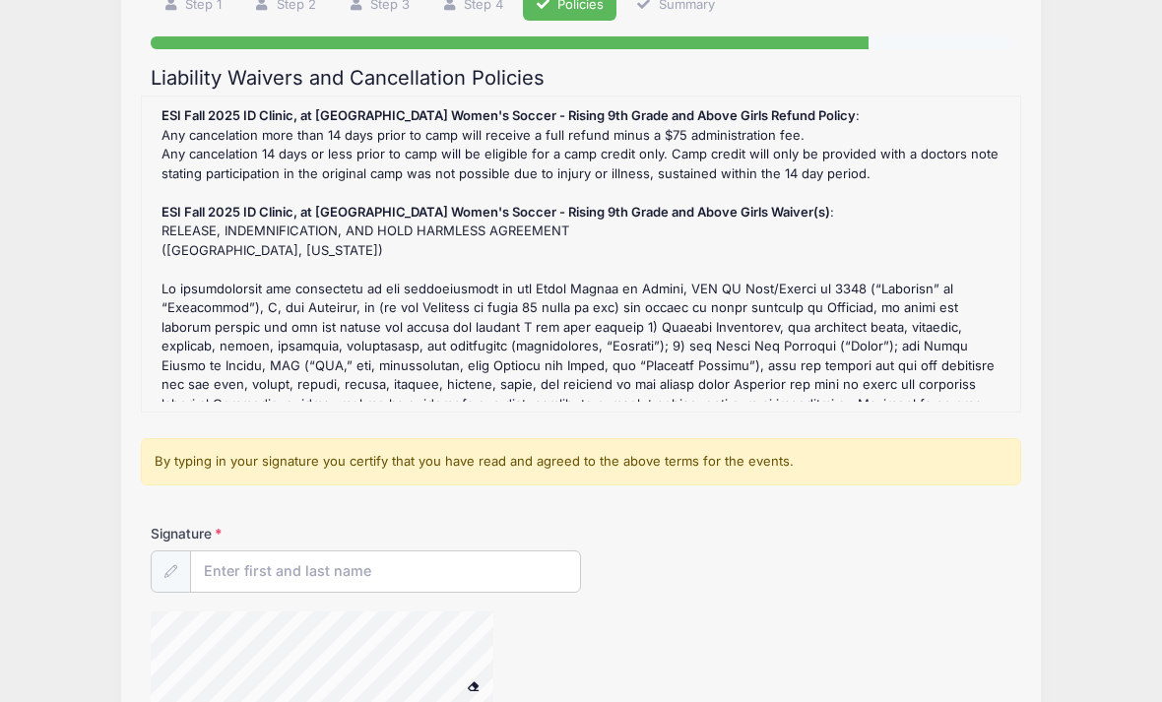
scroll to position [160, 0]
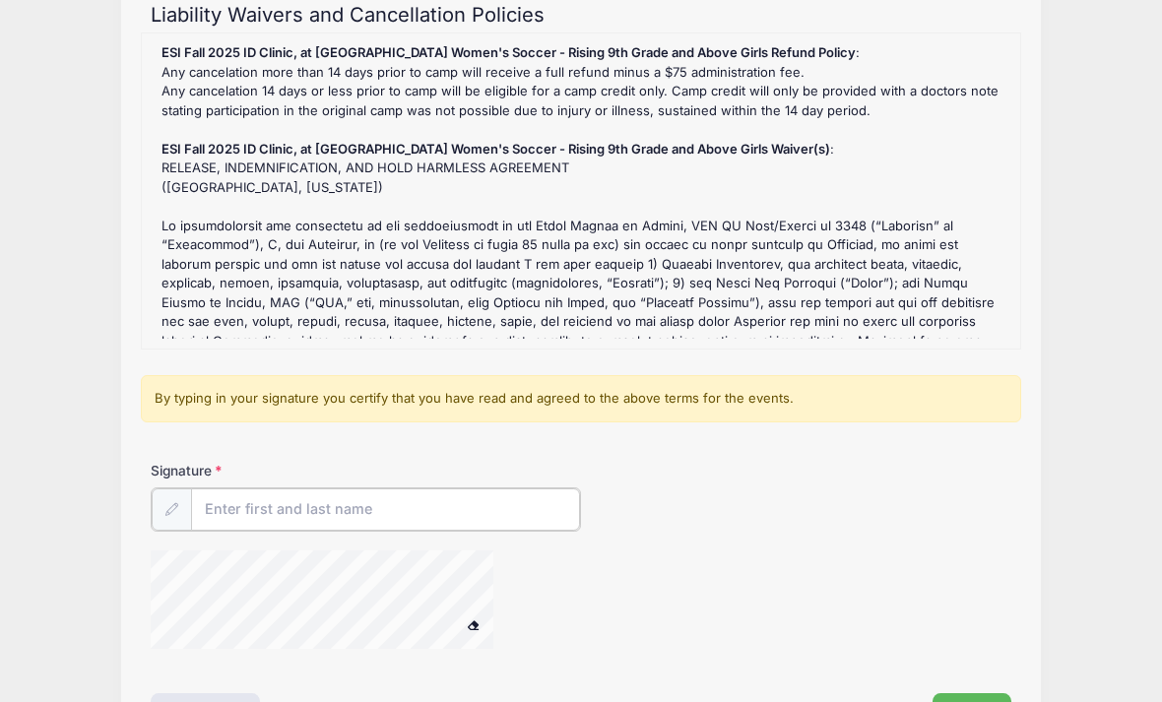
click at [262, 517] on input "Signature" at bounding box center [385, 510] width 389 height 42
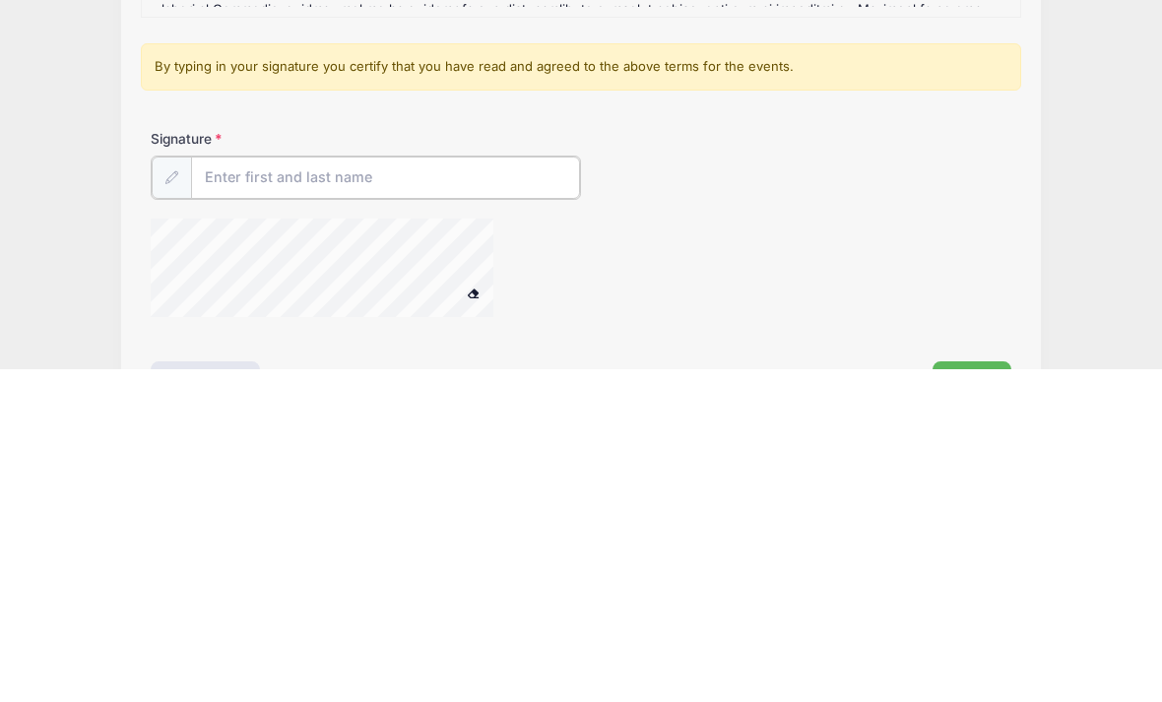
type input "Tracy Jankowski"
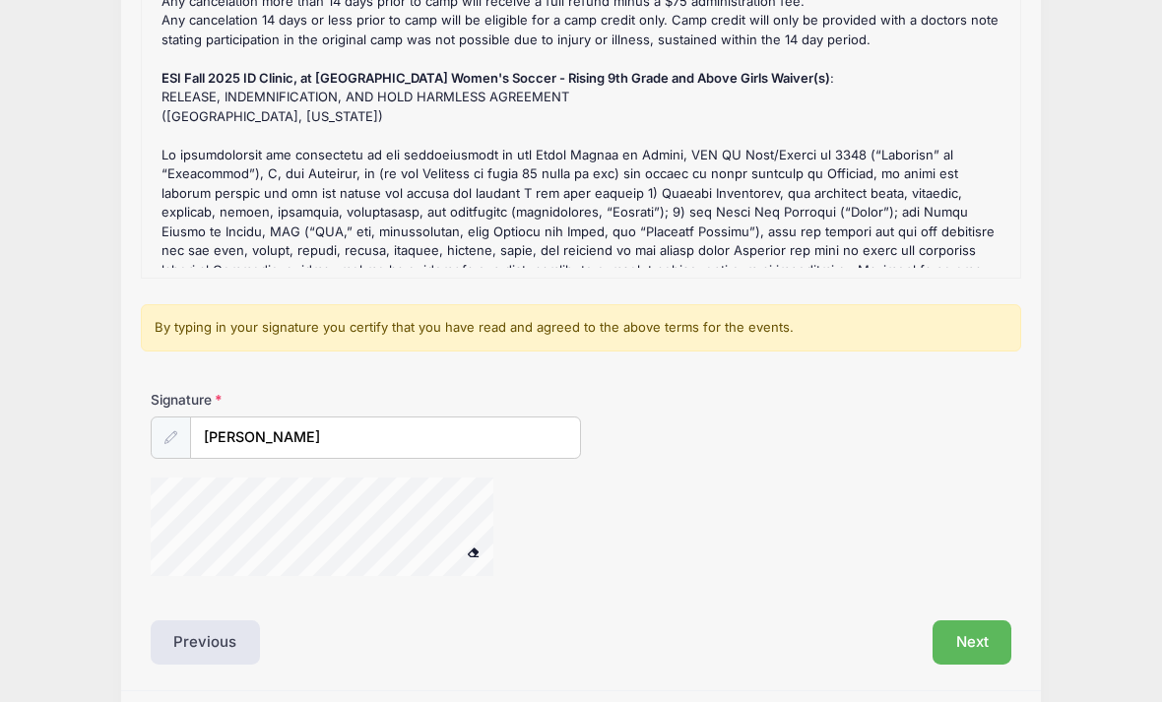
click at [516, 490] on div at bounding box center [348, 530] width 394 height 104
click at [972, 648] on button "Next" at bounding box center [972, 642] width 80 height 45
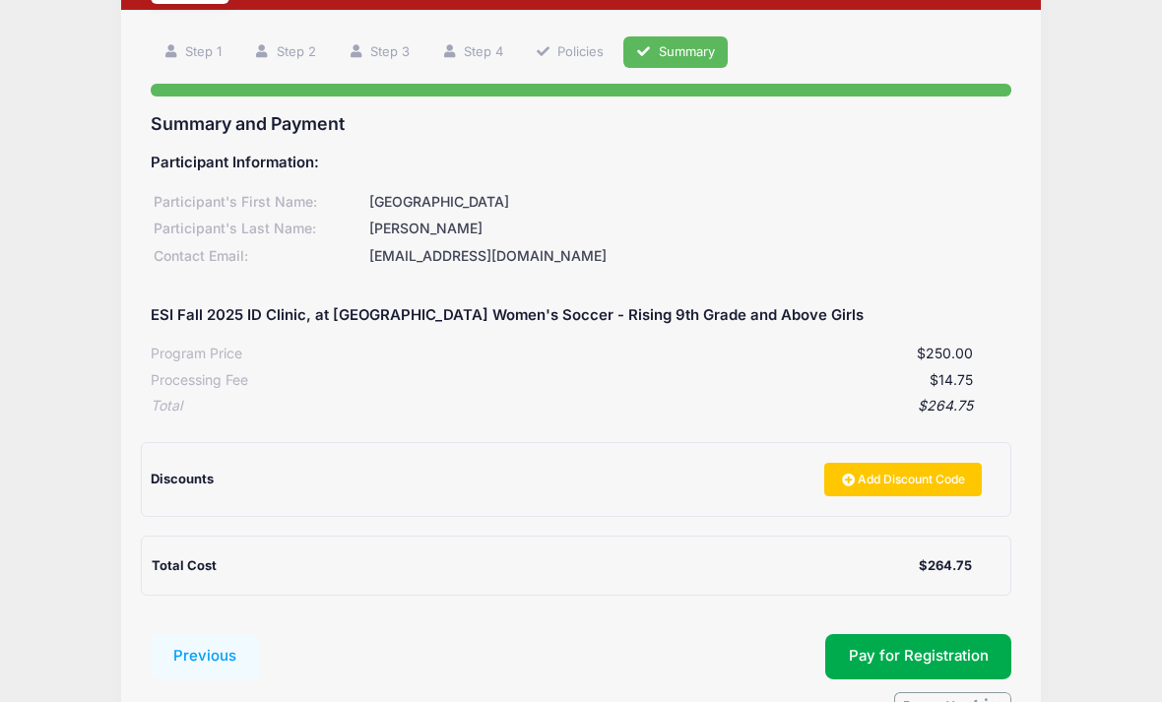
scroll to position [159, 0]
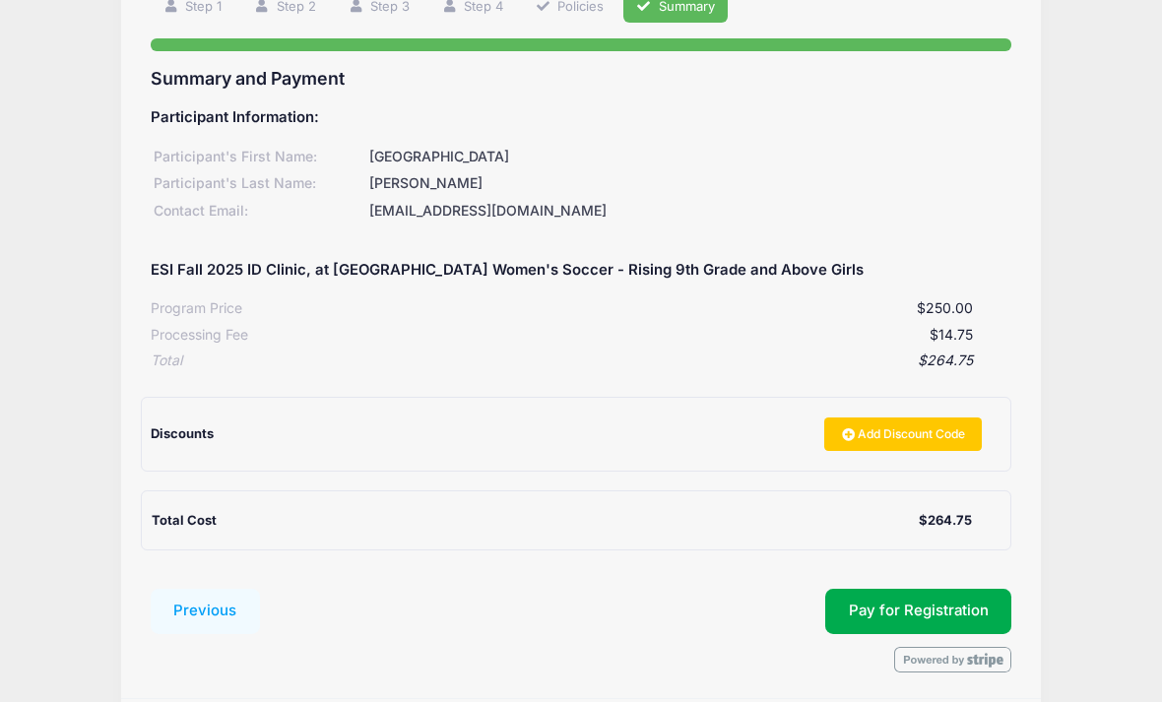
click at [928, 602] on span "Pay for Registration" at bounding box center [919, 611] width 140 height 18
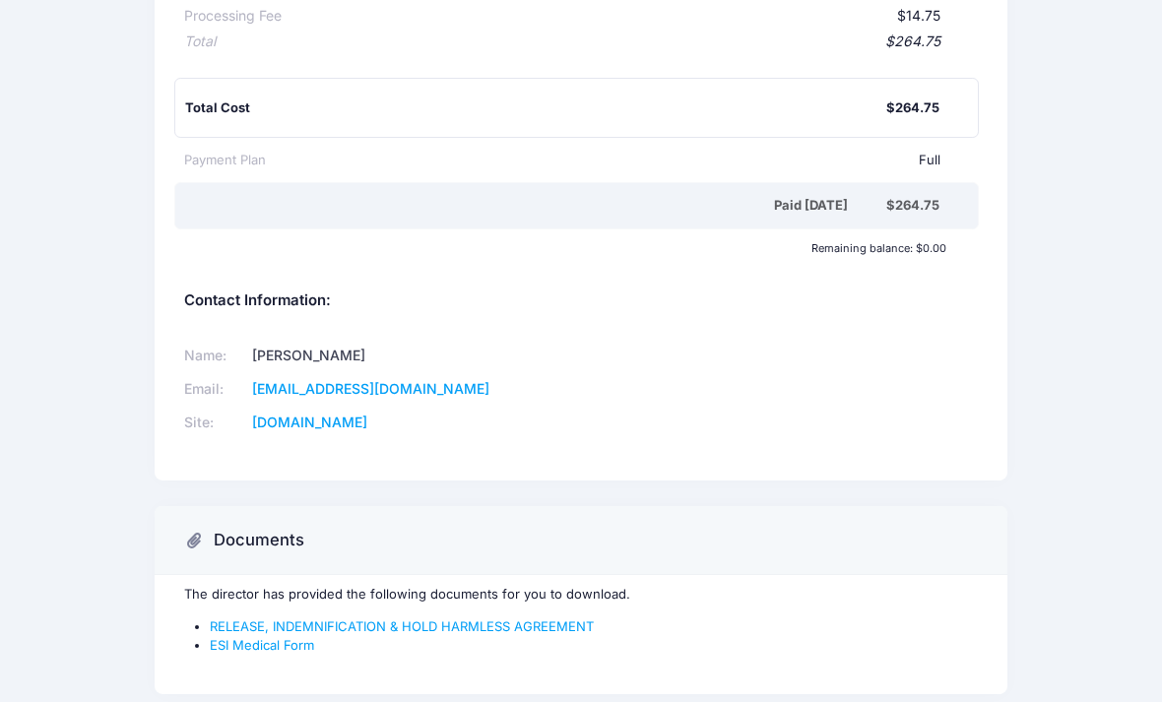
scroll to position [504, 0]
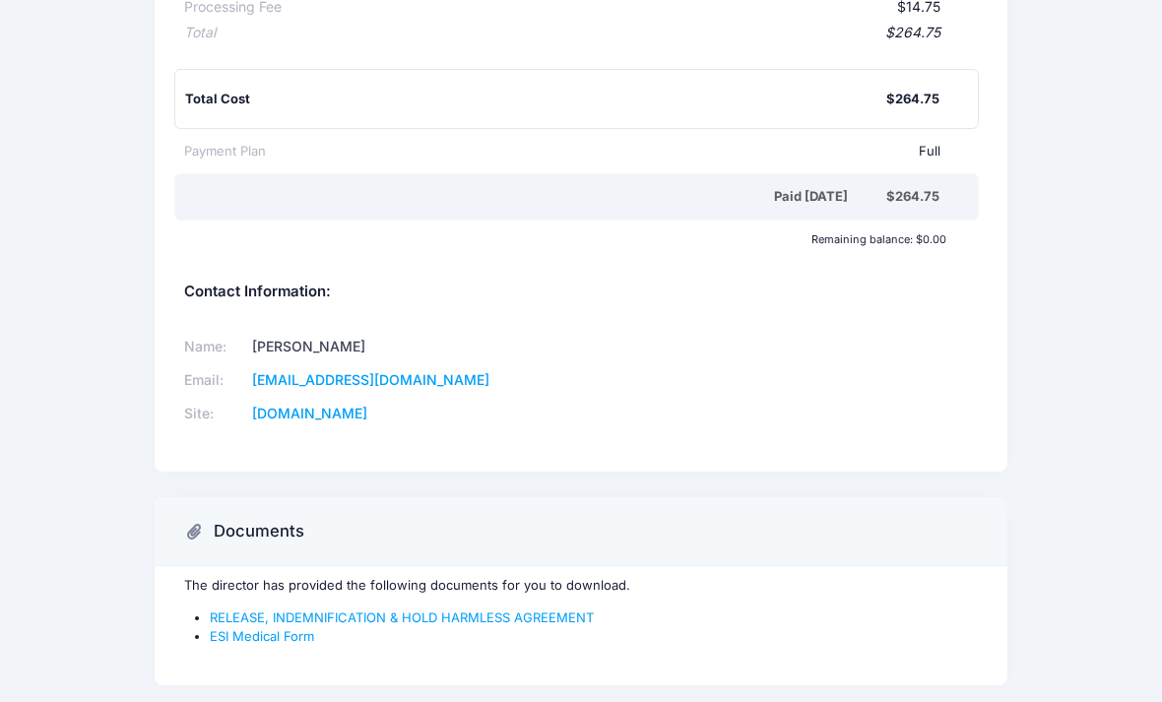
click at [386, 609] on link "RELEASE, INDEMNIFICATION & HOLD HARMLESS AGREEMENT" at bounding box center [402, 617] width 384 height 16
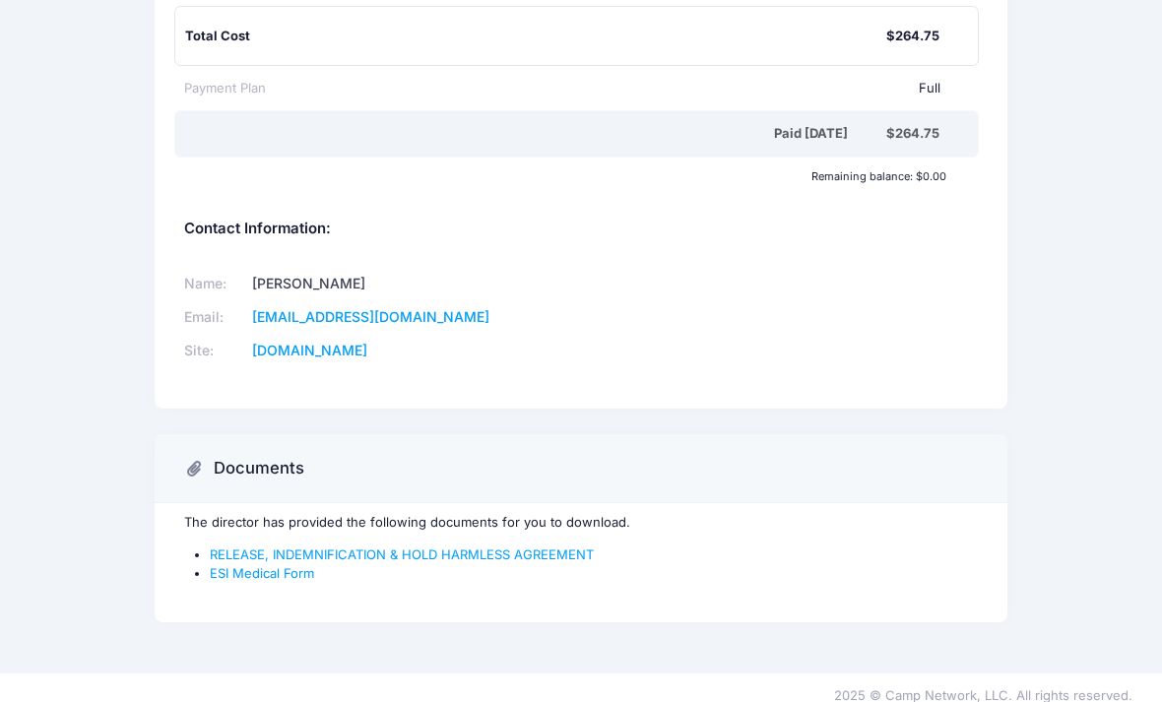
click at [261, 565] on link "ESI Medical Form" at bounding box center [262, 573] width 104 height 16
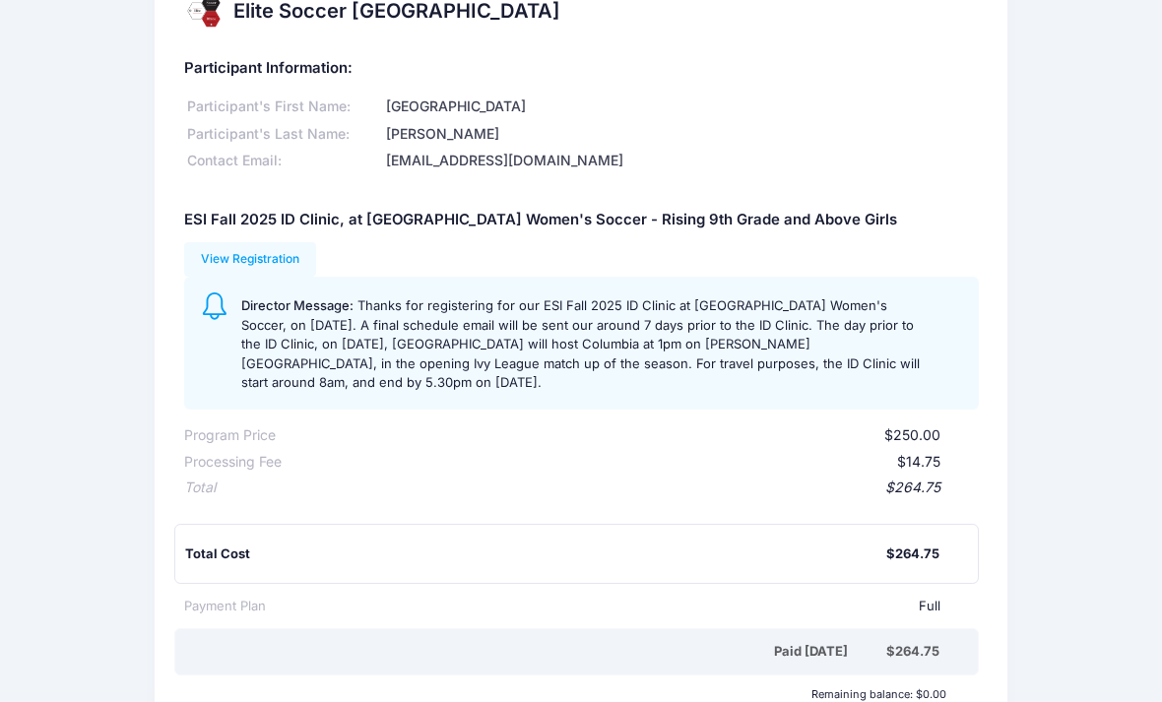
scroll to position [0, 0]
